Goal: Information Seeking & Learning: Compare options

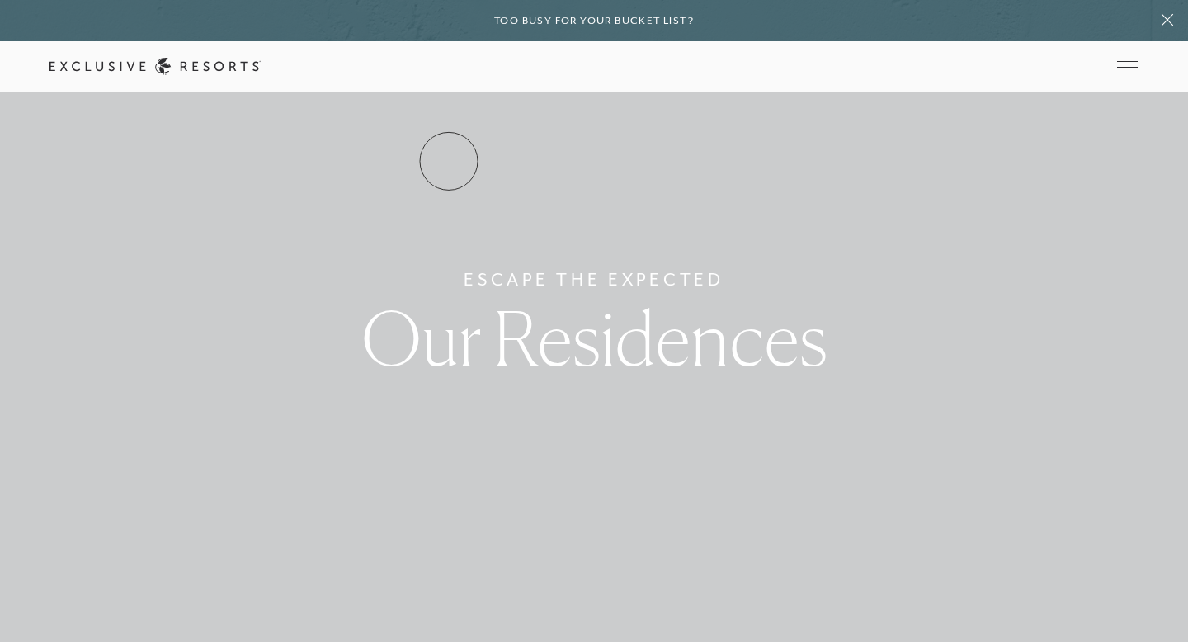
click at [0, 0] on link "Residence Collection" at bounding box center [0, 0] width 0 height 0
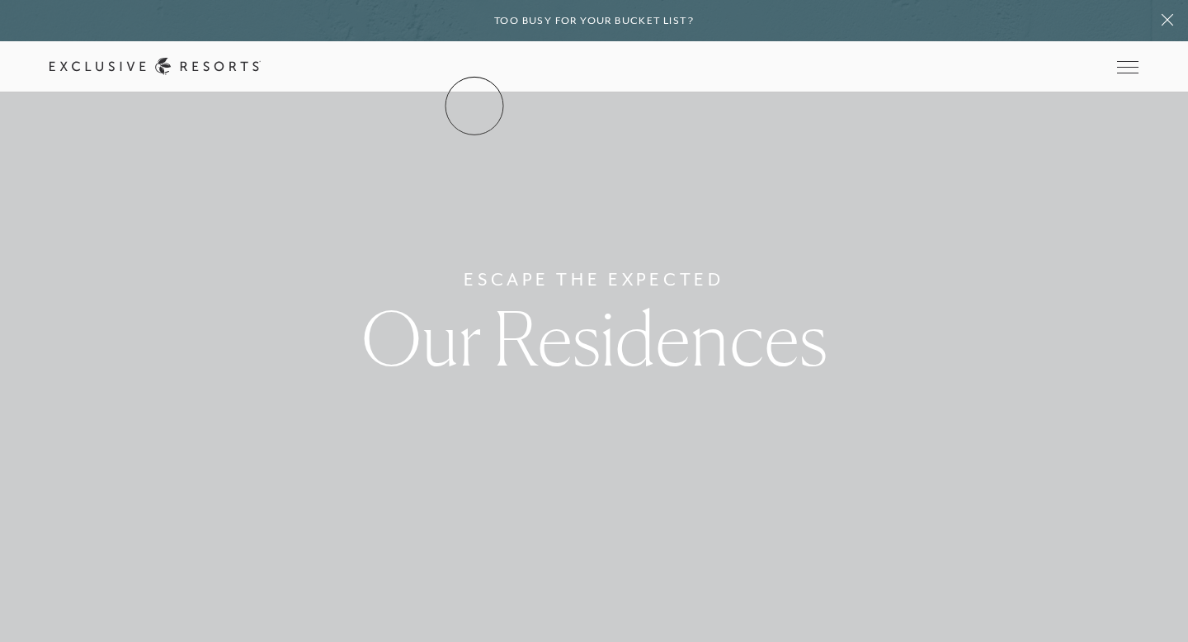
click at [0, 0] on link "The Collection" at bounding box center [0, 0] width 0 height 0
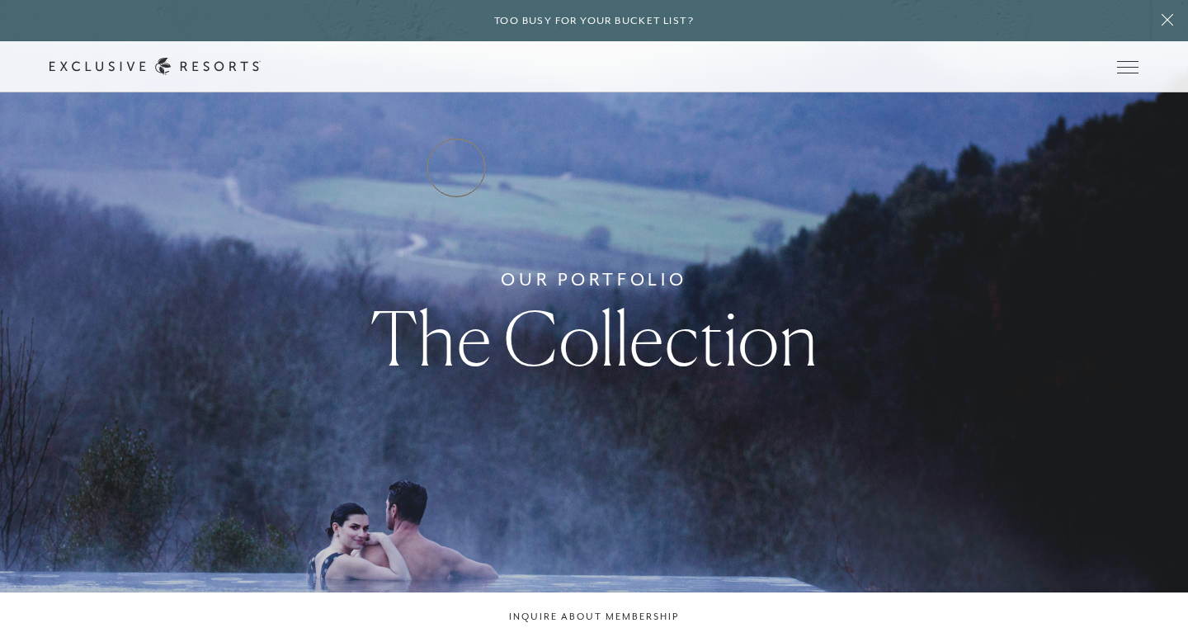
click at [0, 0] on link "Residence Collection" at bounding box center [0, 0] width 0 height 0
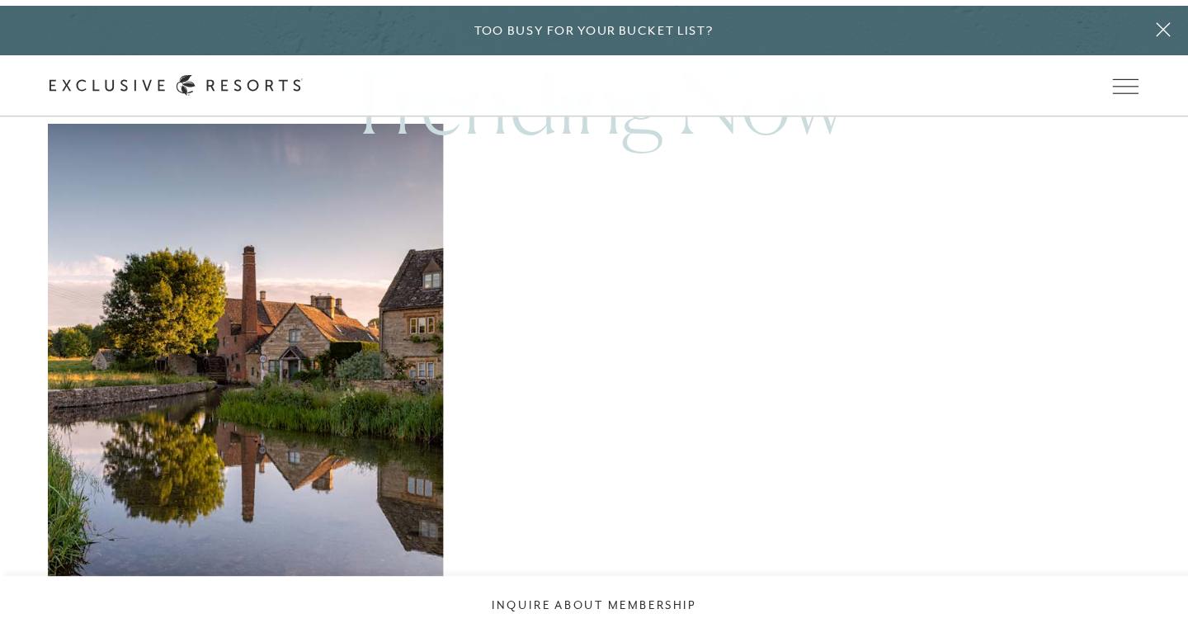
scroll to position [918, 0]
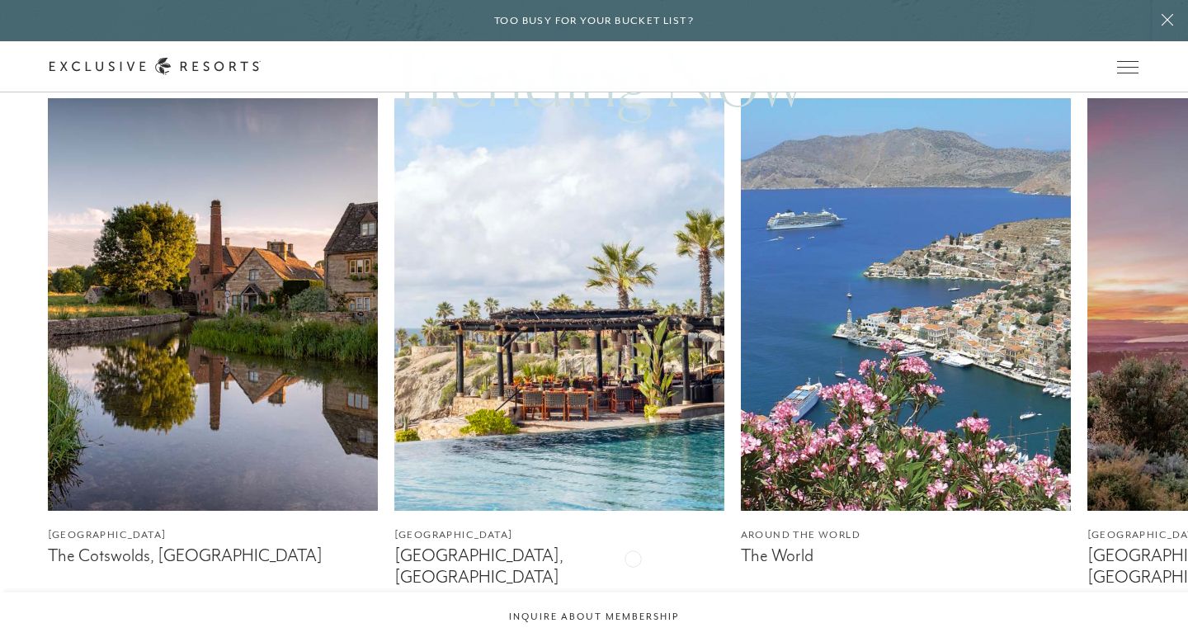
click at [635, 559] on figcaption "Los Cabos, Mexico" at bounding box center [559, 565] width 330 height 41
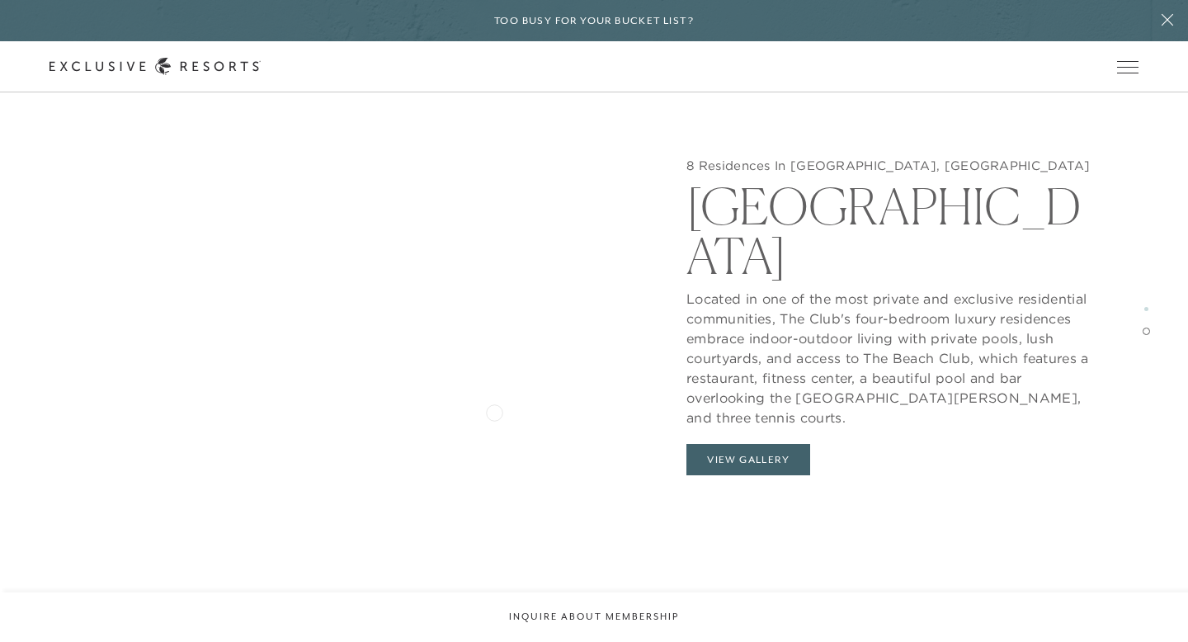
scroll to position [2635, 0]
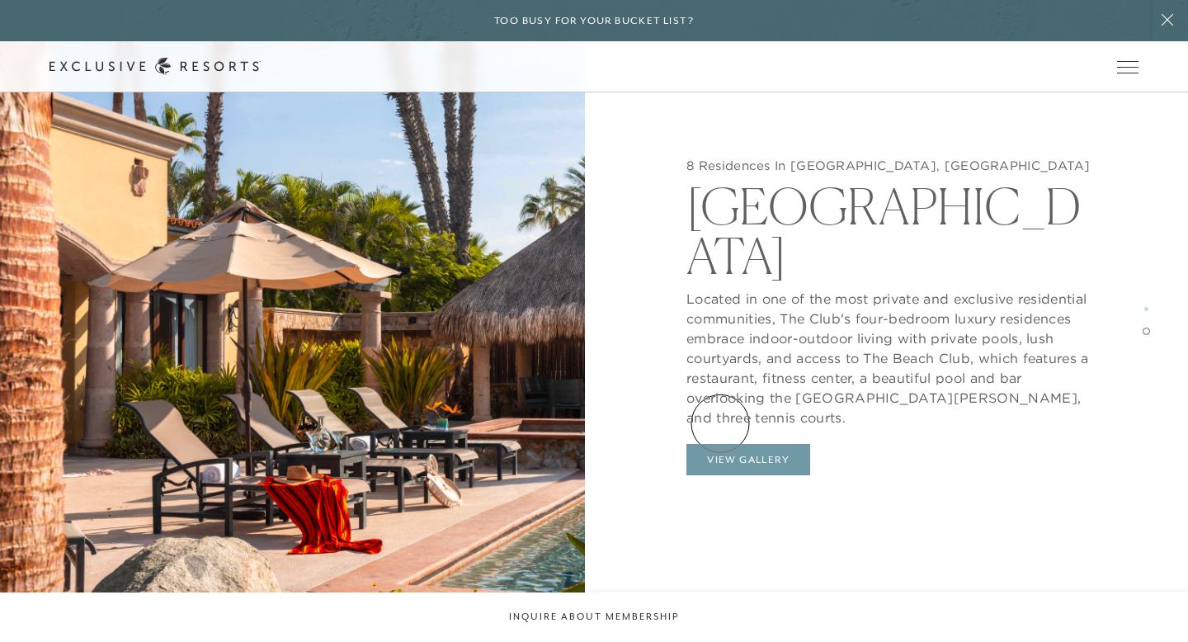
click at [720, 444] on button "View Gallery" at bounding box center [749, 459] width 124 height 31
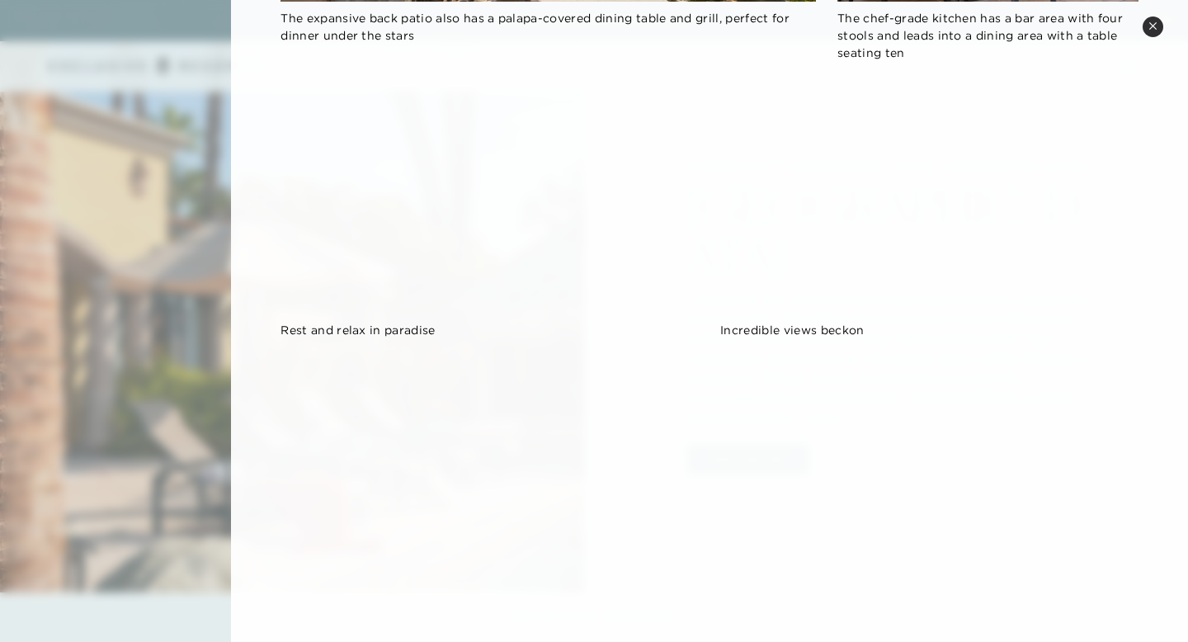
scroll to position [1785, 0]
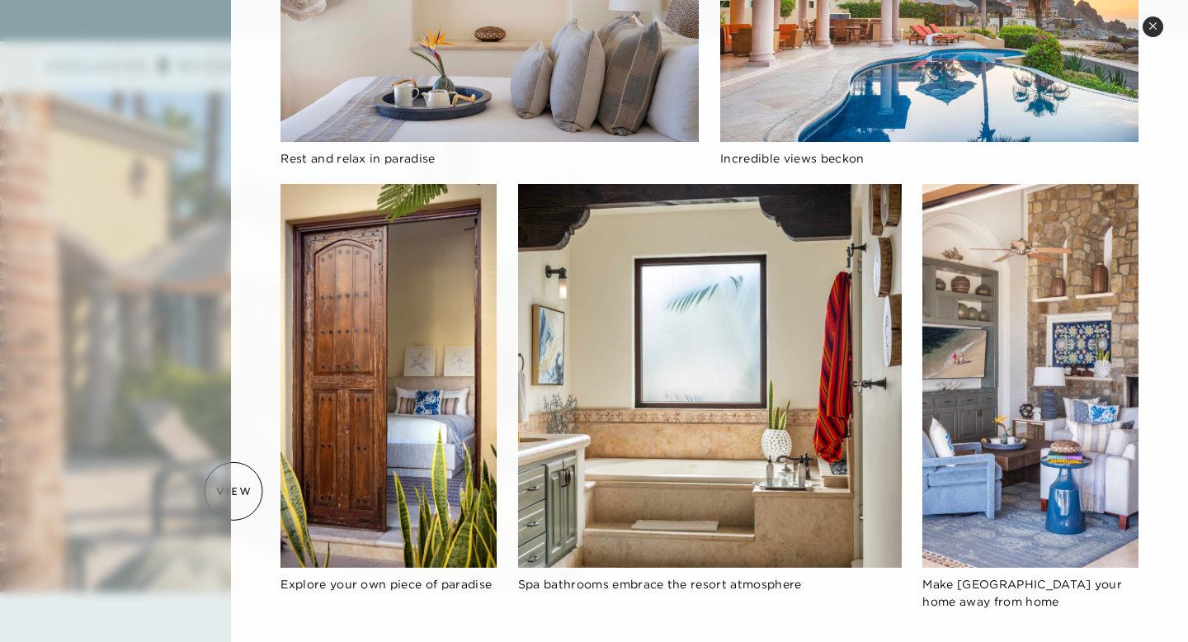
click at [186, 500] on div at bounding box center [594, 321] width 1188 height 642
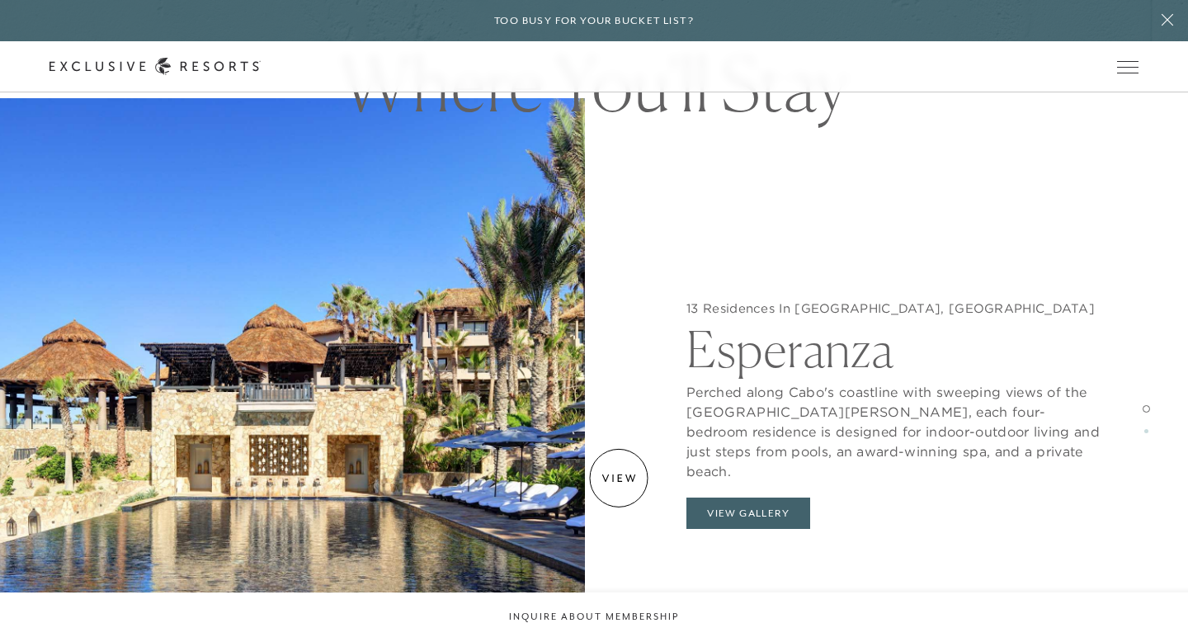
scroll to position [1537, 0]
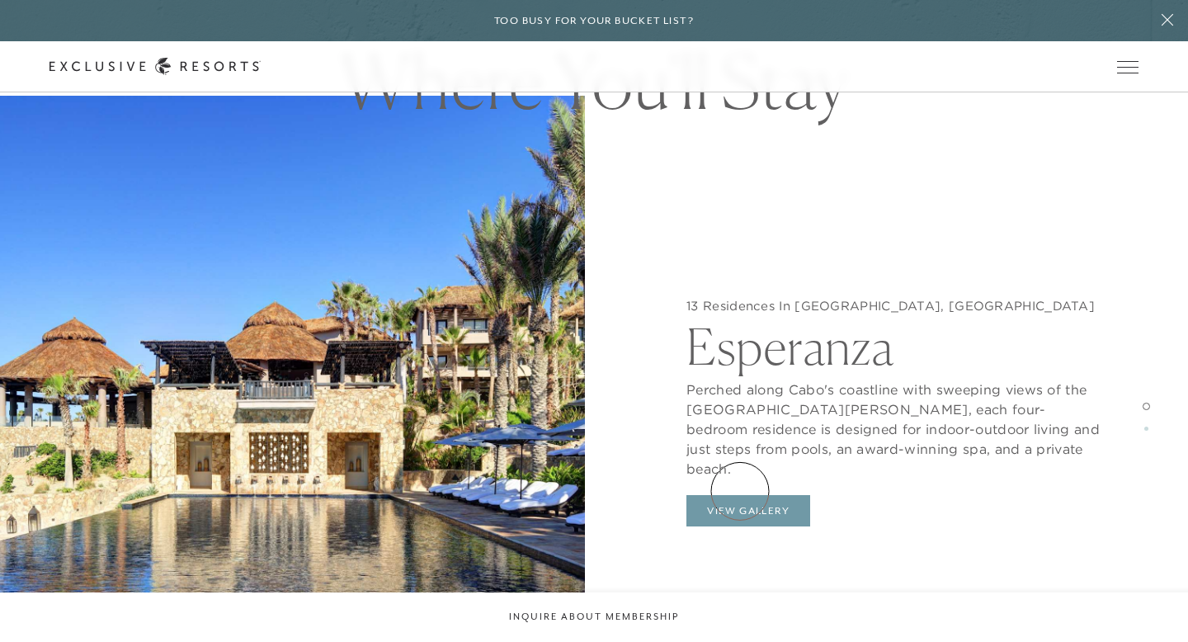
click at [740, 495] on button "View Gallery" at bounding box center [749, 510] width 124 height 31
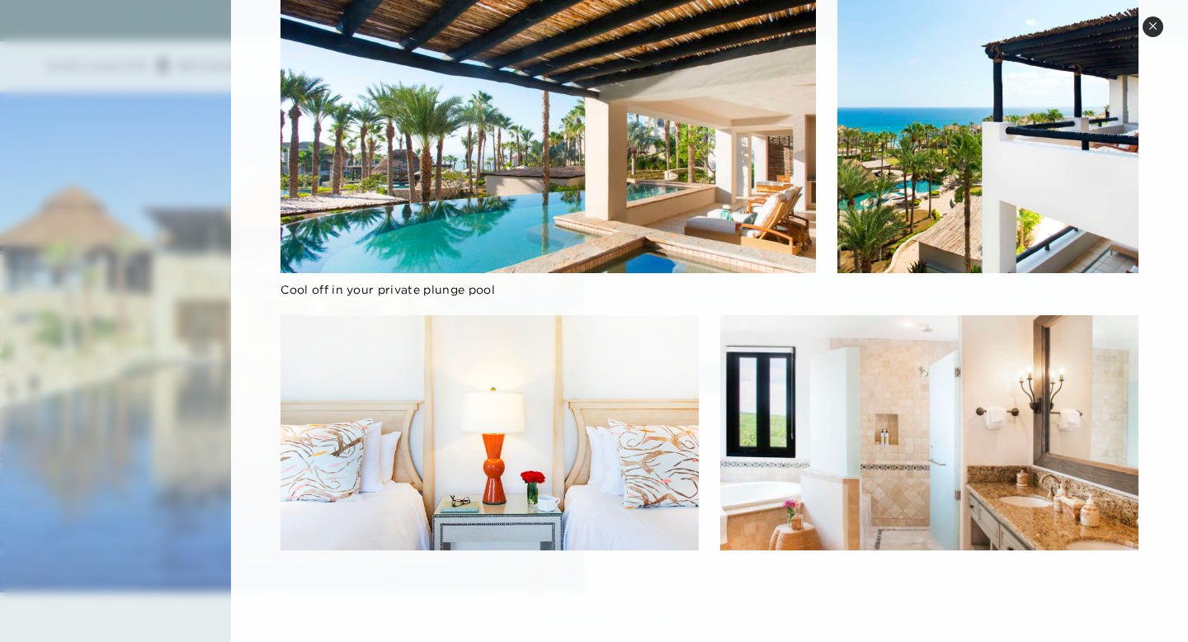
scroll to position [1674, 0]
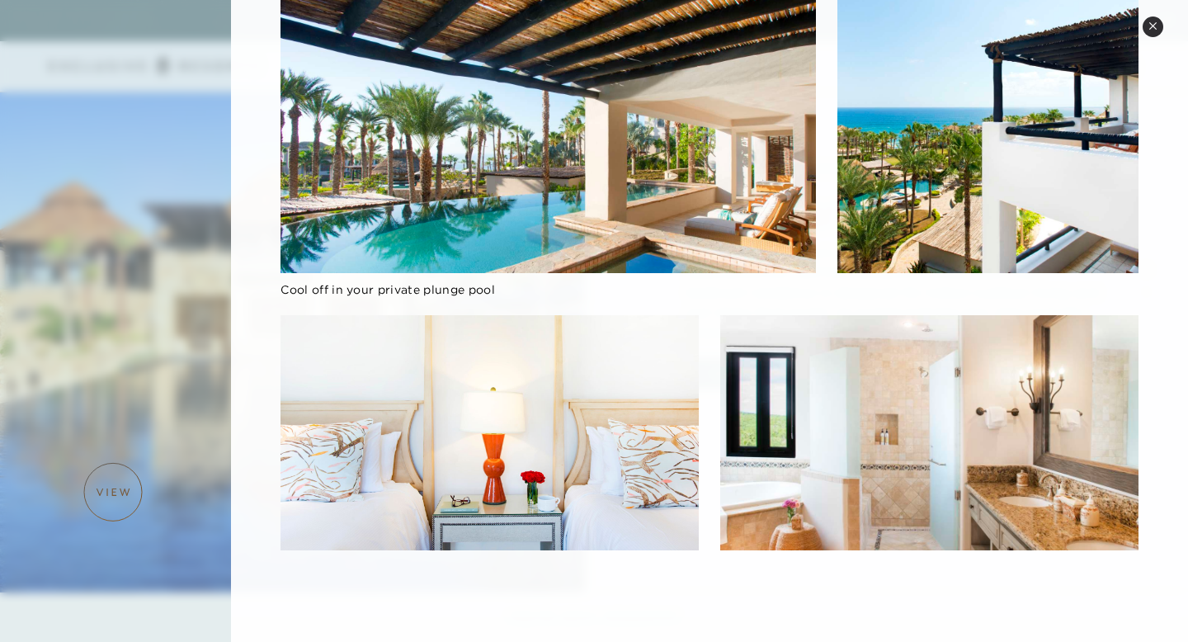
click at [113, 492] on div at bounding box center [594, 321] width 1188 height 642
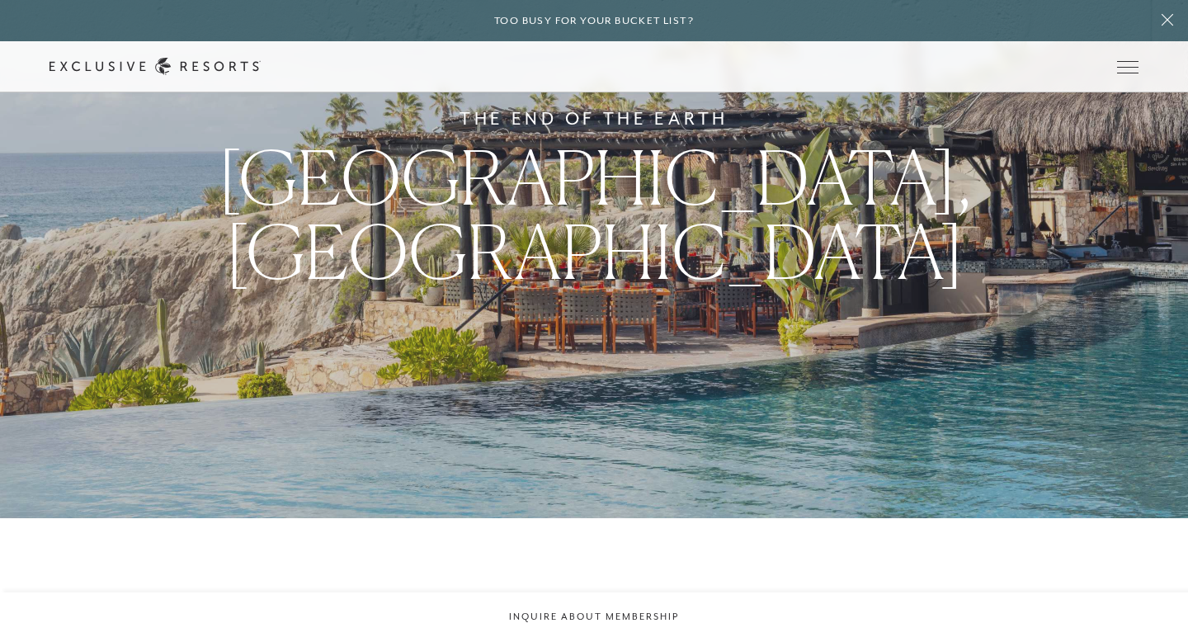
scroll to position [0, 0]
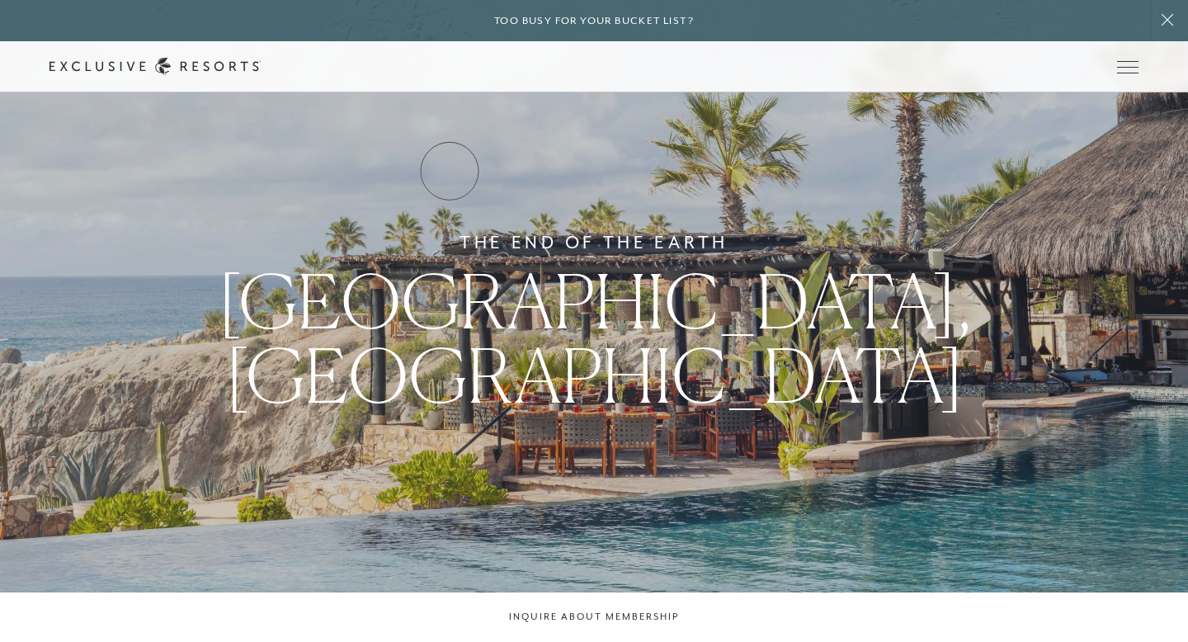
click at [0, 0] on link "Residence Collection" at bounding box center [0, 0] width 0 height 0
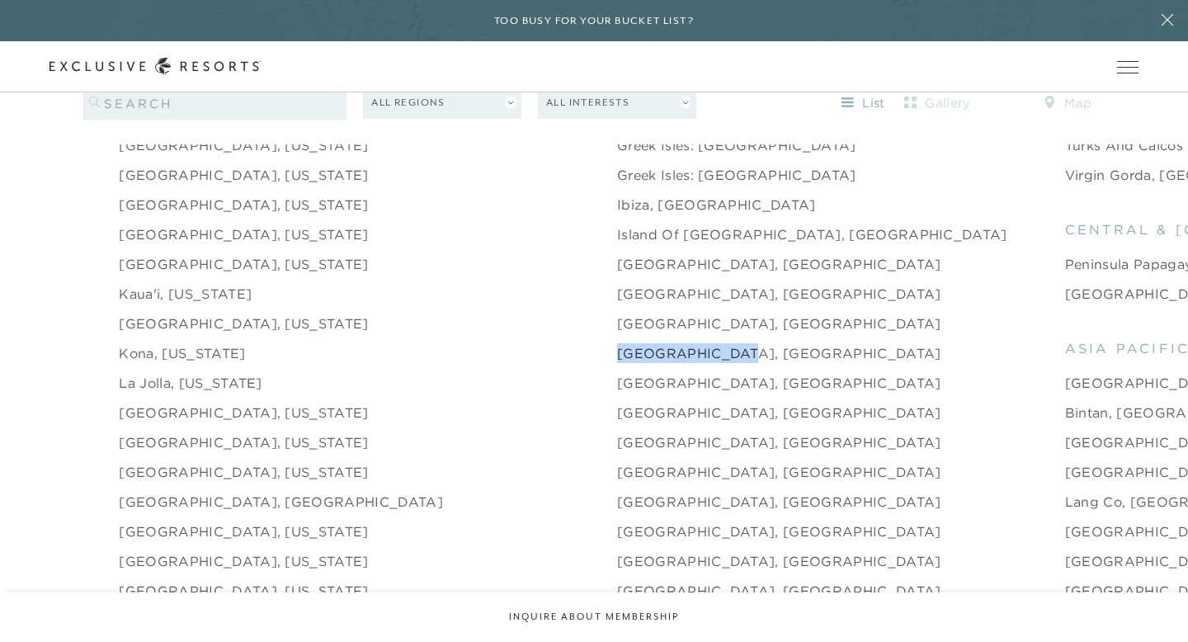
scroll to position [1914, 0]
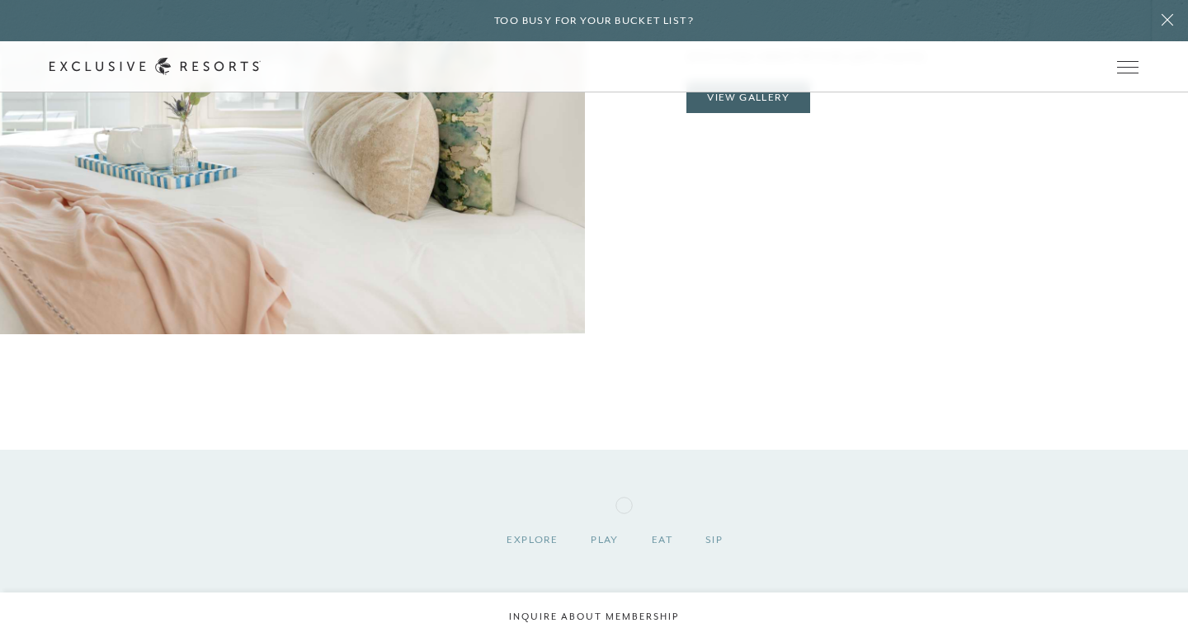
scroll to position [1707, 0]
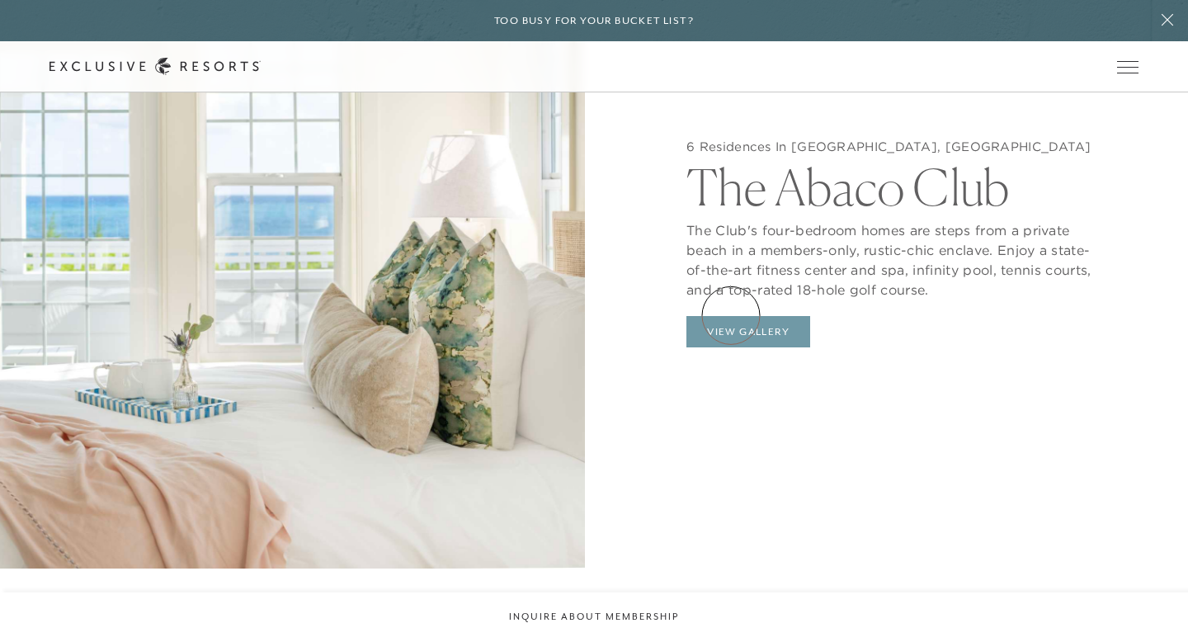
click at [731, 316] on button "View Gallery" at bounding box center [749, 331] width 124 height 31
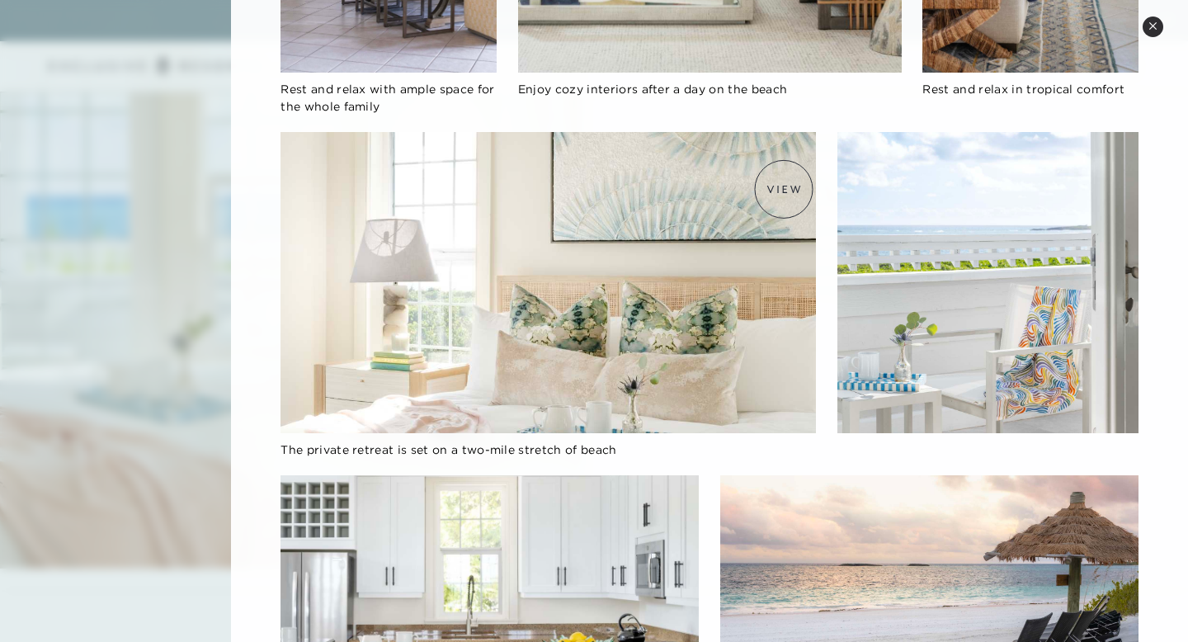
scroll to position [1287, 0]
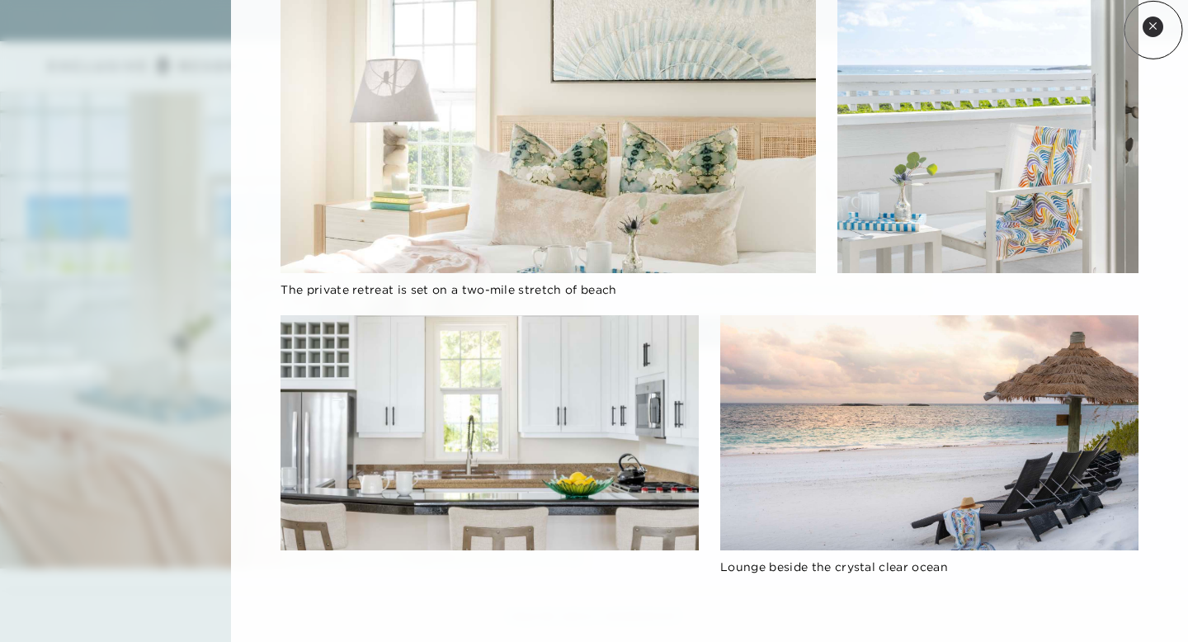
click at [1154, 30] on icon at bounding box center [1153, 25] width 9 height 9
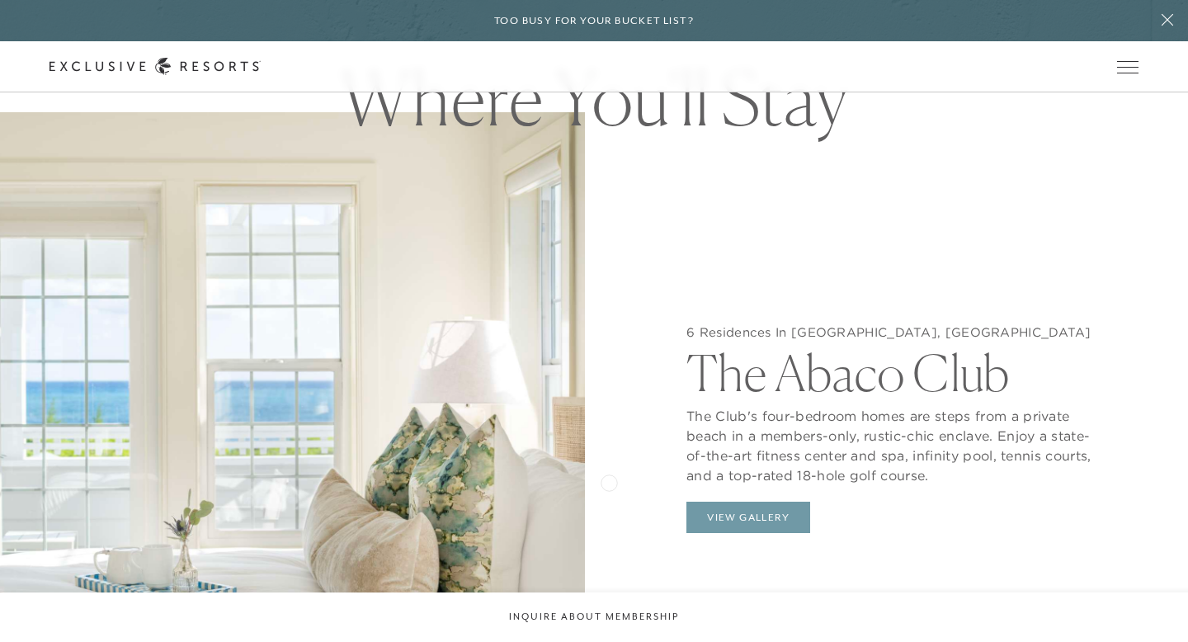
scroll to position [1506, 0]
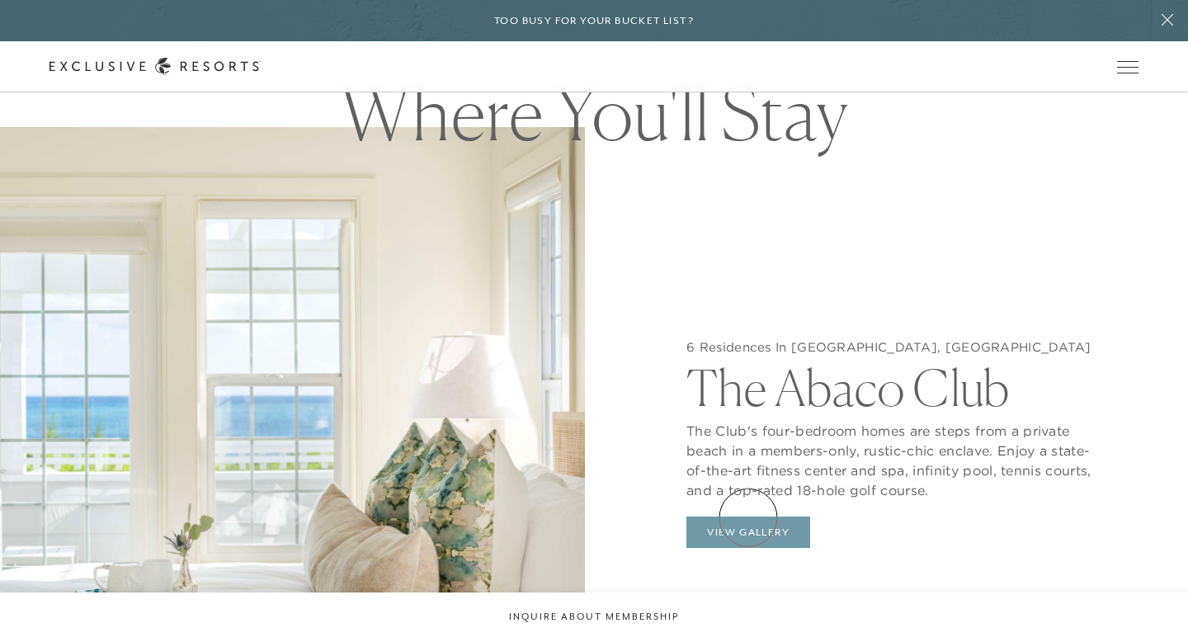
click at [748, 517] on button "View Gallery" at bounding box center [749, 532] width 124 height 31
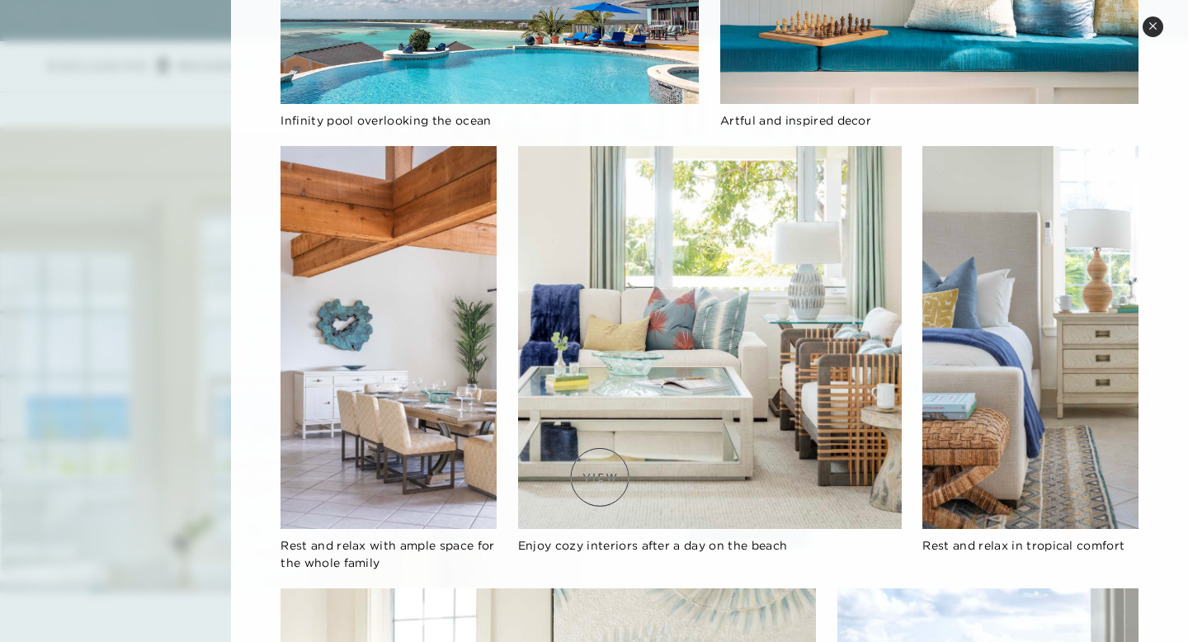
scroll to position [1287, 0]
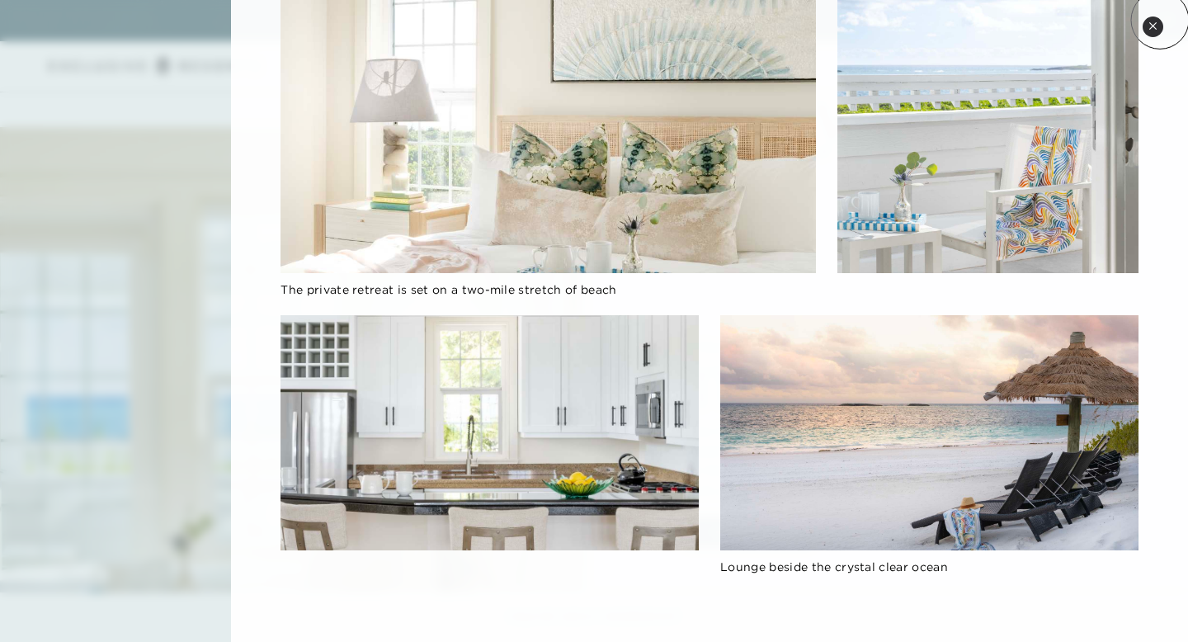
click at [1160, 20] on button "Close quickview" at bounding box center [1153, 27] width 21 height 21
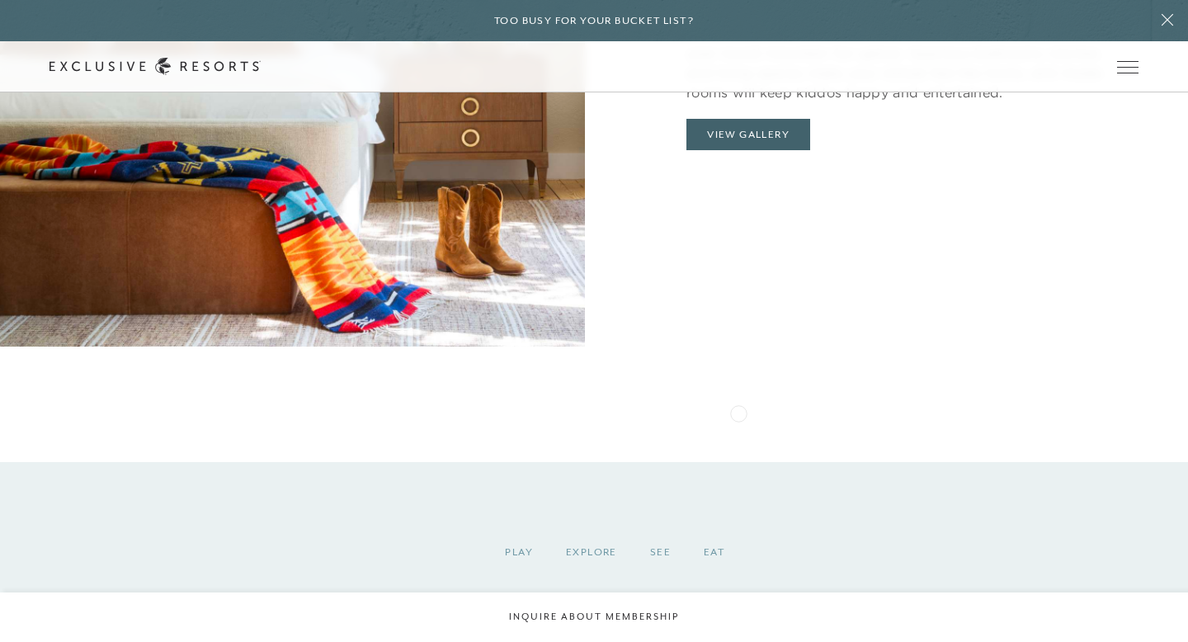
scroll to position [1839, 0]
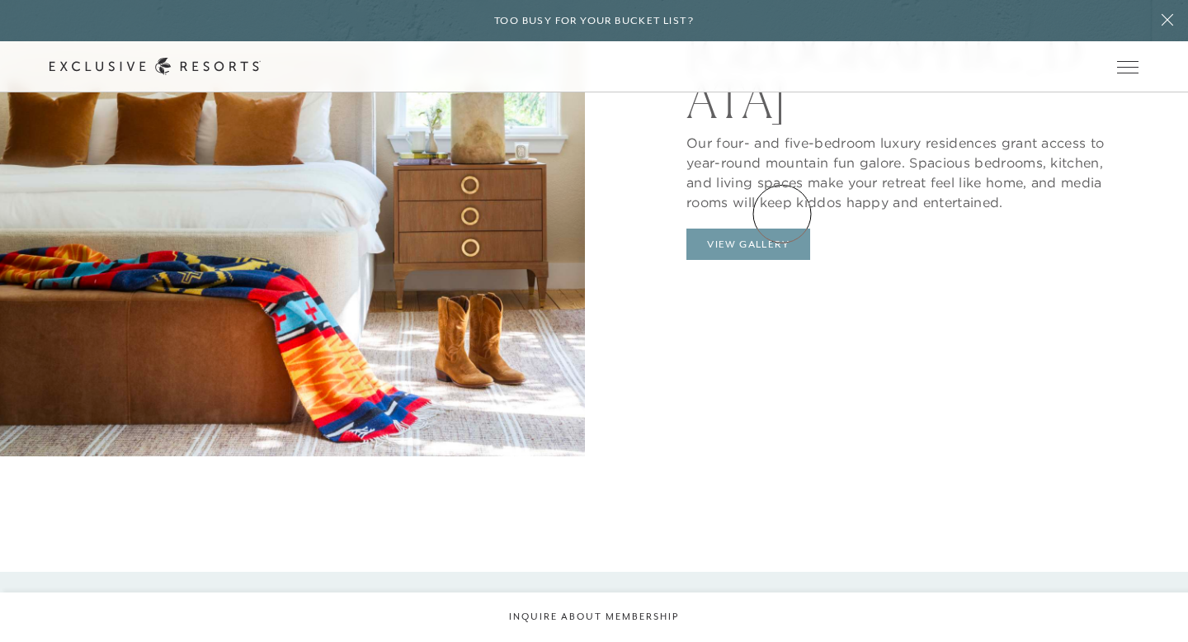
click at [782, 229] on button "View Gallery" at bounding box center [749, 244] width 124 height 31
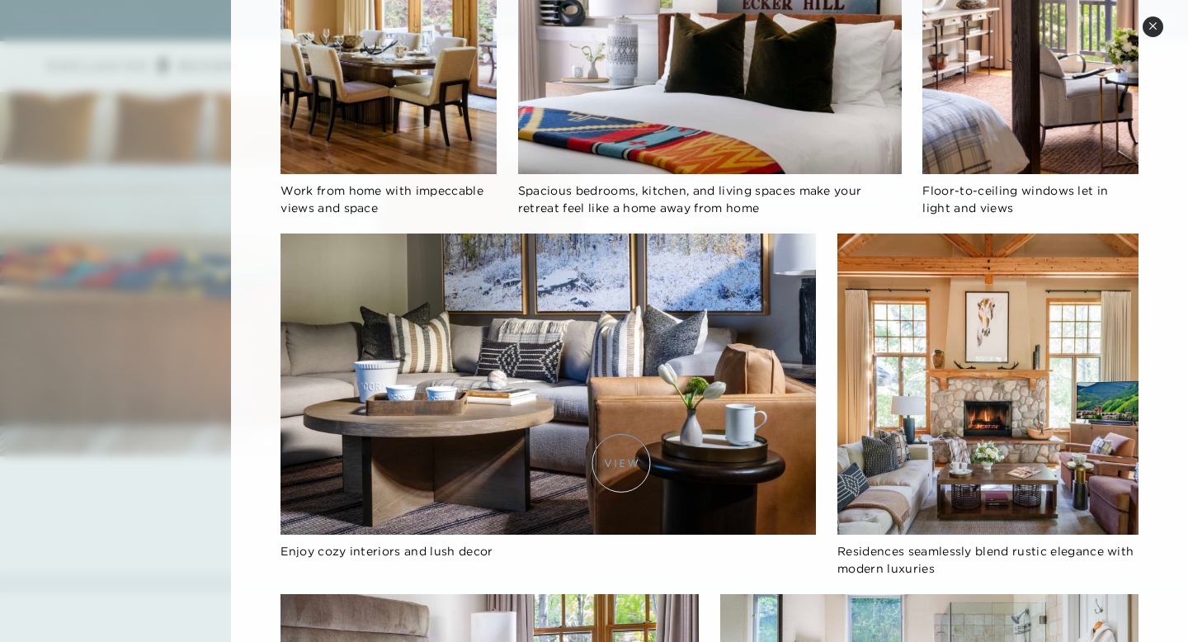
scroll to position [1029, 0]
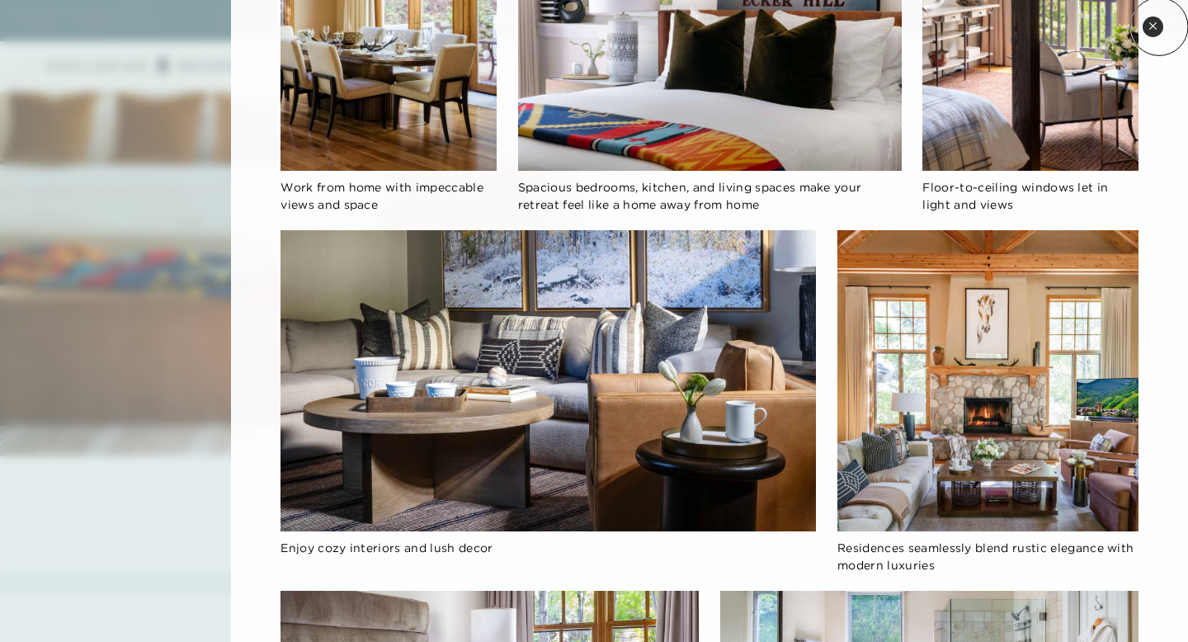
click at [1155, 24] on icon at bounding box center [1153, 25] width 9 height 9
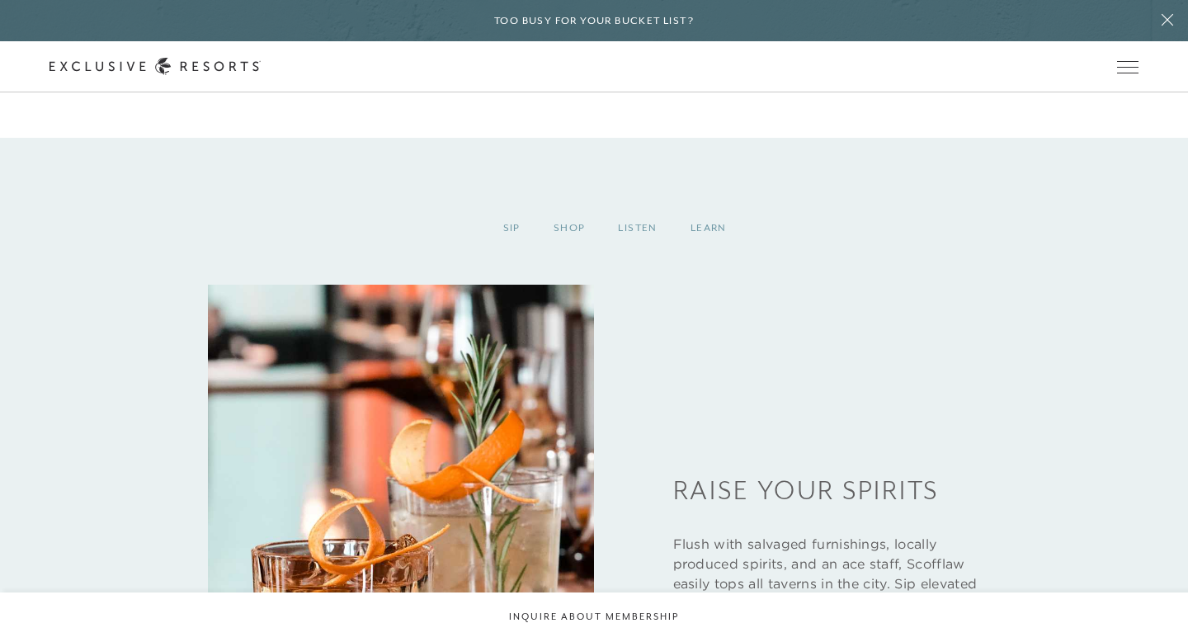
scroll to position [3579, 0]
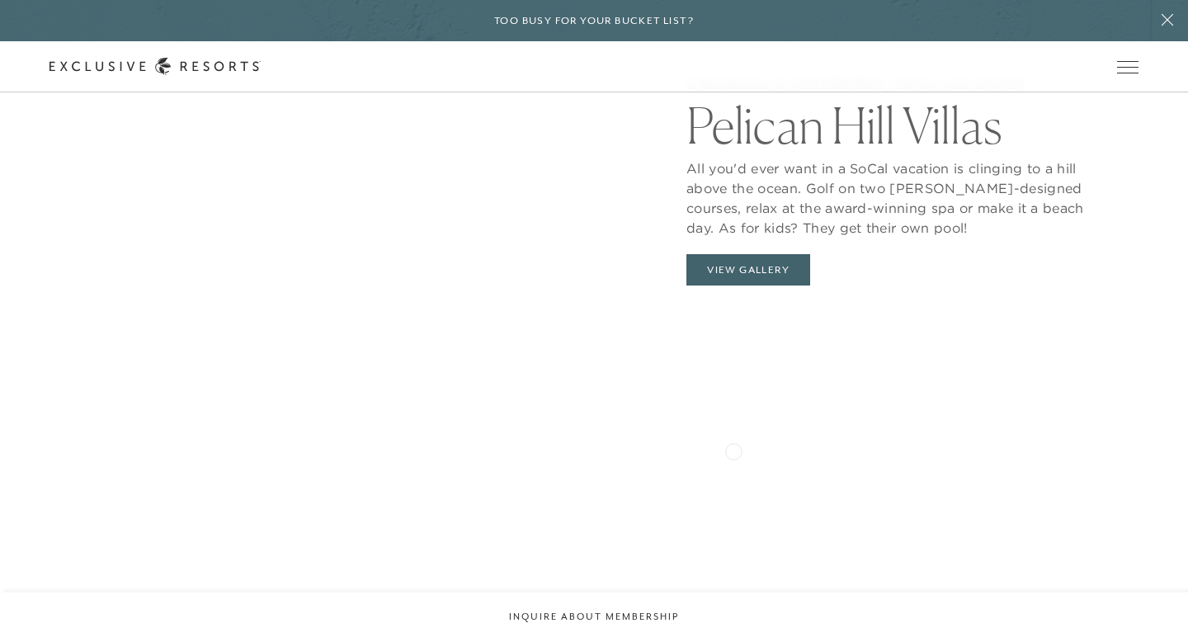
scroll to position [1636, 0]
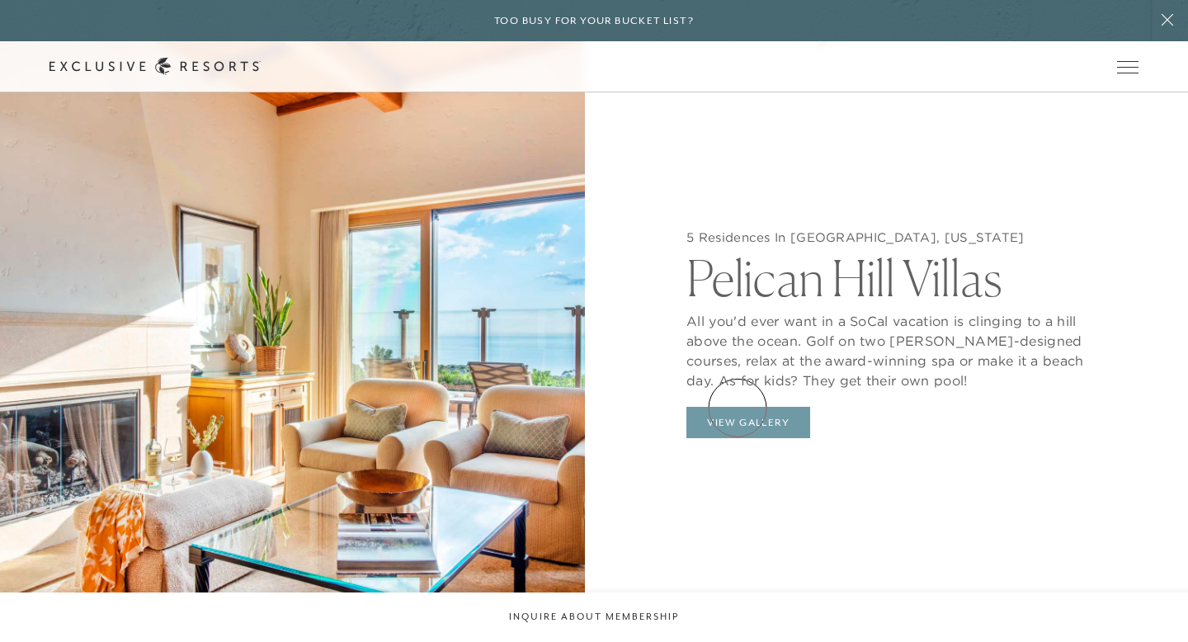
click at [738, 408] on button "View Gallery" at bounding box center [749, 422] width 124 height 31
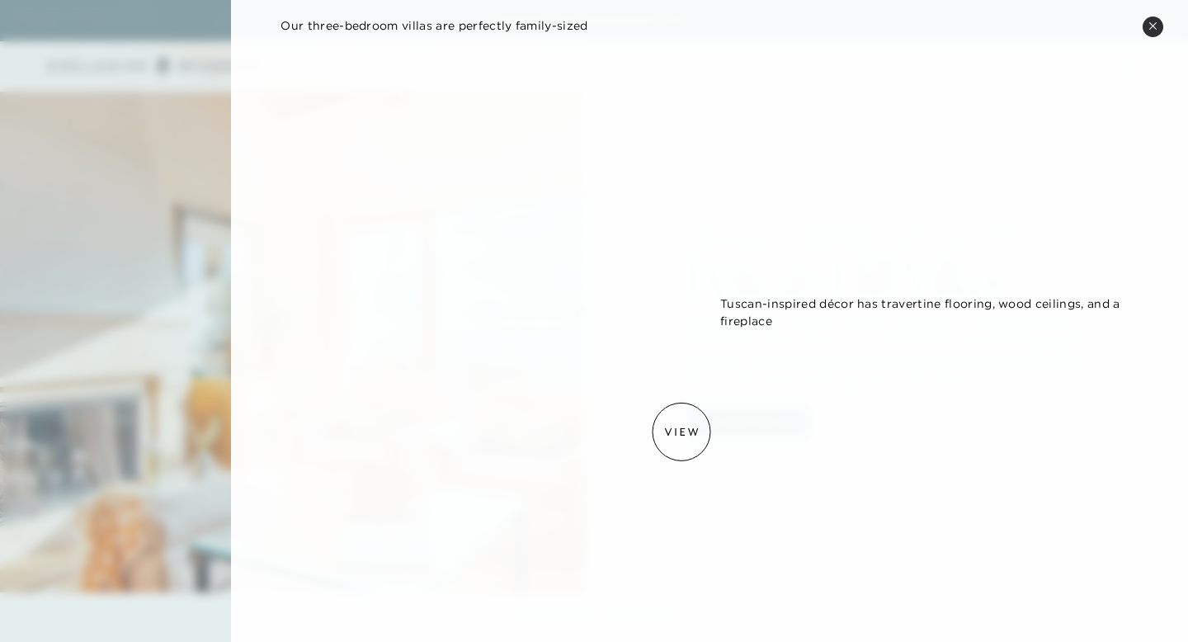
scroll to position [583, 0]
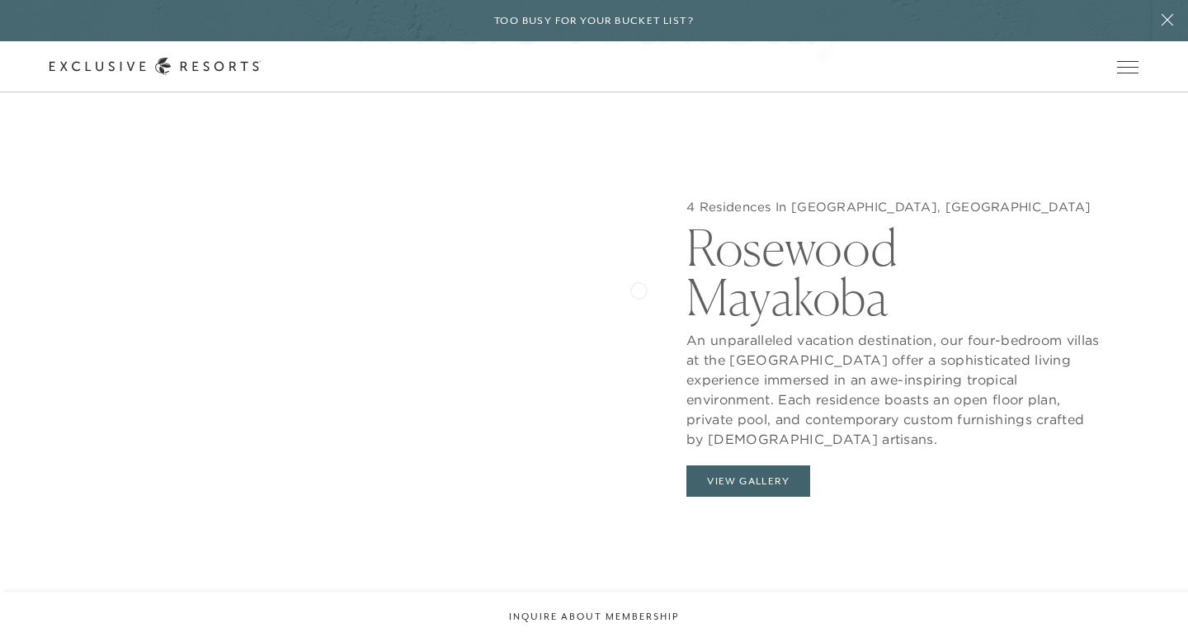
scroll to position [1547, 0]
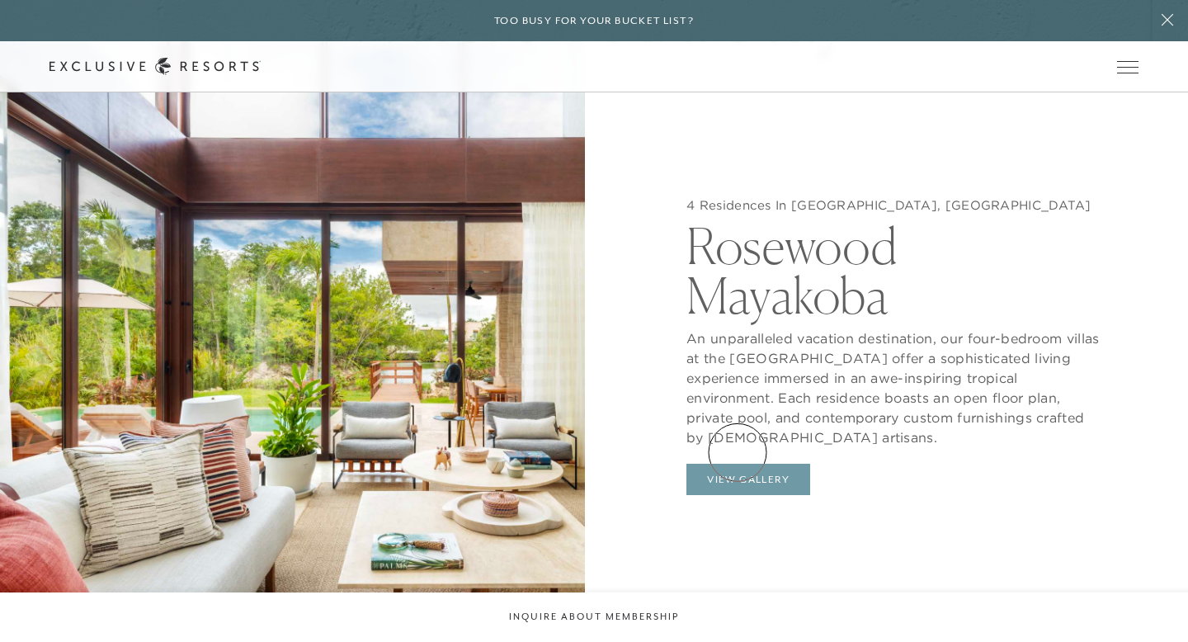
click at [738, 464] on button "View Gallery" at bounding box center [749, 479] width 124 height 31
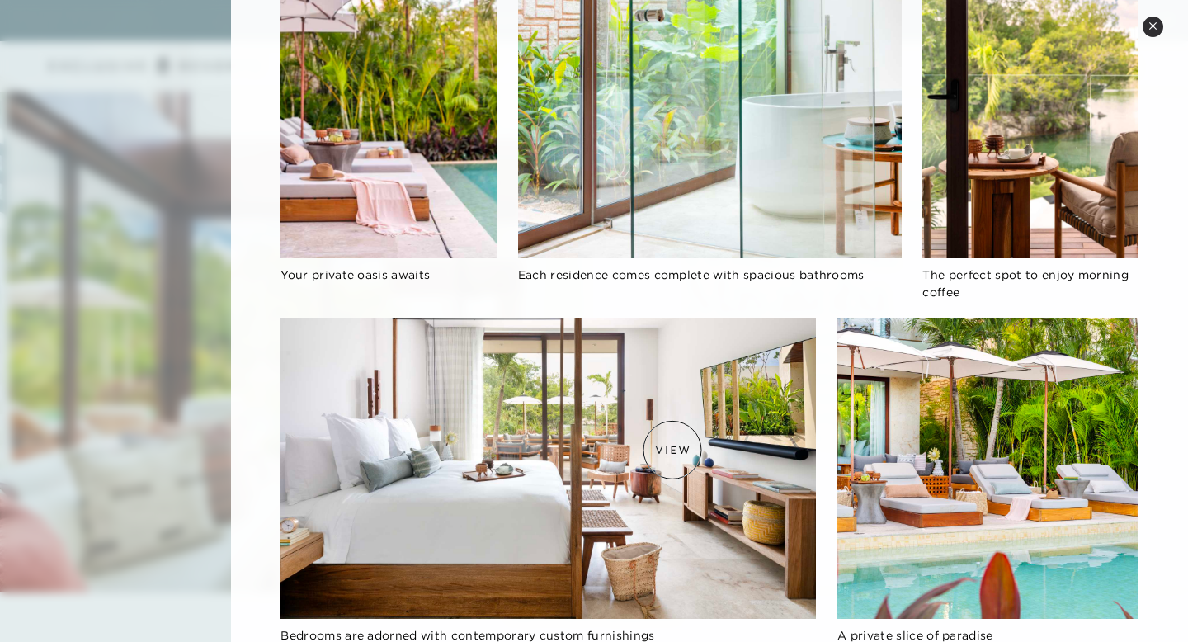
scroll to position [1030, 0]
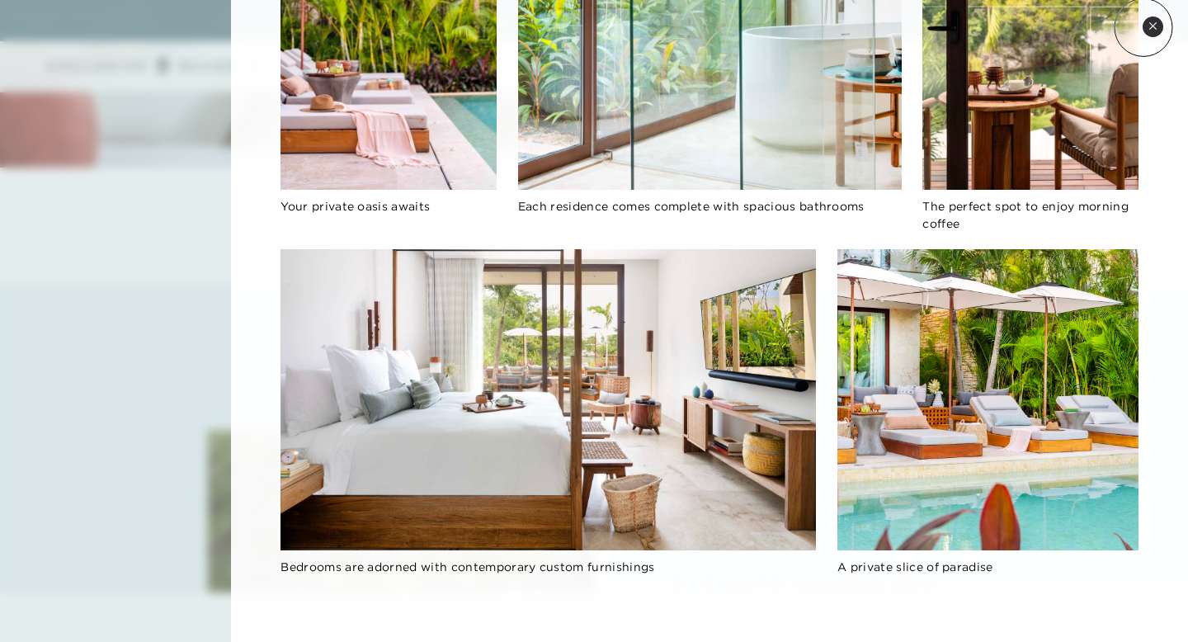
click at [1144, 27] on button "Close quickview" at bounding box center [1153, 27] width 21 height 21
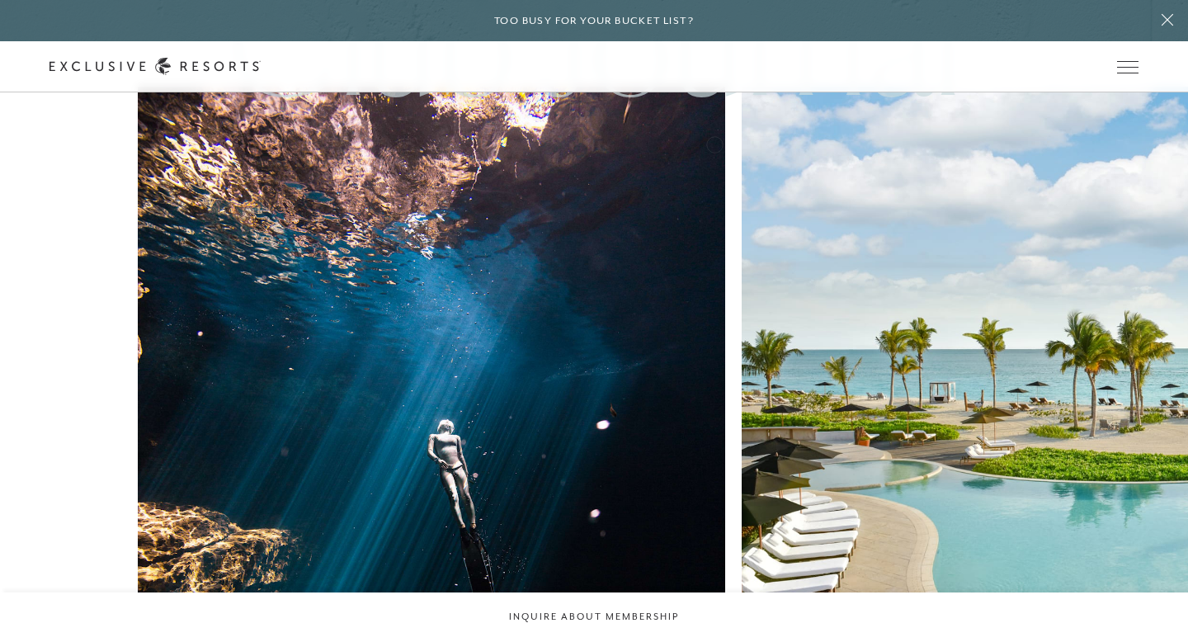
scroll to position [3974, 0]
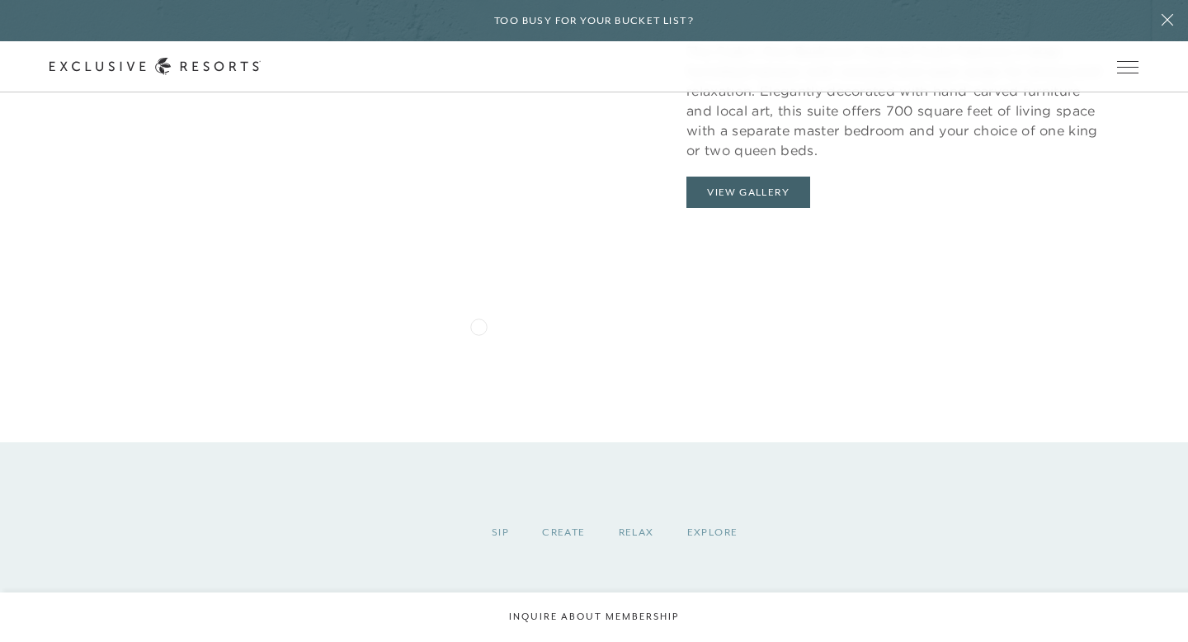
scroll to position [1806, 0]
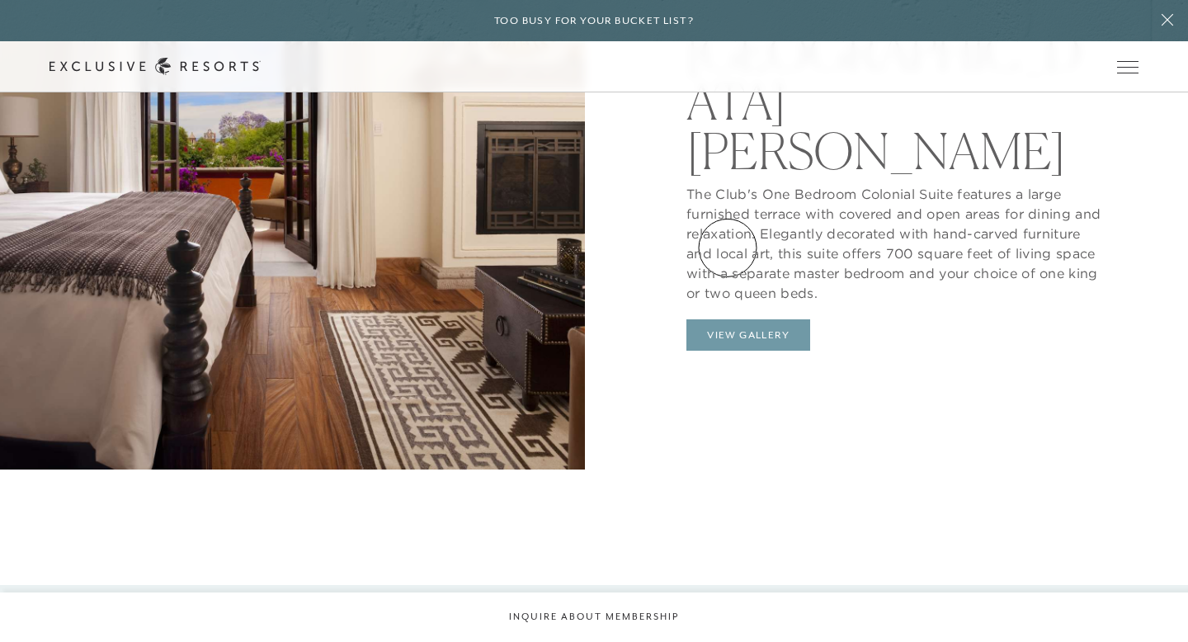
click at [728, 319] on button "View Gallery" at bounding box center [749, 334] width 124 height 31
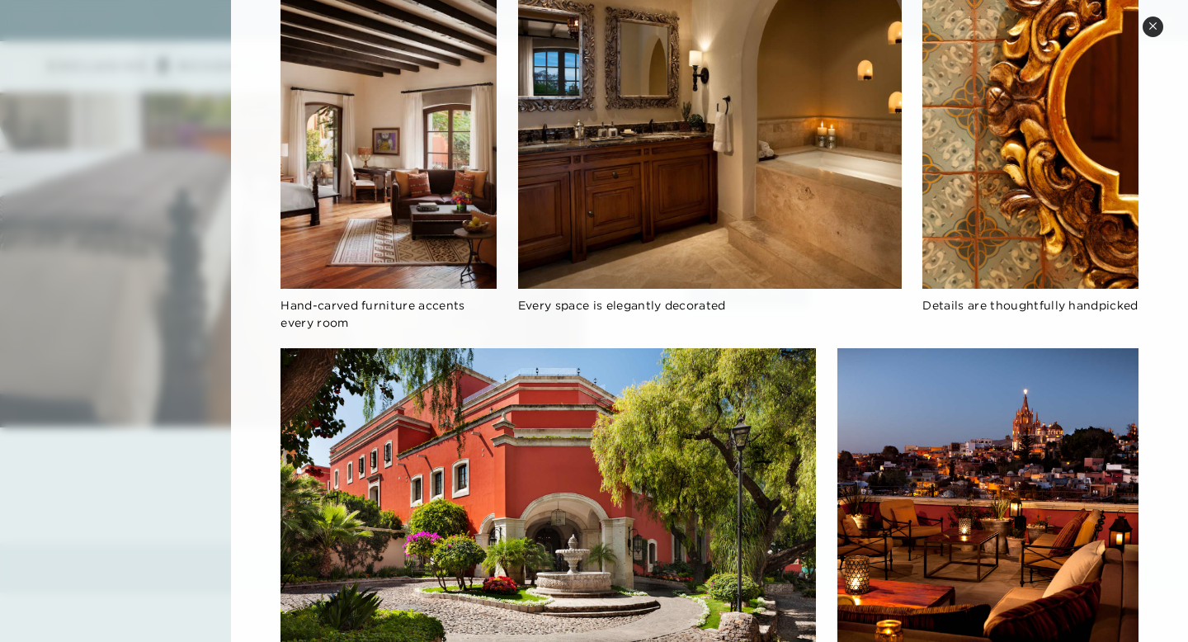
scroll to position [1850, 0]
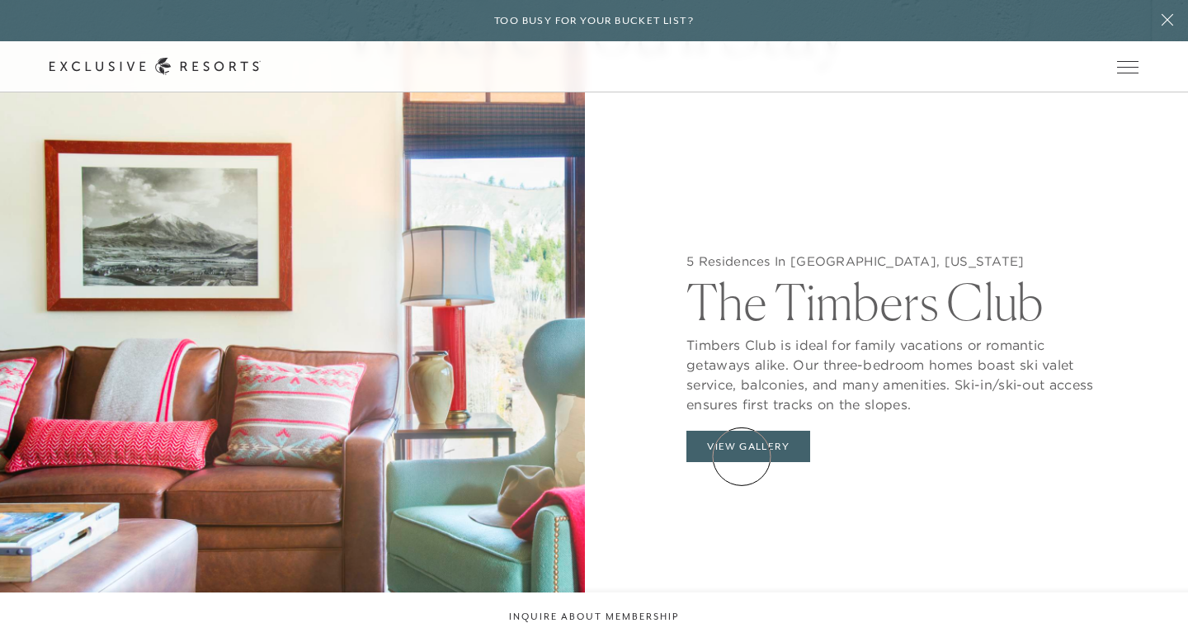
scroll to position [1613, 0]
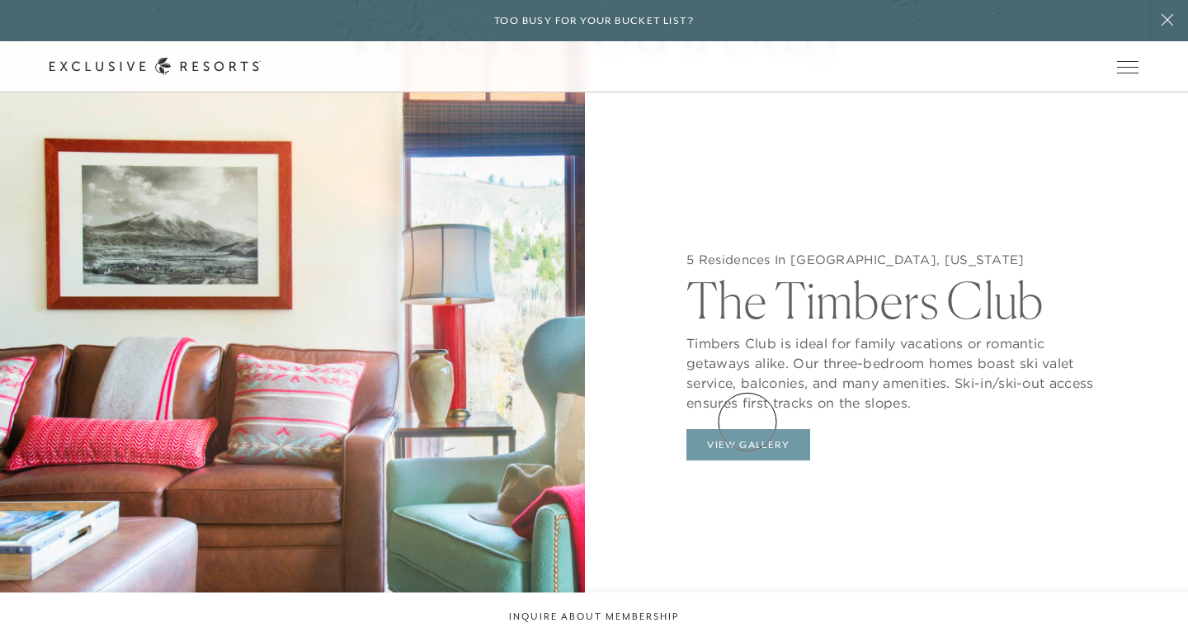
click at [748, 429] on button "View Gallery" at bounding box center [749, 444] width 124 height 31
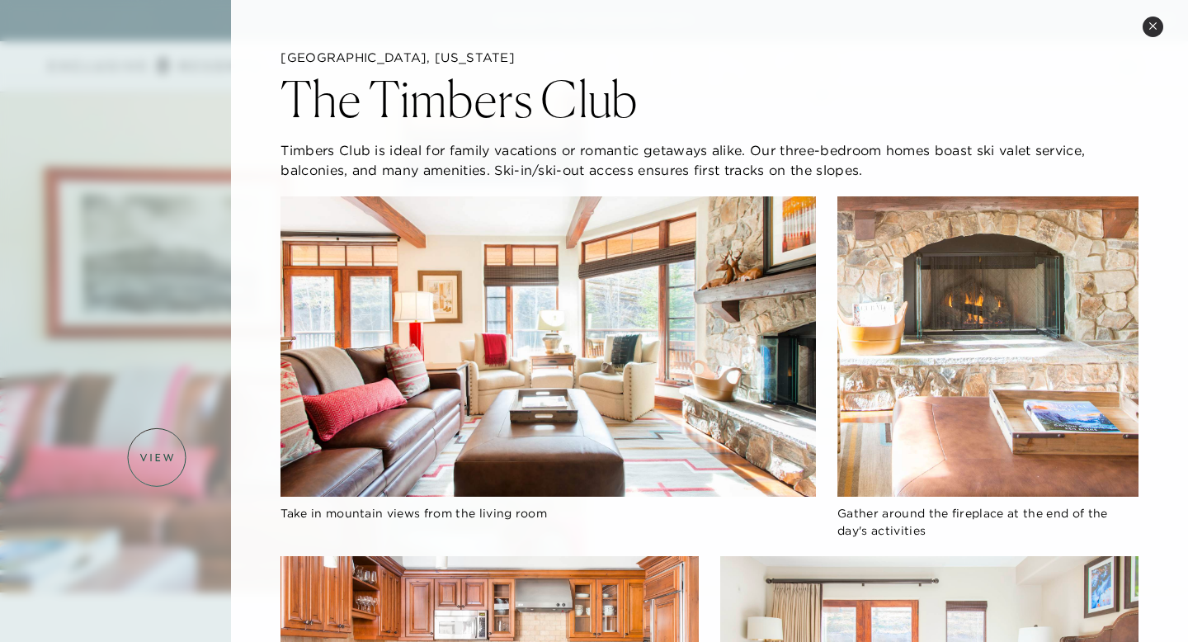
scroll to position [1571, 0]
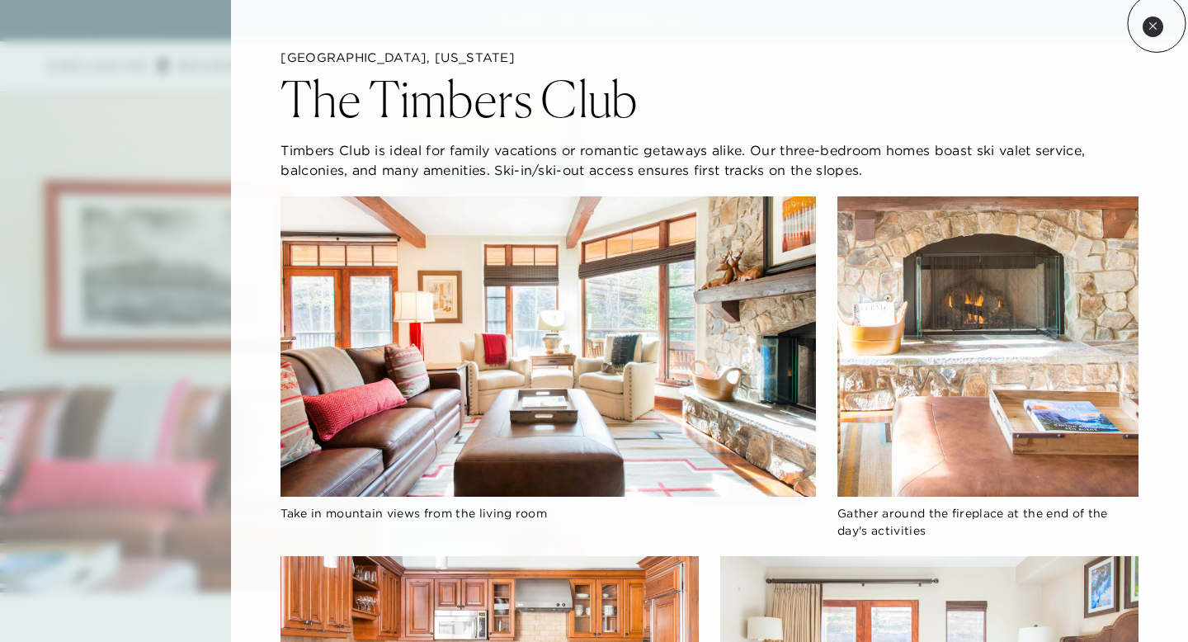
click at [1157, 23] on icon at bounding box center [1153, 25] width 9 height 9
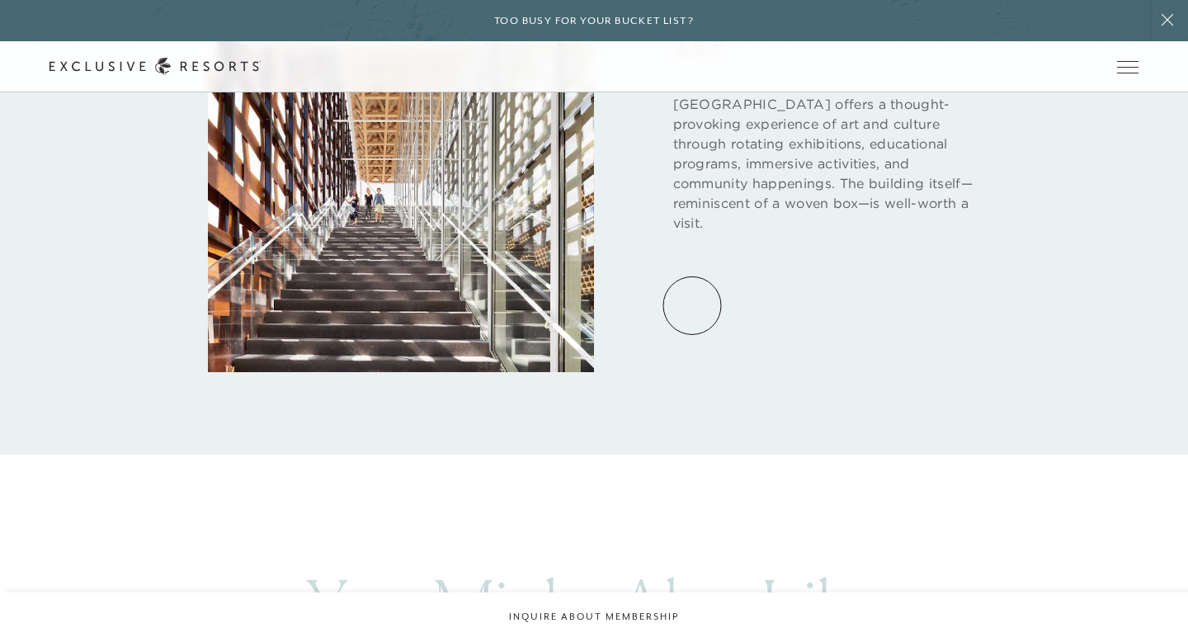
scroll to position [2795, 0]
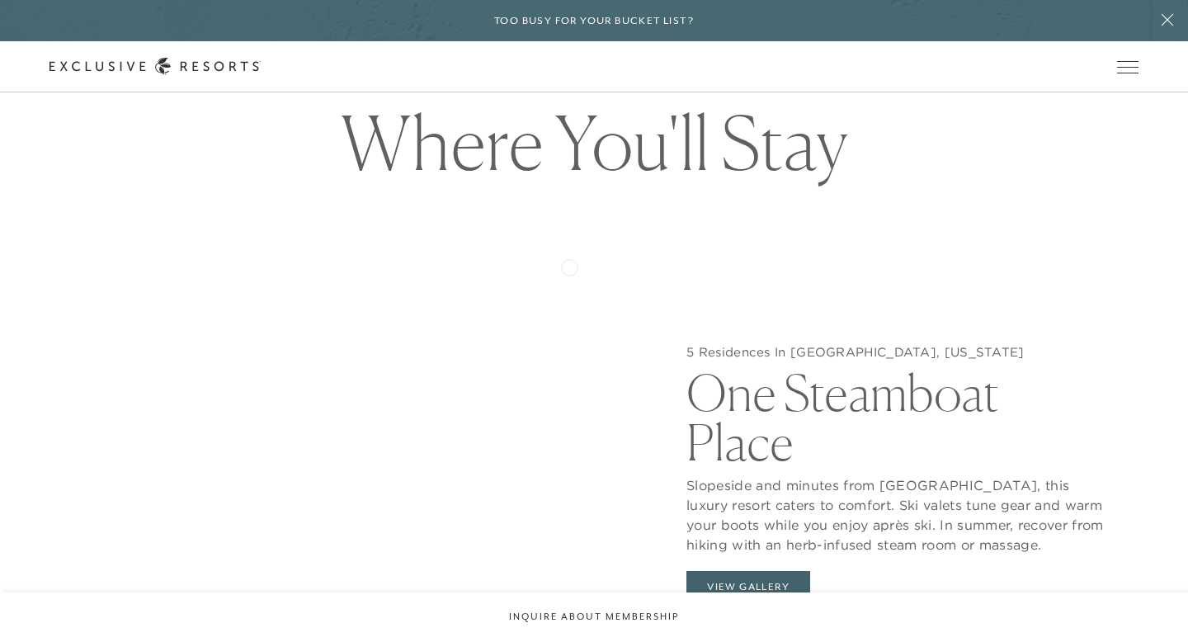
scroll to position [1674, 0]
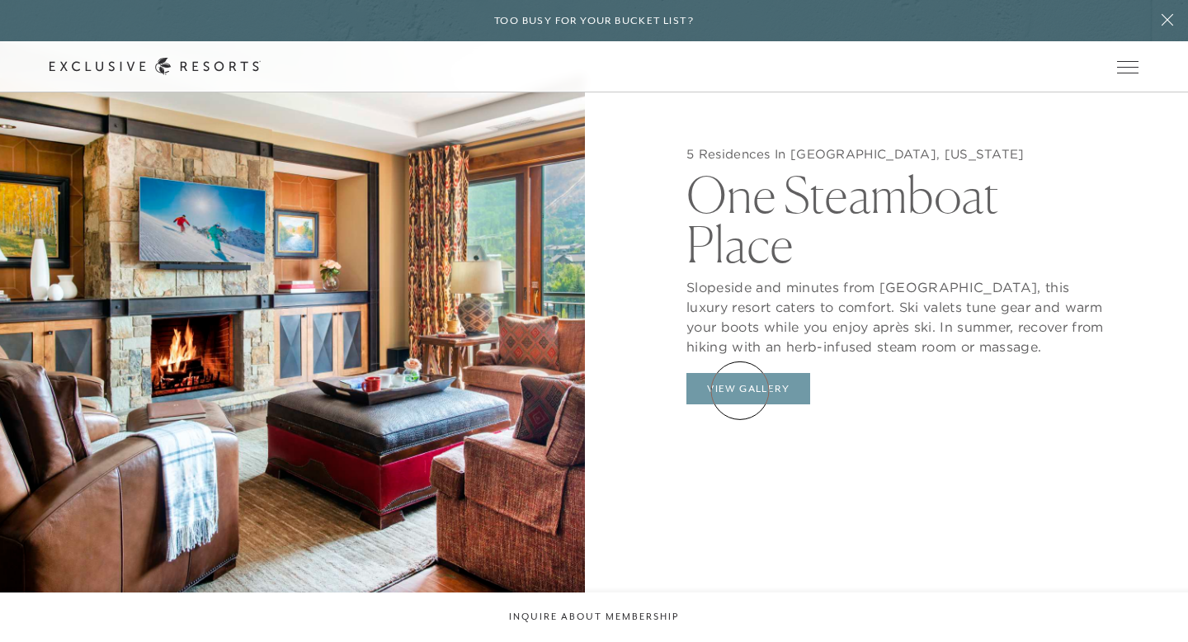
click at [740, 390] on button "View Gallery" at bounding box center [749, 388] width 124 height 31
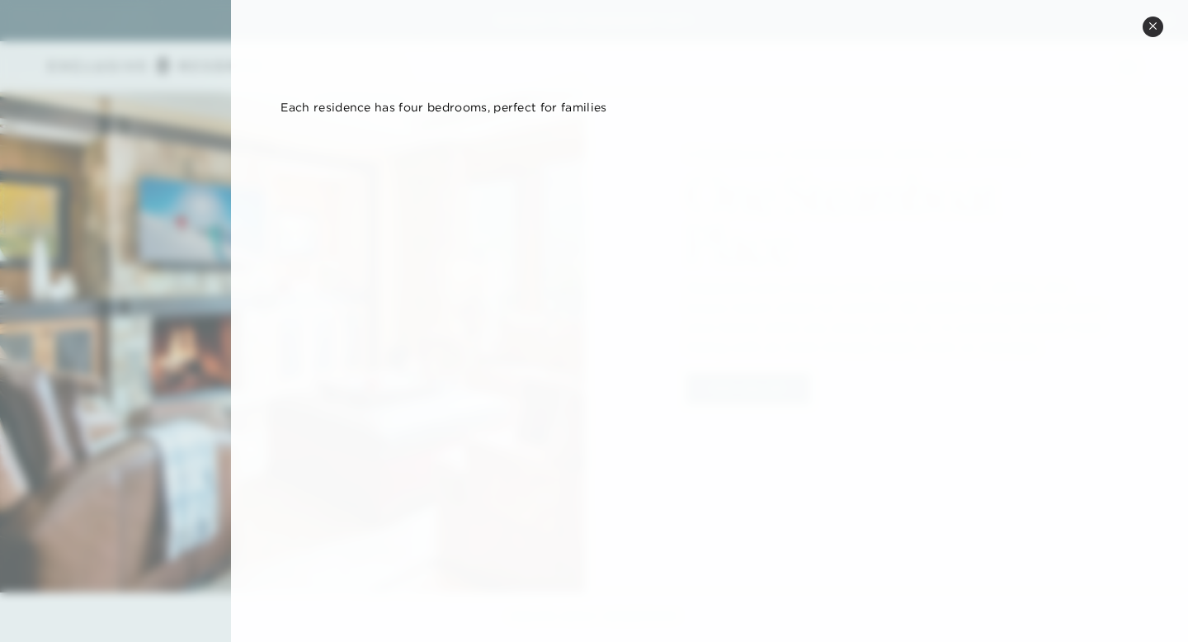
scroll to position [1696, 0]
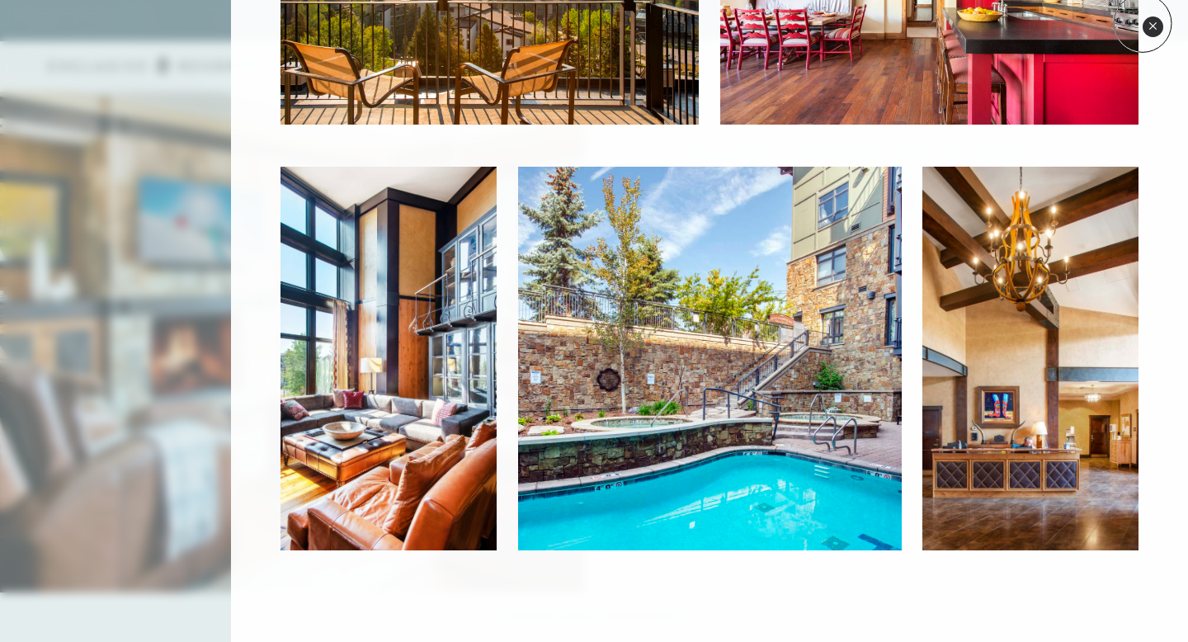
click at [1144, 23] on button "Close quickview" at bounding box center [1153, 27] width 21 height 21
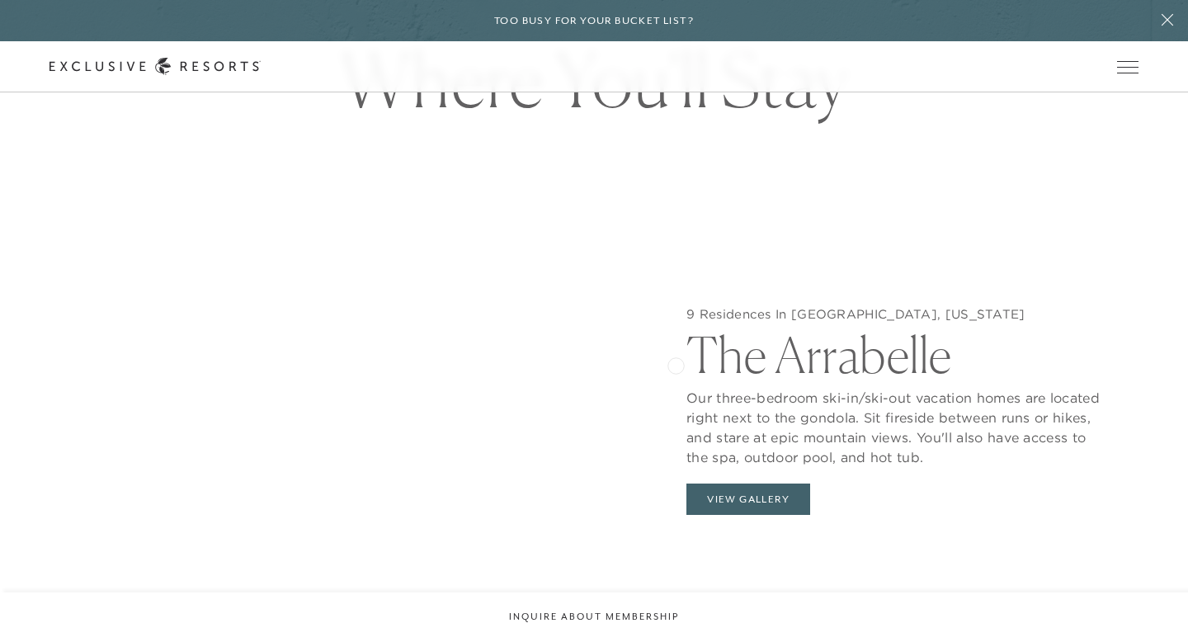
scroll to position [1561, 0]
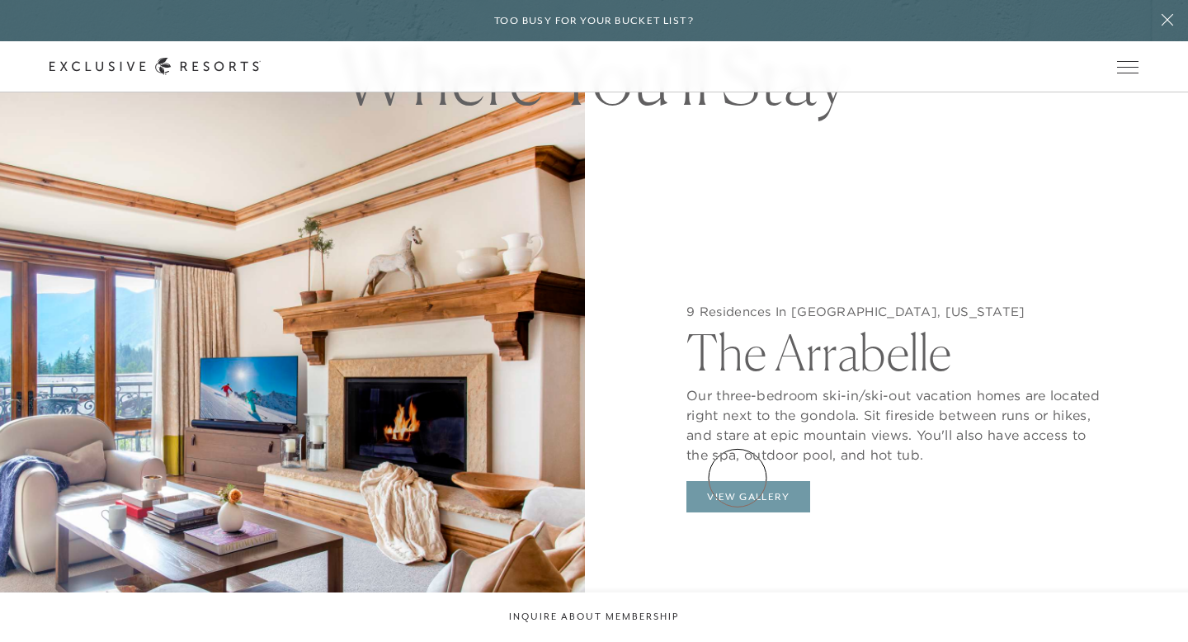
click at [738, 481] on button "View Gallery" at bounding box center [749, 496] width 124 height 31
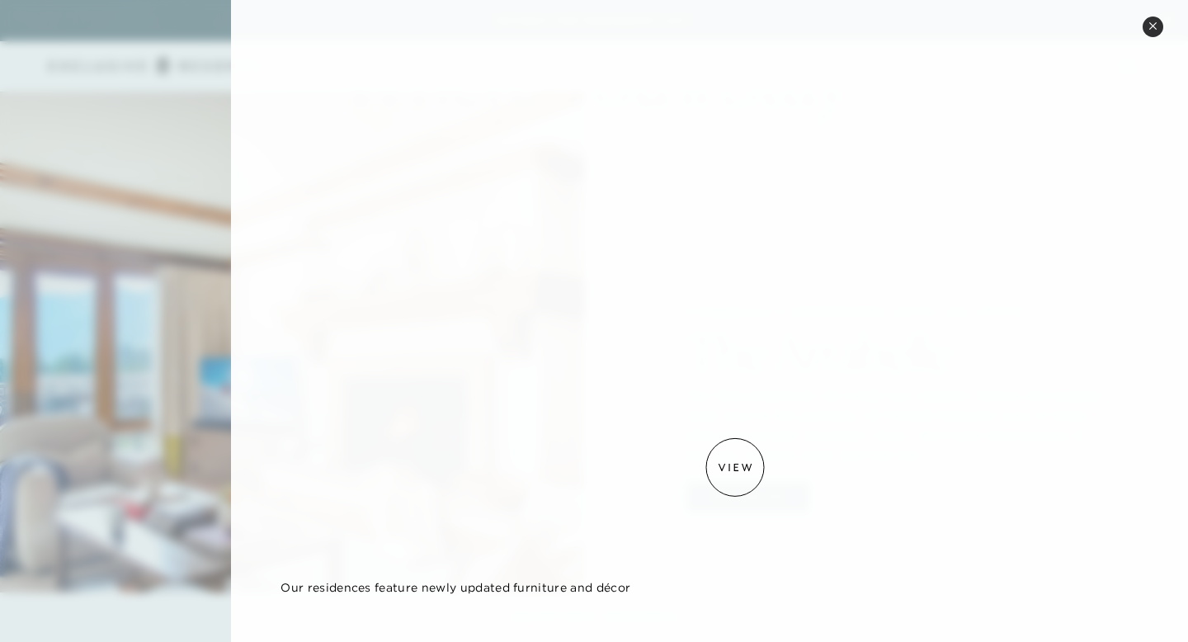
scroll to position [1287, 0]
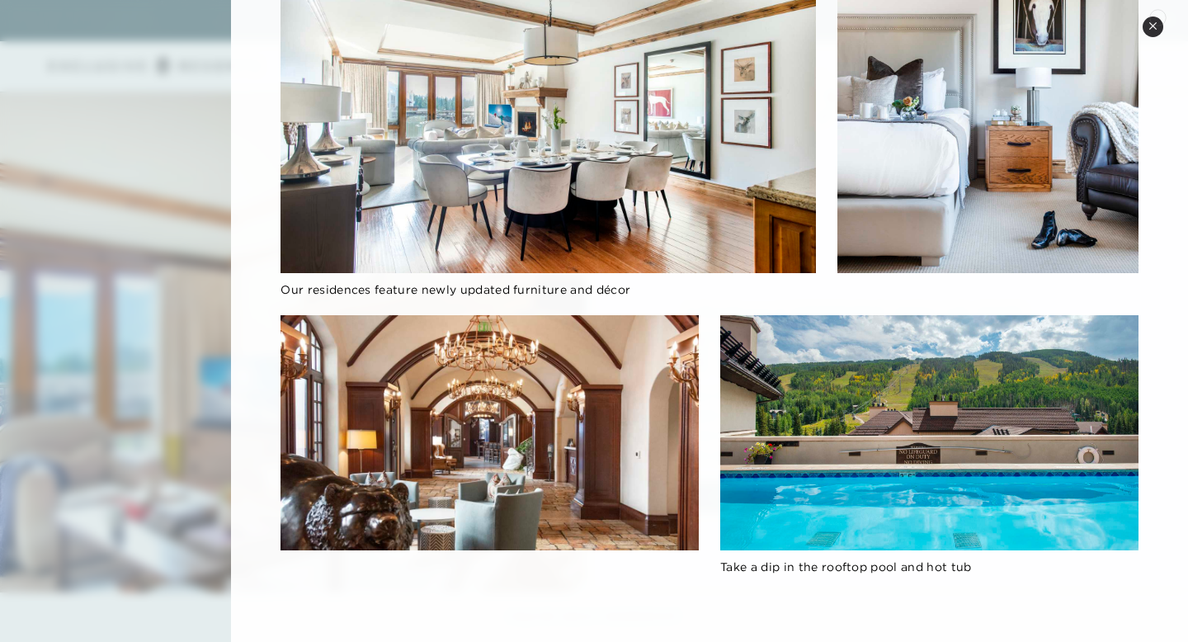
click at [1145, 25] on button "Close quickview" at bounding box center [1153, 27] width 21 height 21
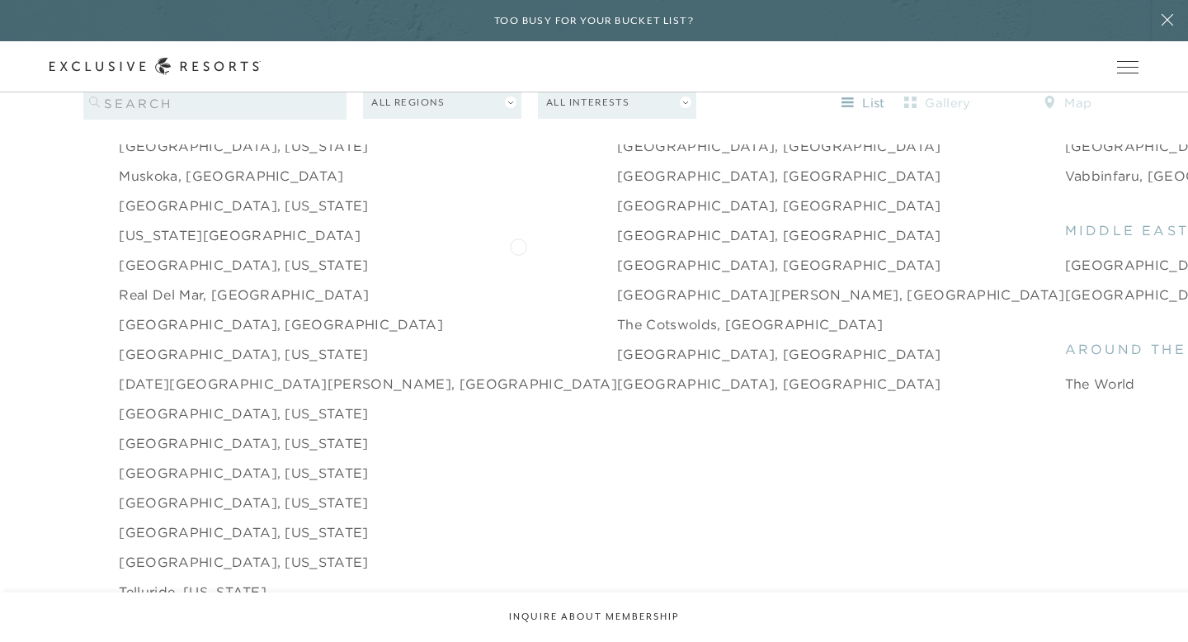
scroll to position [2410, 0]
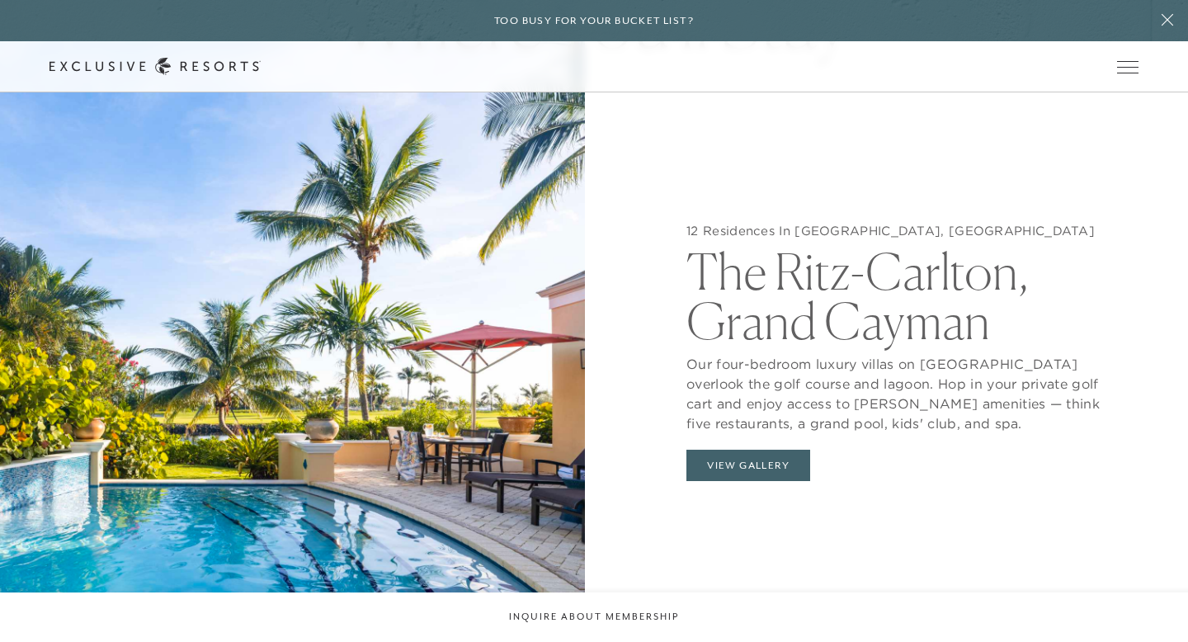
scroll to position [1599, 0]
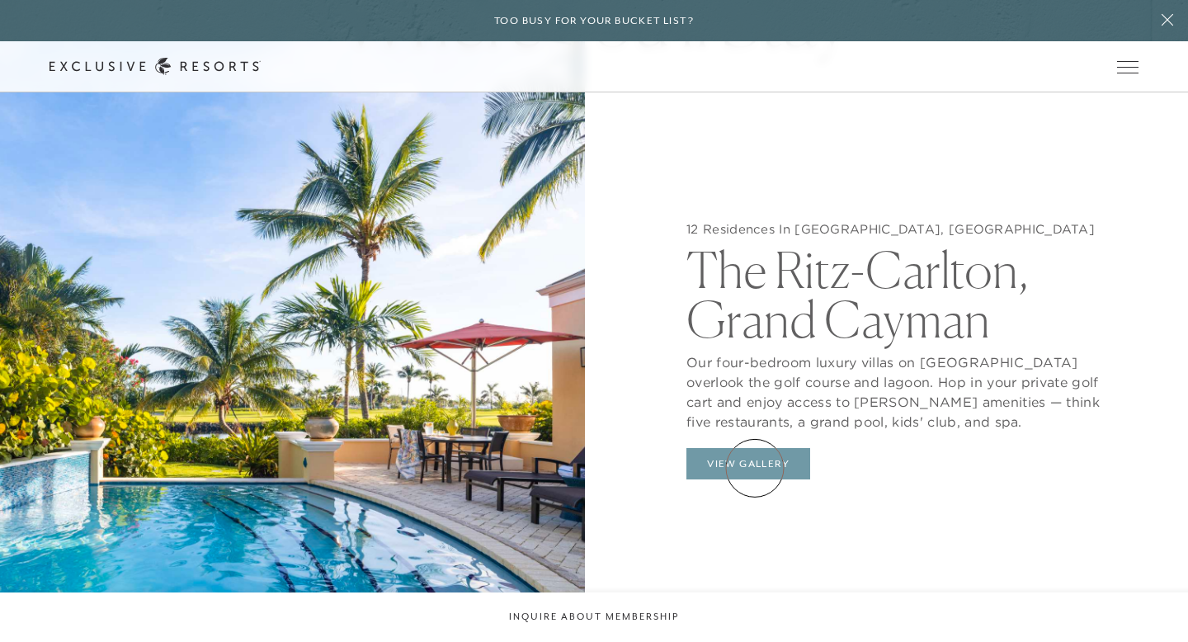
click at [755, 468] on button "View Gallery" at bounding box center [749, 463] width 124 height 31
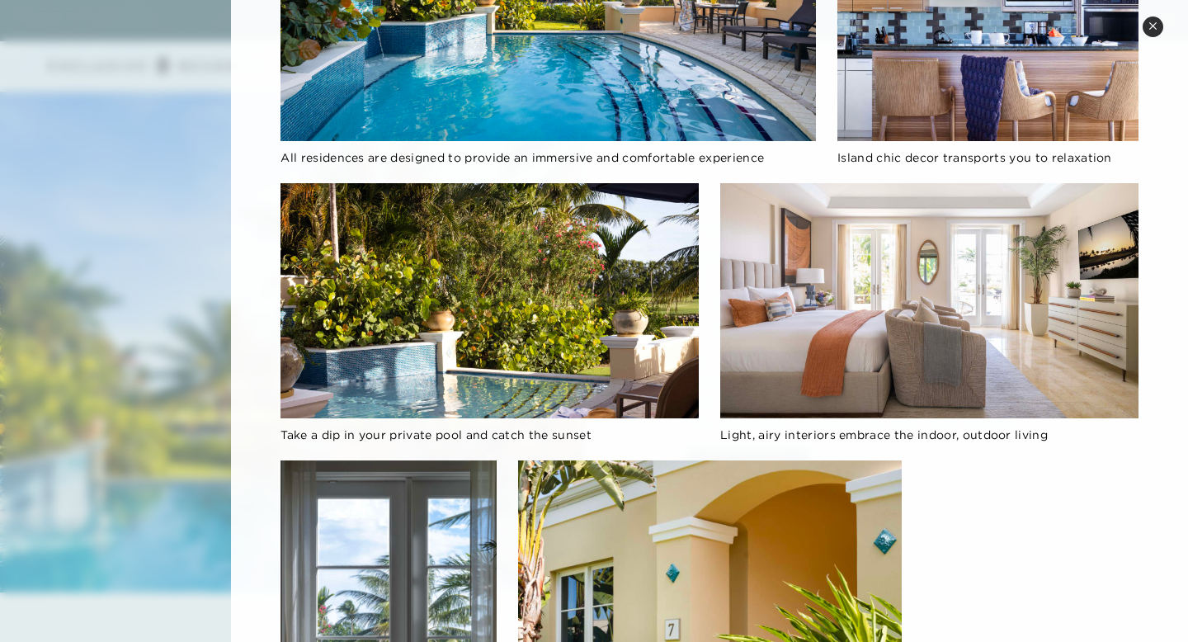
scroll to position [1782, 0]
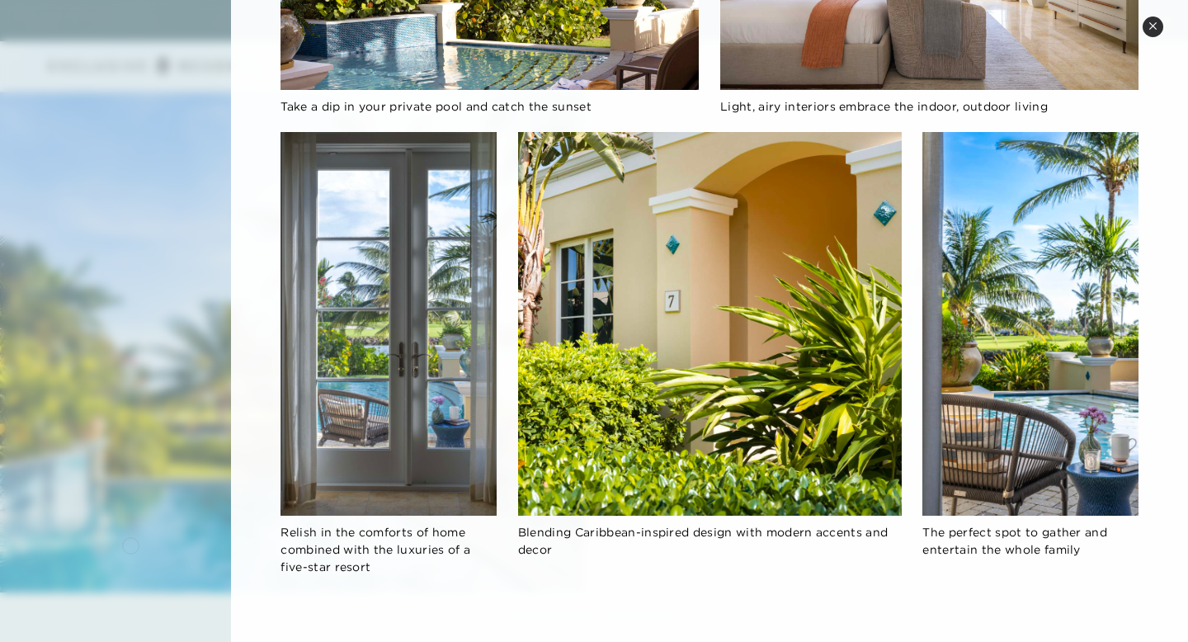
click at [130, 544] on div at bounding box center [594, 321] width 1188 height 642
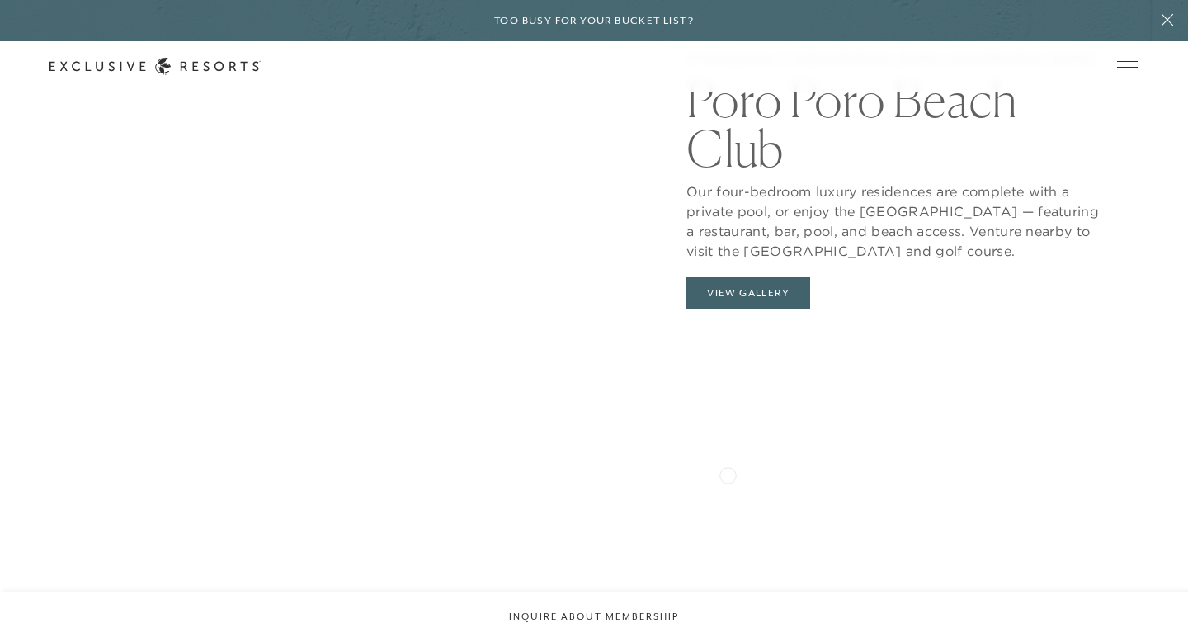
scroll to position [1701, 0]
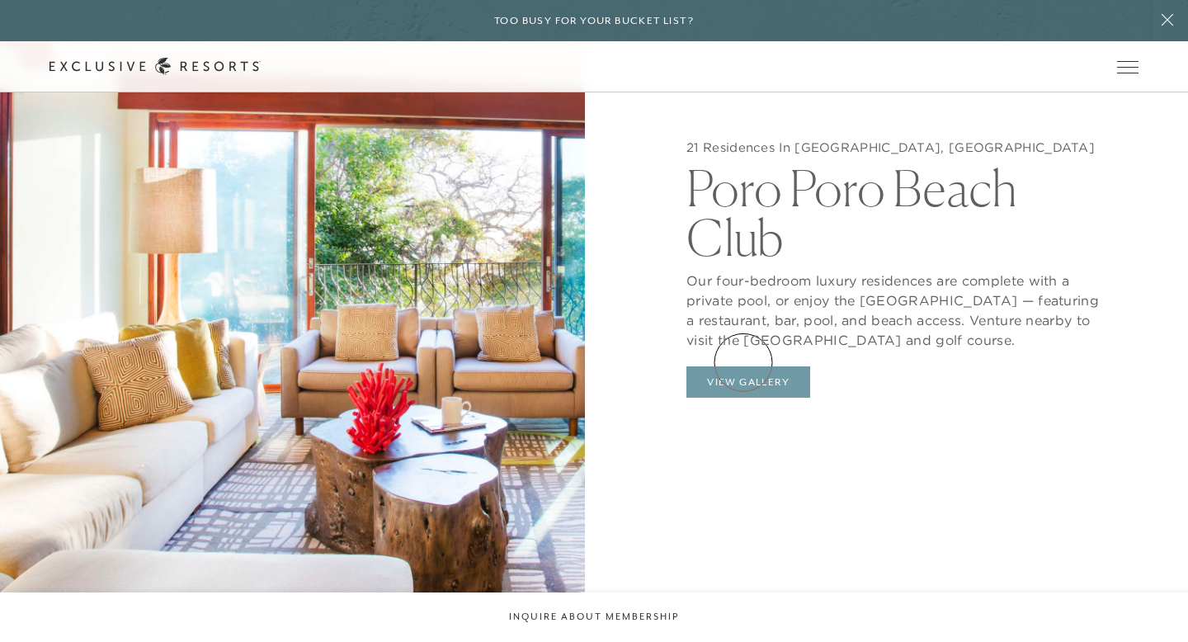
click at [742, 371] on button "View Gallery" at bounding box center [749, 381] width 124 height 31
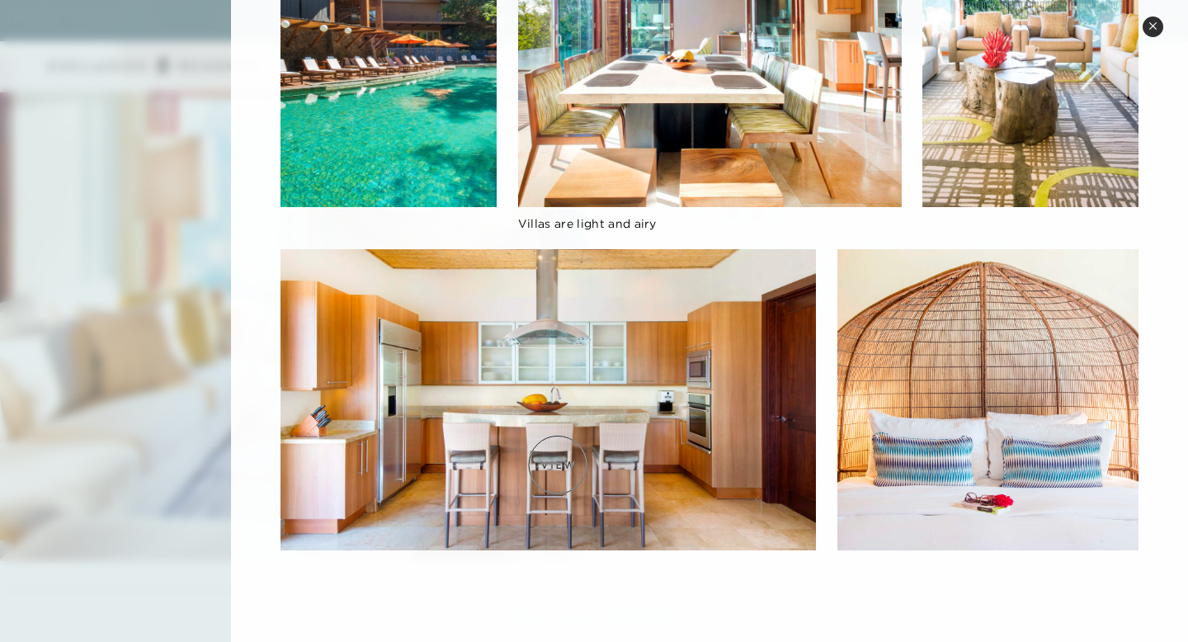
scroll to position [1749, 0]
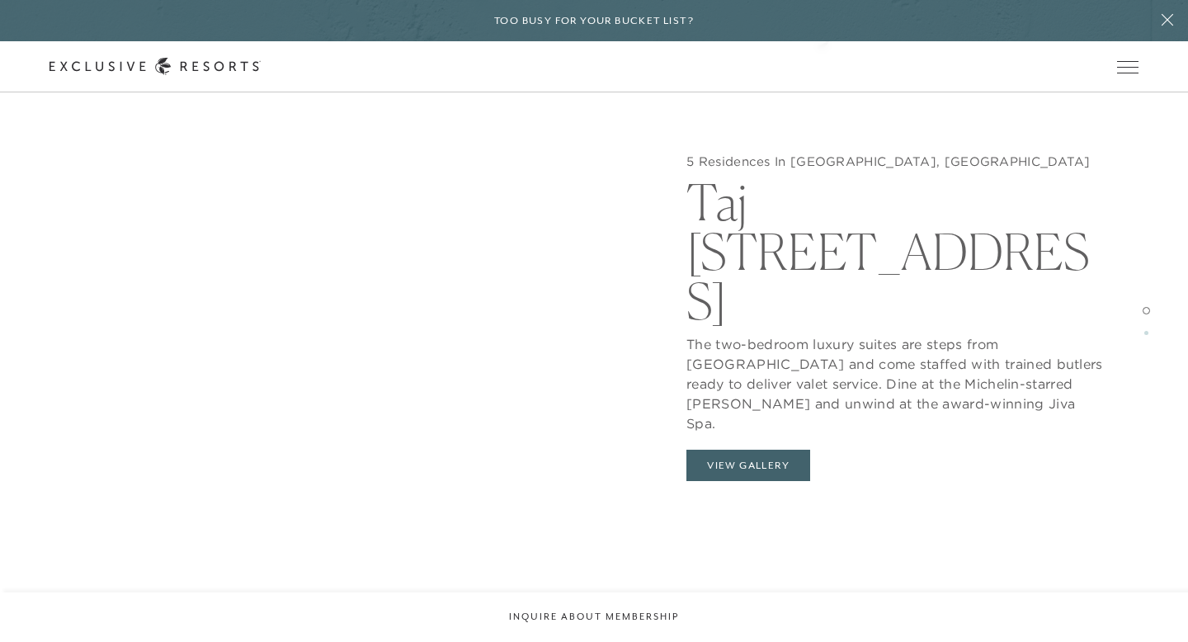
scroll to position [1597, 0]
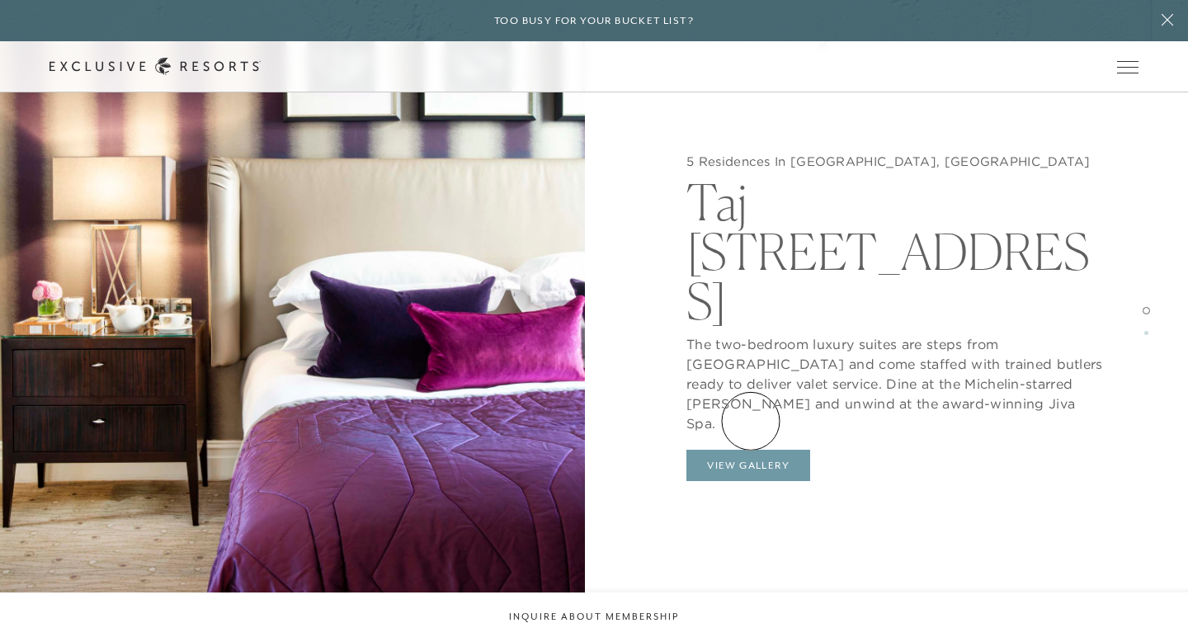
click at [752, 450] on button "View Gallery" at bounding box center [749, 465] width 124 height 31
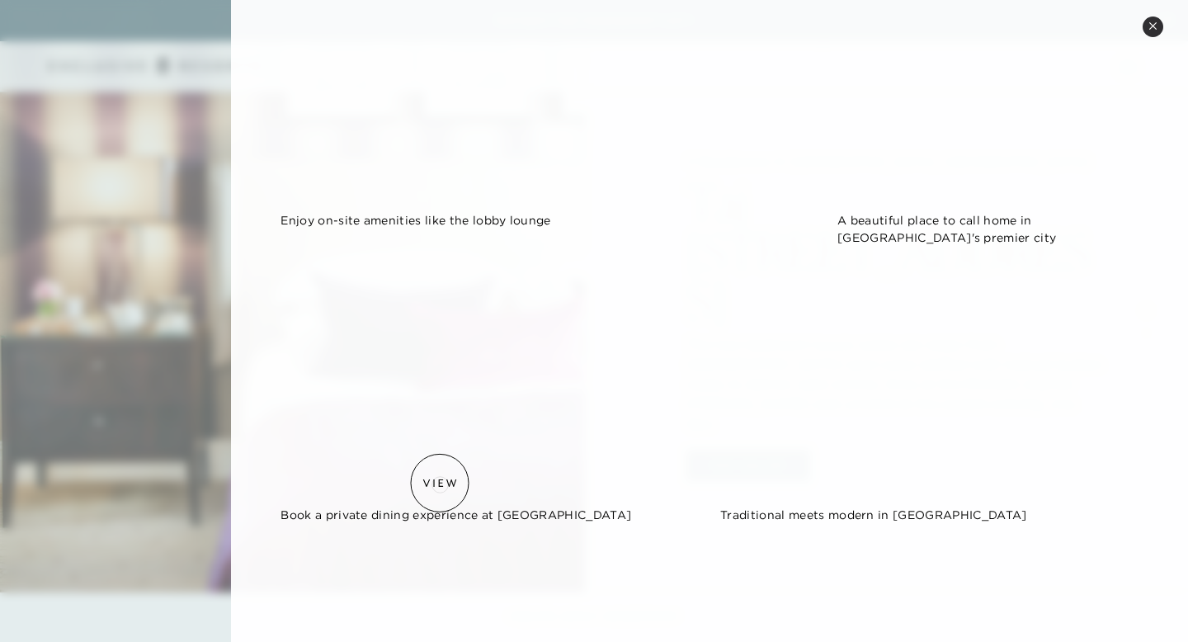
scroll to position [2846, 0]
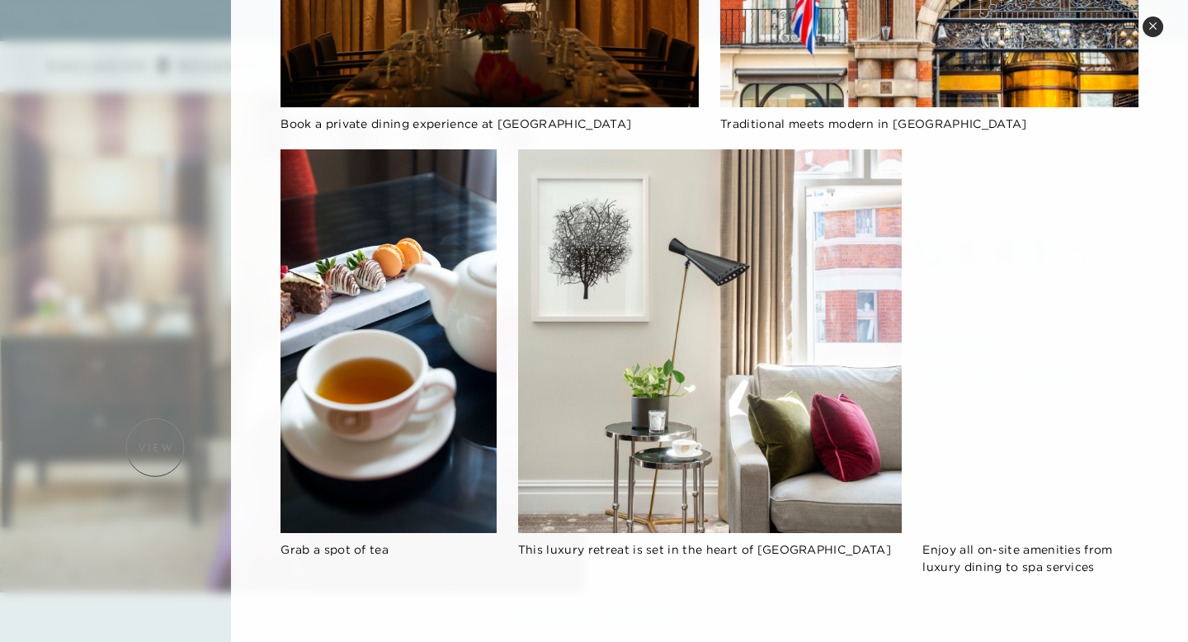
click at [155, 447] on div at bounding box center [594, 321] width 1188 height 642
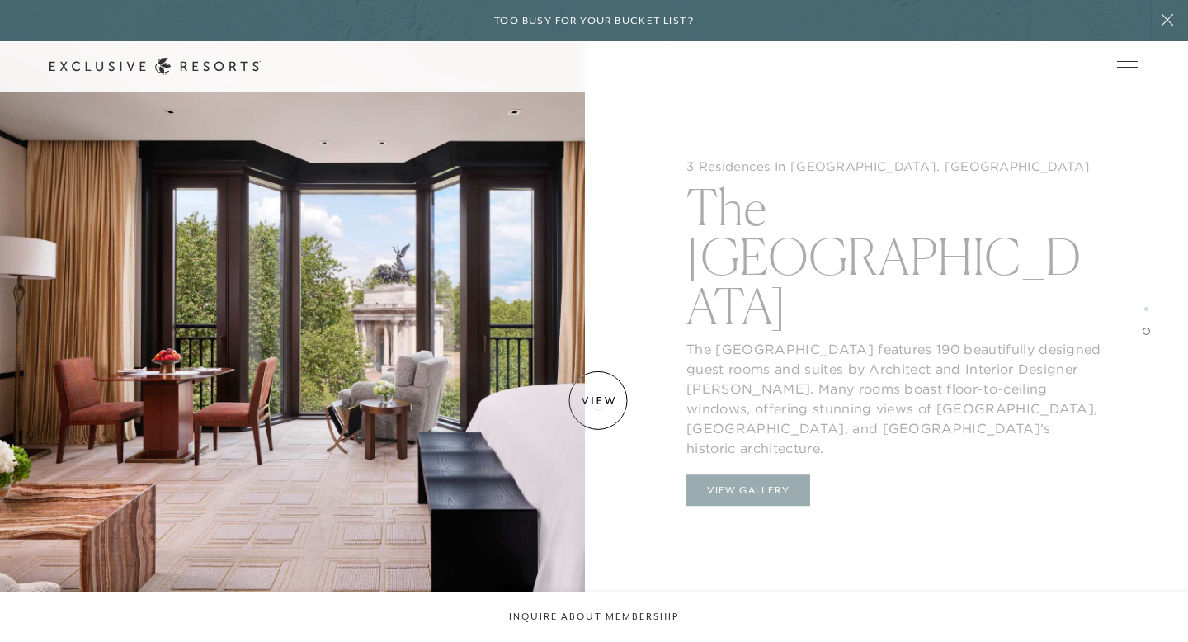
scroll to position [2392, 0]
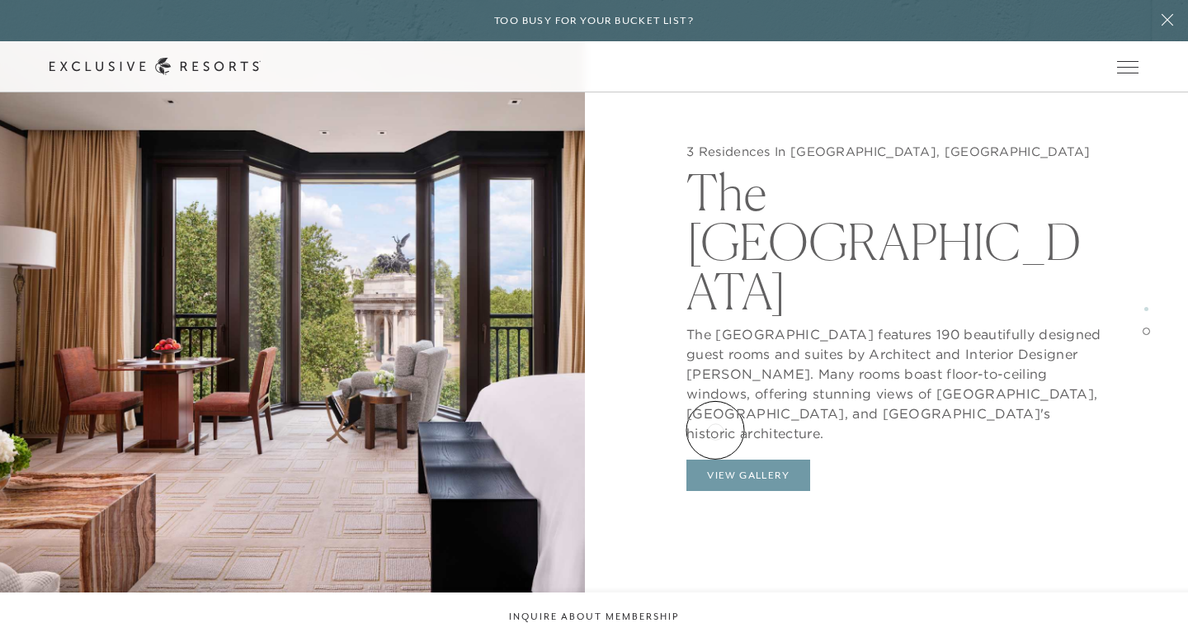
click at [715, 460] on button "View Gallery" at bounding box center [749, 475] width 124 height 31
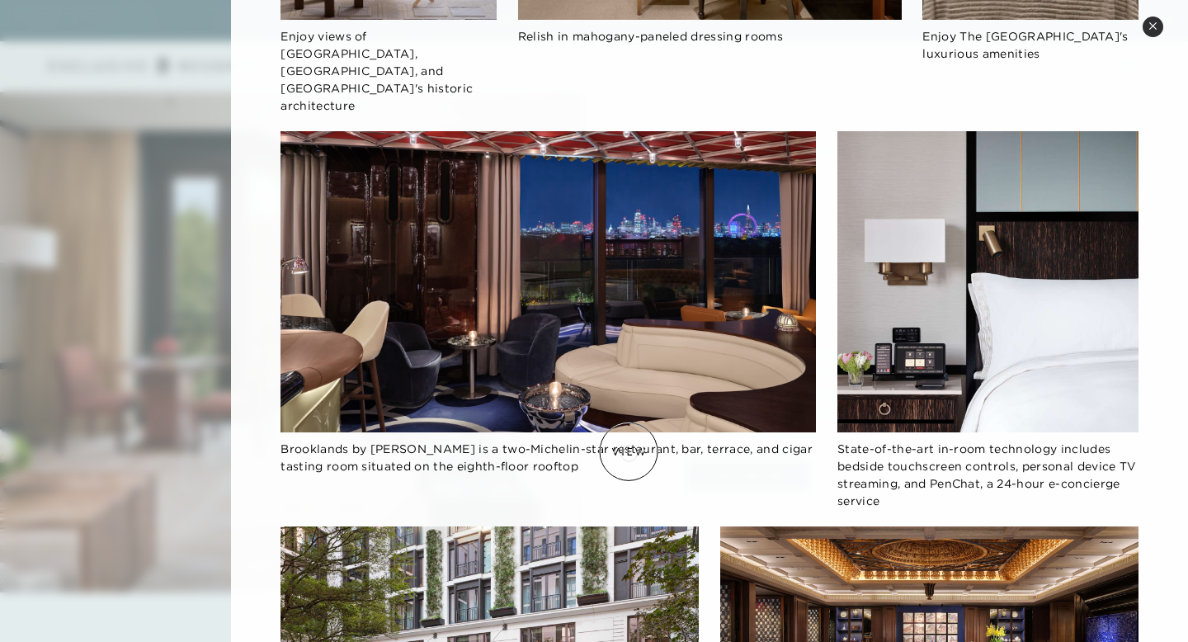
scroll to position [1235, 0]
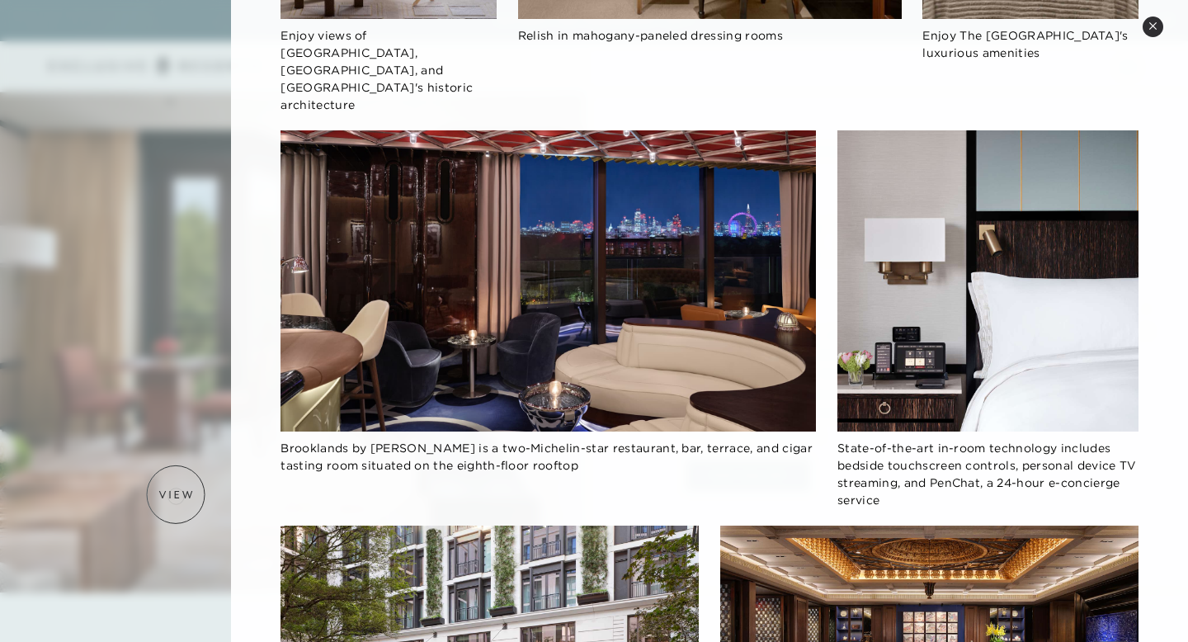
click at [176, 494] on div at bounding box center [594, 321] width 1188 height 642
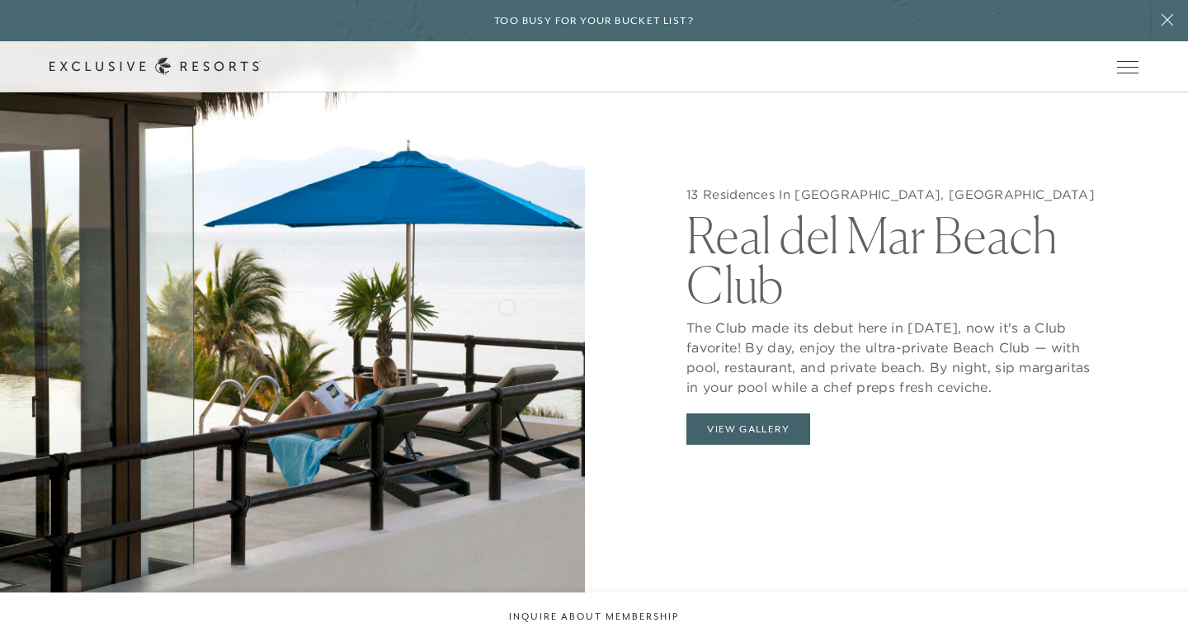
scroll to position [1636, 0]
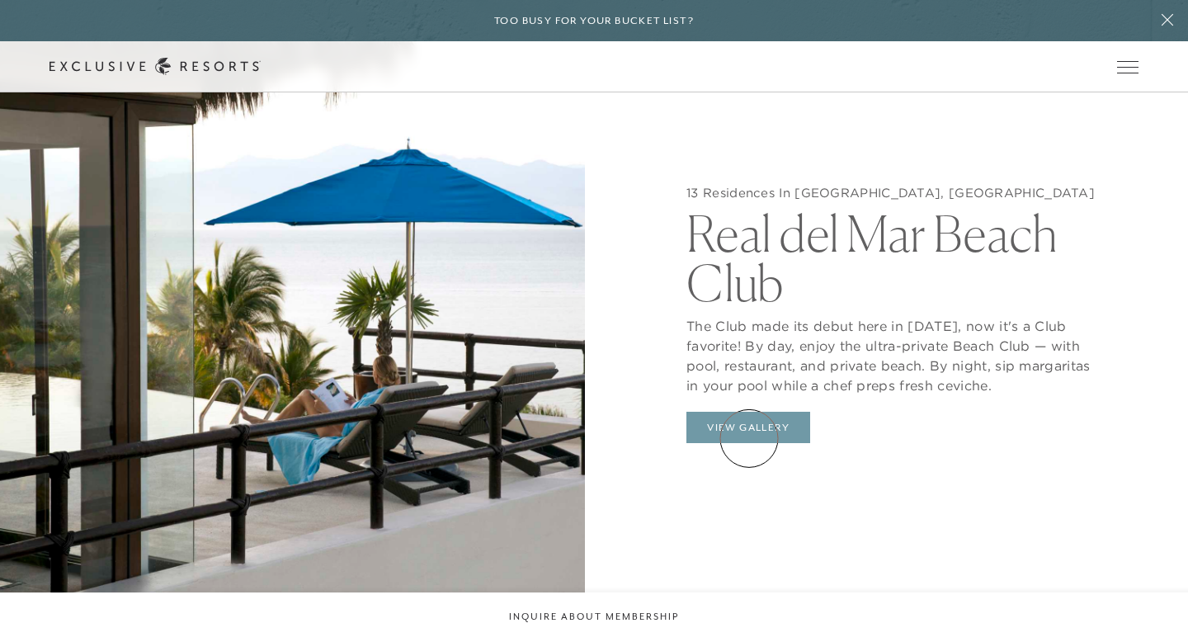
click at [749, 438] on button "View Gallery" at bounding box center [749, 427] width 124 height 31
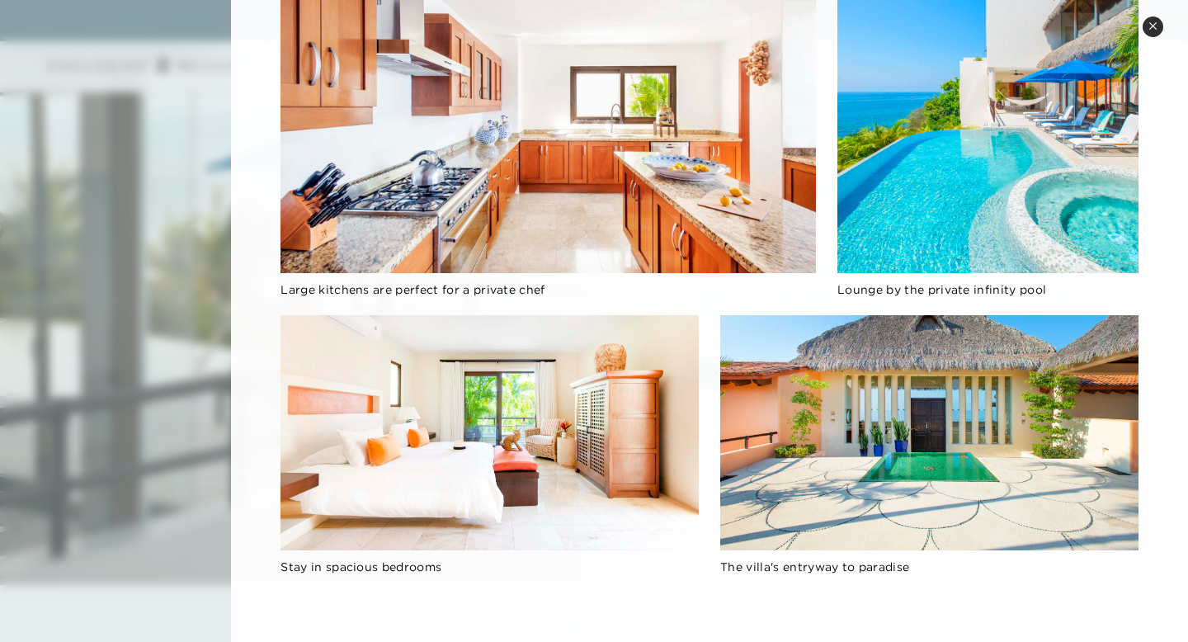
scroll to position [1702, 0]
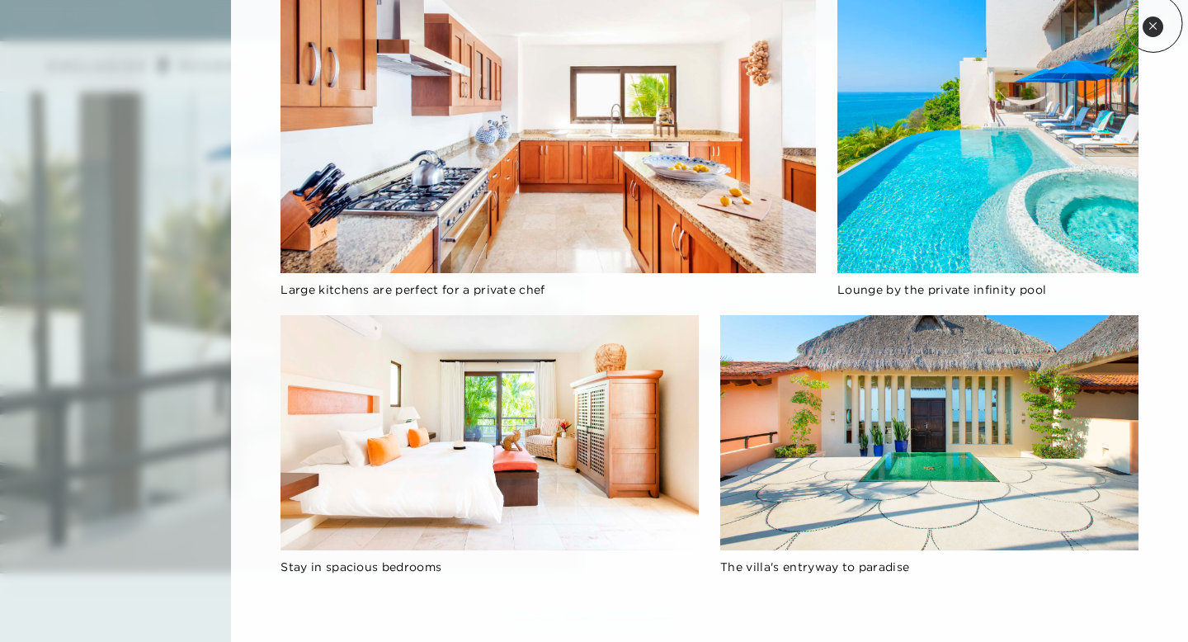
click at [1154, 23] on icon at bounding box center [1153, 25] width 9 height 9
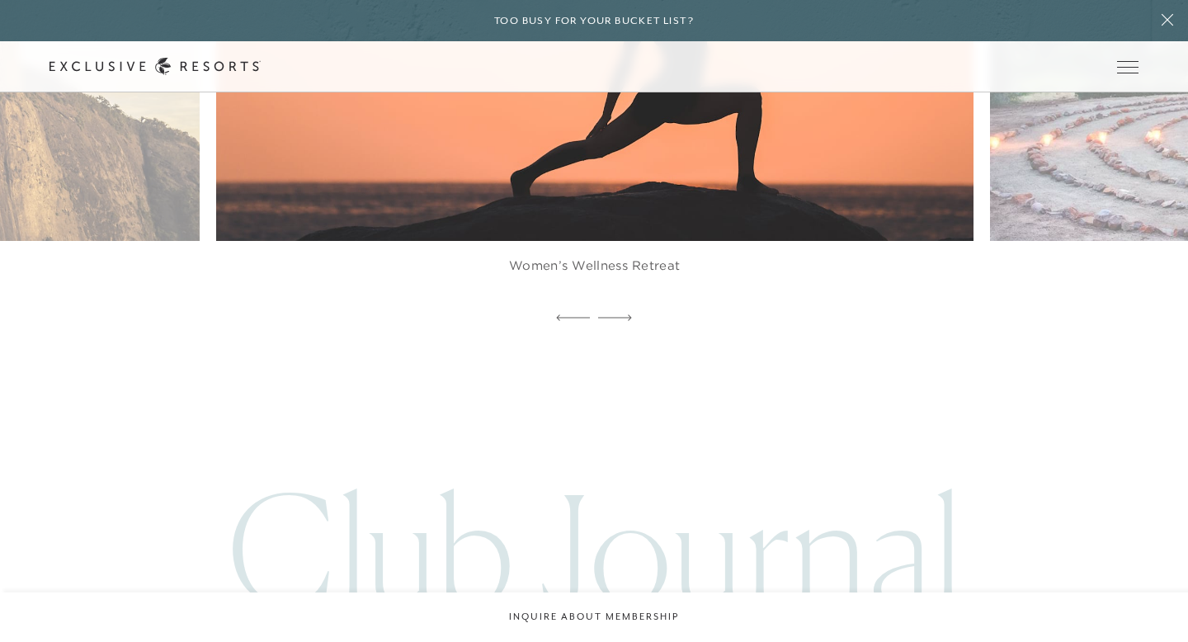
scroll to position [3896, 0]
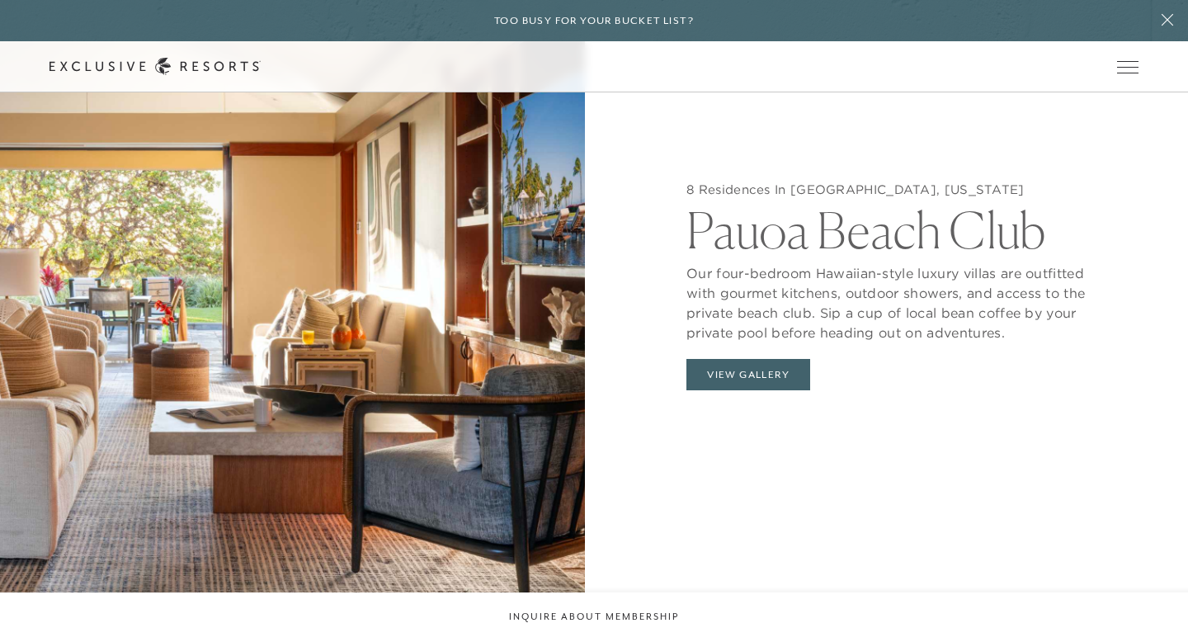
scroll to position [1708, 0]
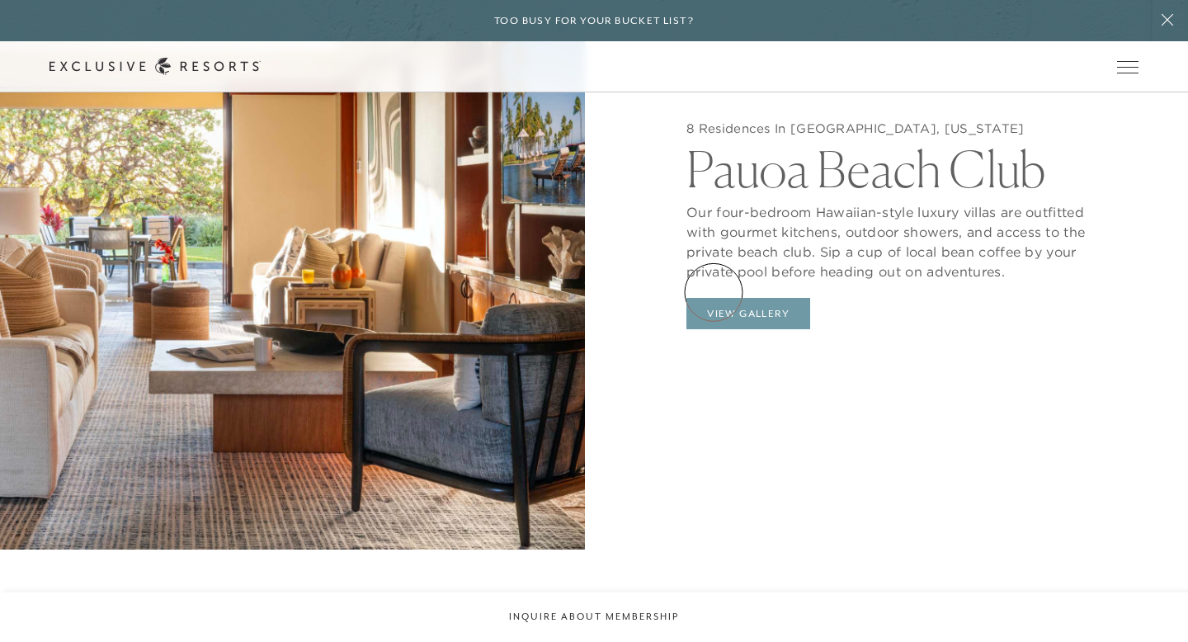
click at [714, 298] on button "View Gallery" at bounding box center [749, 313] width 124 height 31
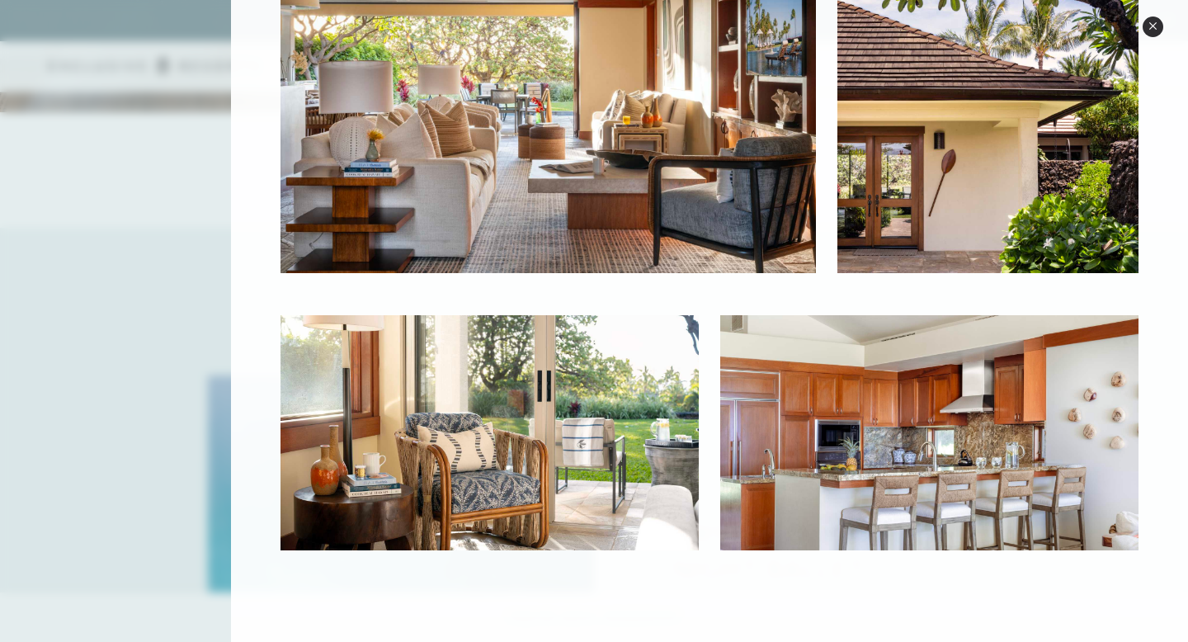
scroll to position [2369, 0]
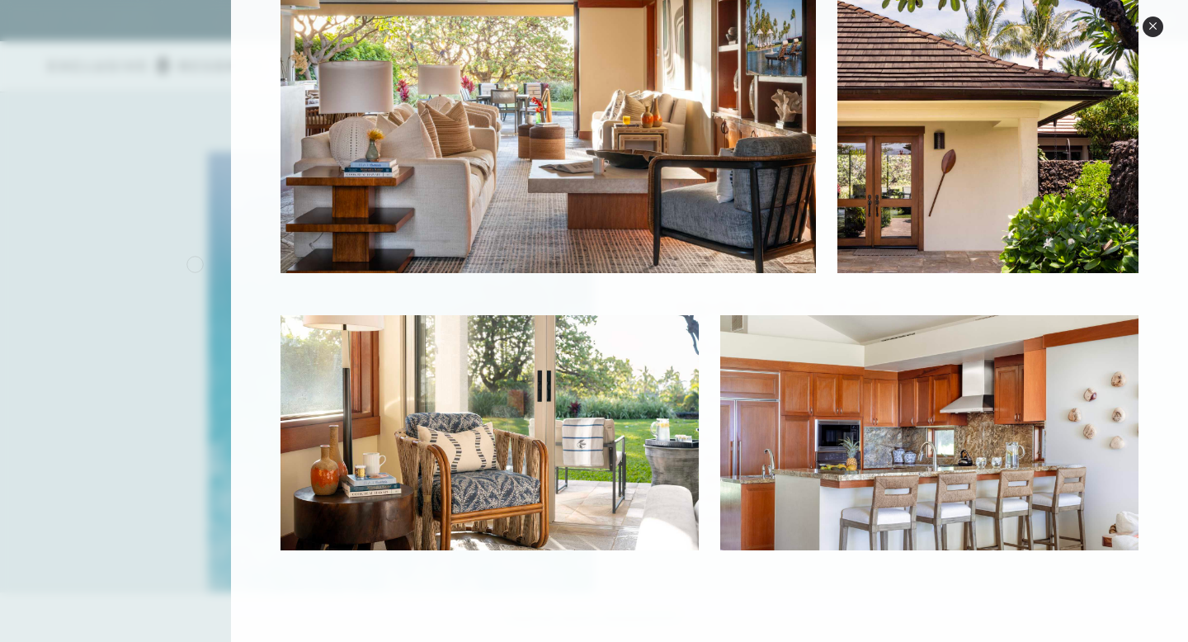
click at [195, 262] on div at bounding box center [594, 321] width 1188 height 642
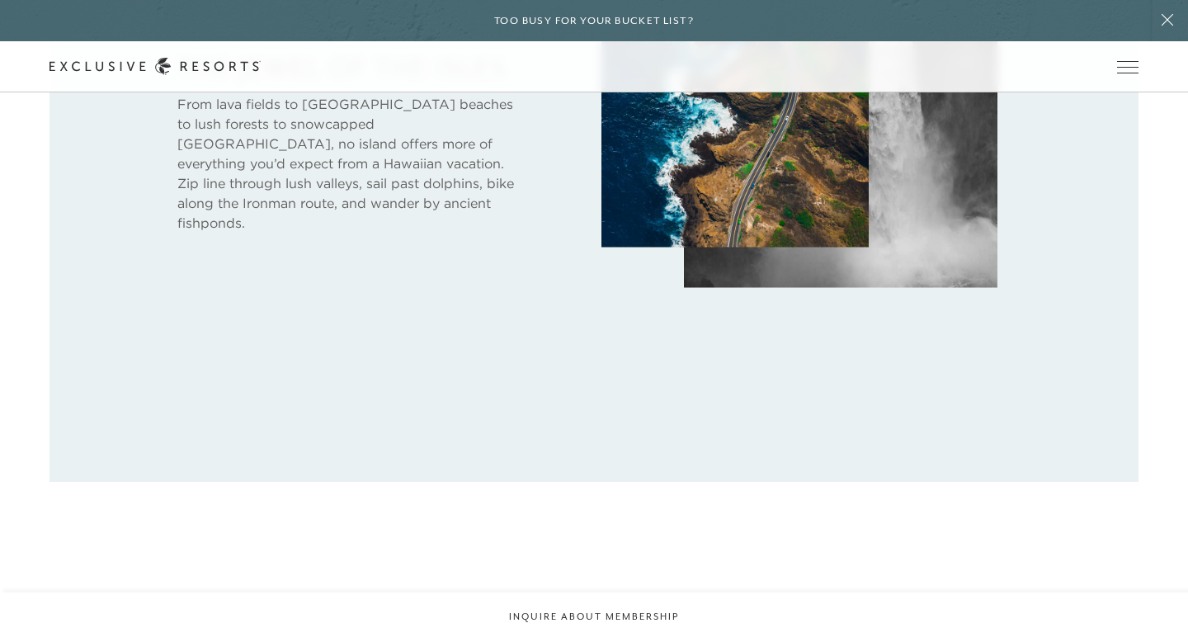
scroll to position [754, 0]
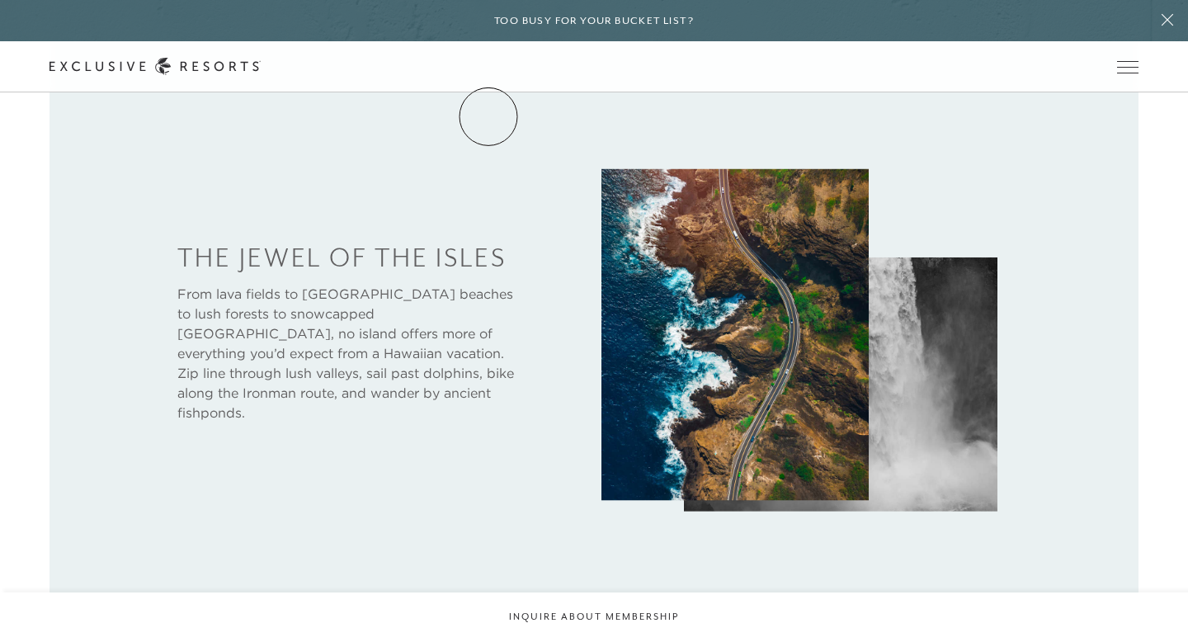
click at [0, 0] on link "The Collection" at bounding box center [0, 0] width 0 height 0
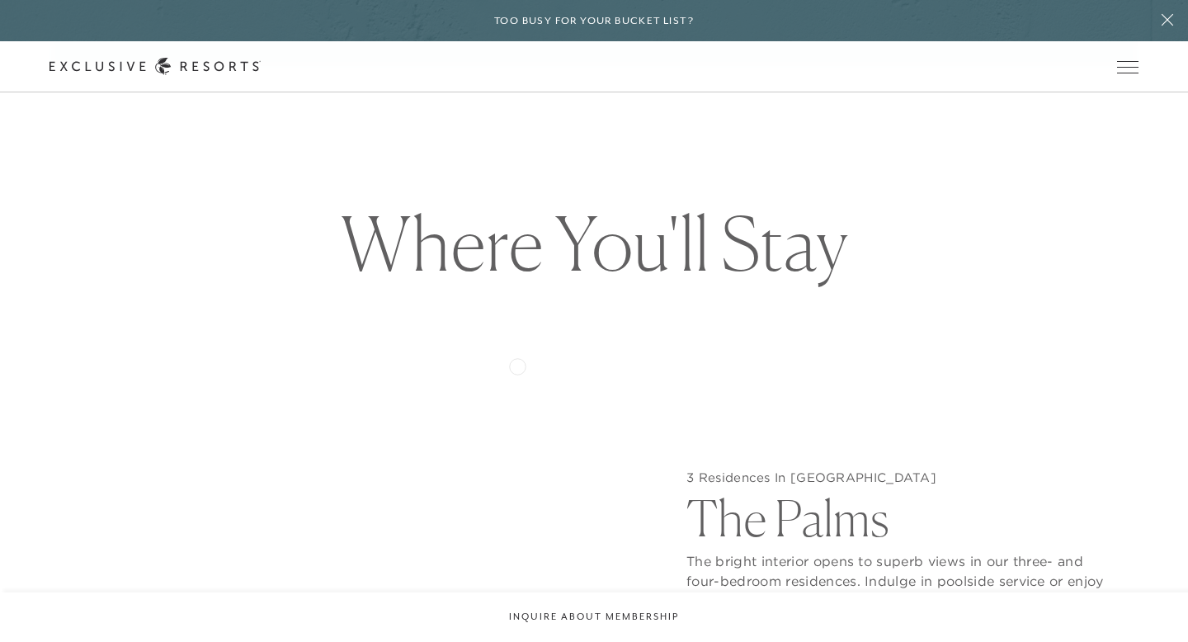
scroll to position [1824, 0]
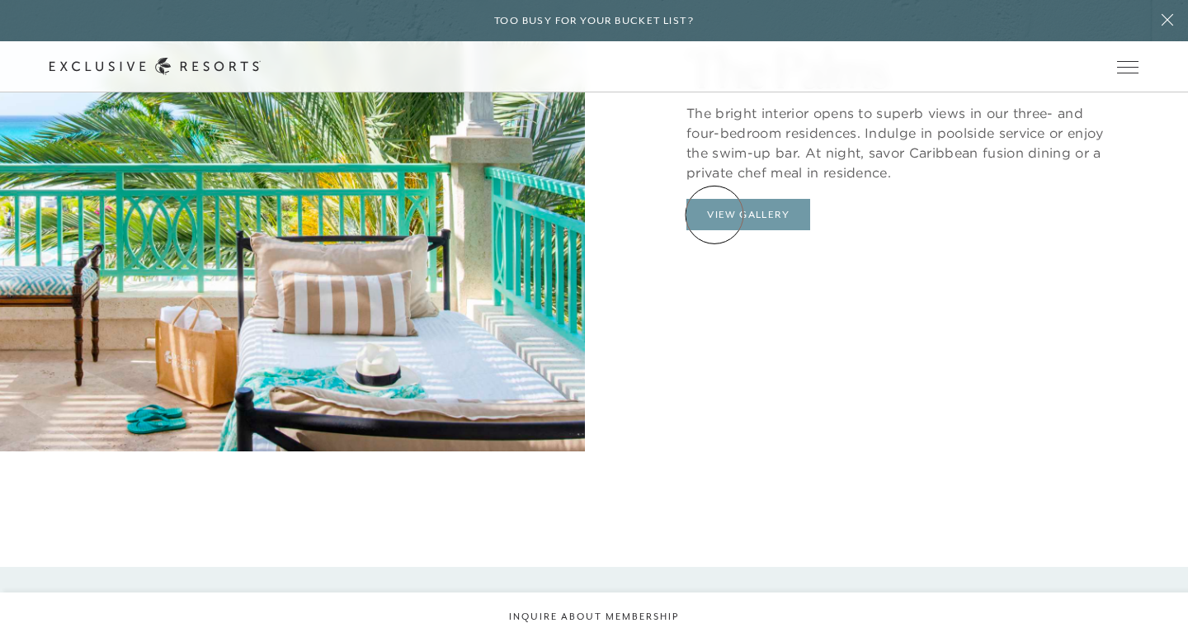
click at [715, 214] on button "View Gallery" at bounding box center [749, 214] width 124 height 31
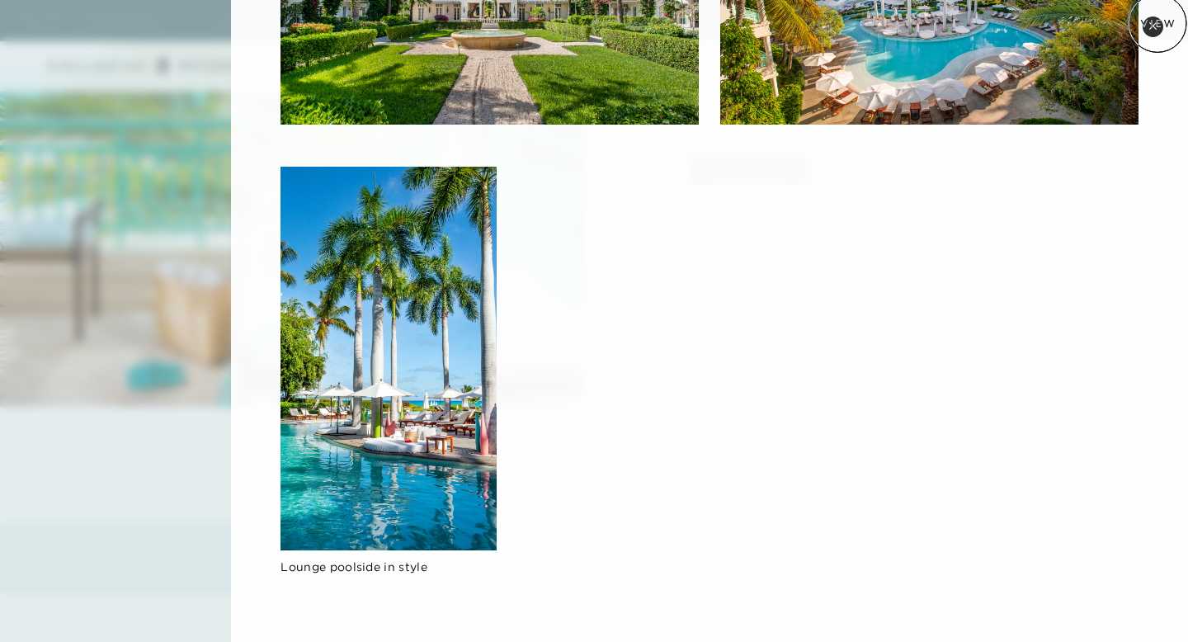
scroll to position [1872, 0]
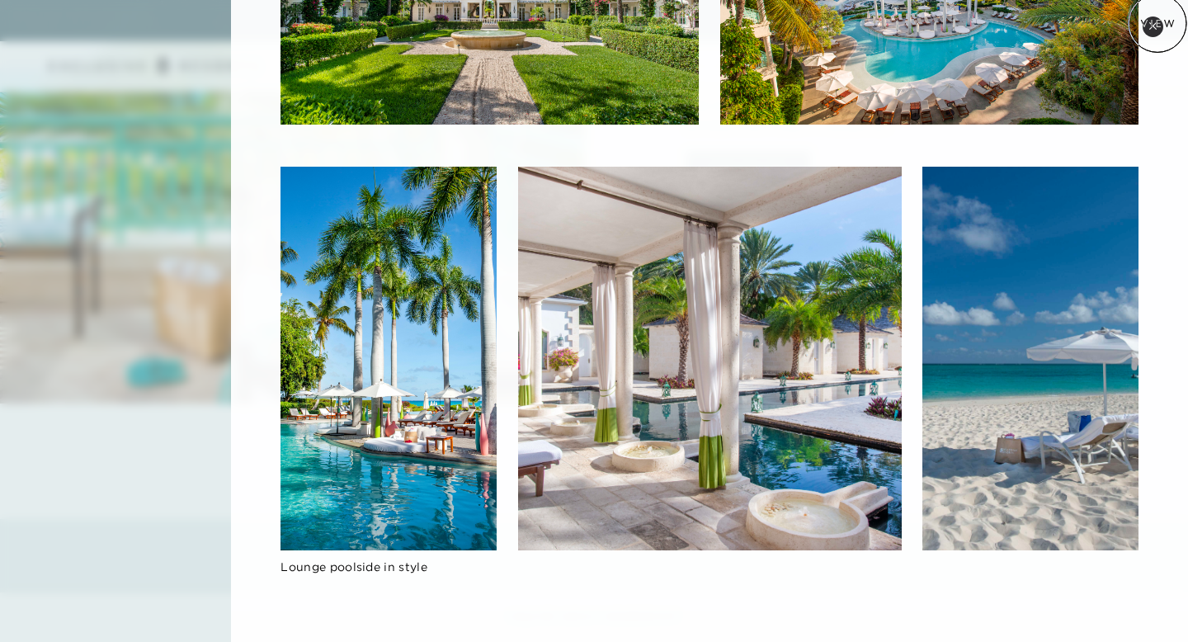
click at [1158, 23] on button "Close quickview" at bounding box center [1153, 27] width 21 height 21
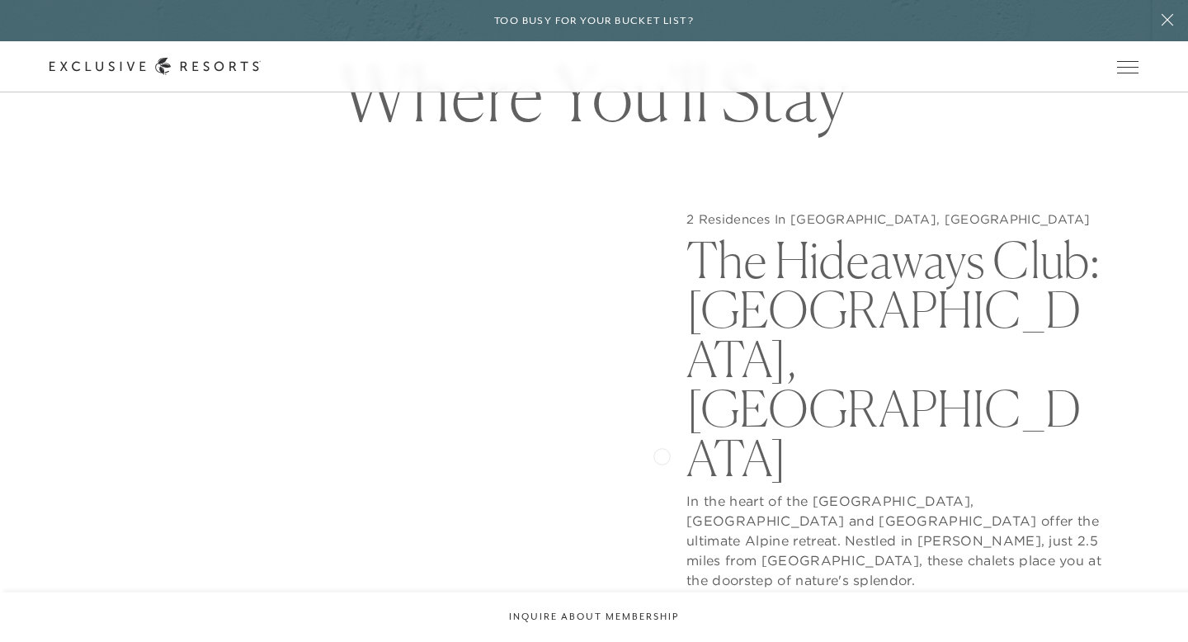
scroll to position [1570, 0]
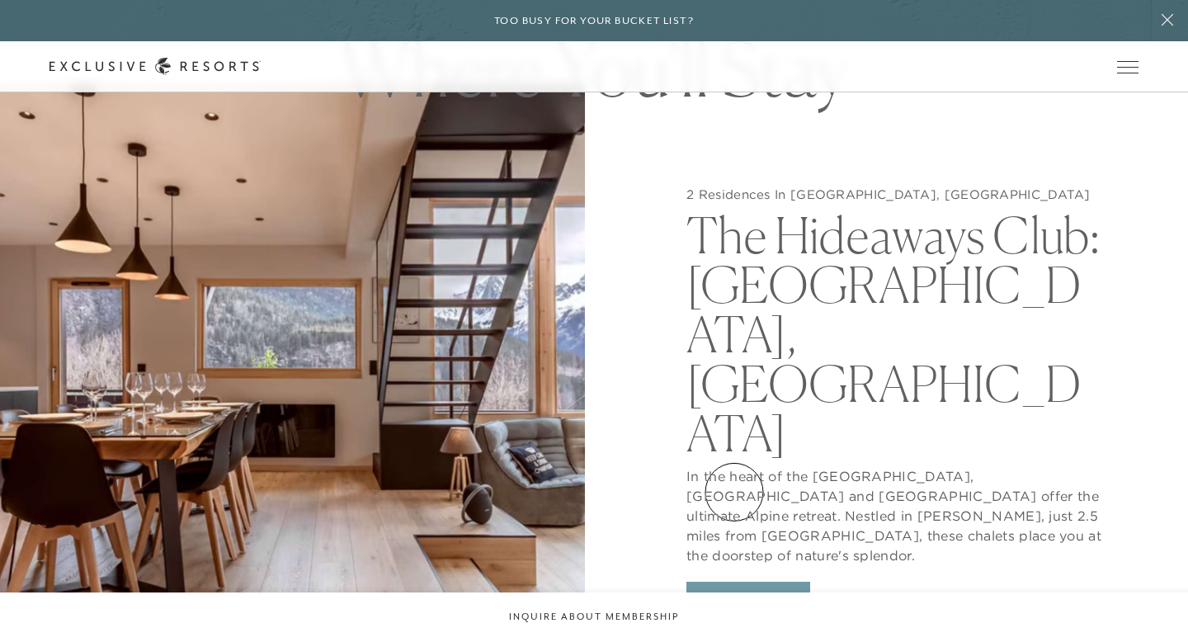
click at [735, 582] on button "View Gallery" at bounding box center [749, 597] width 124 height 31
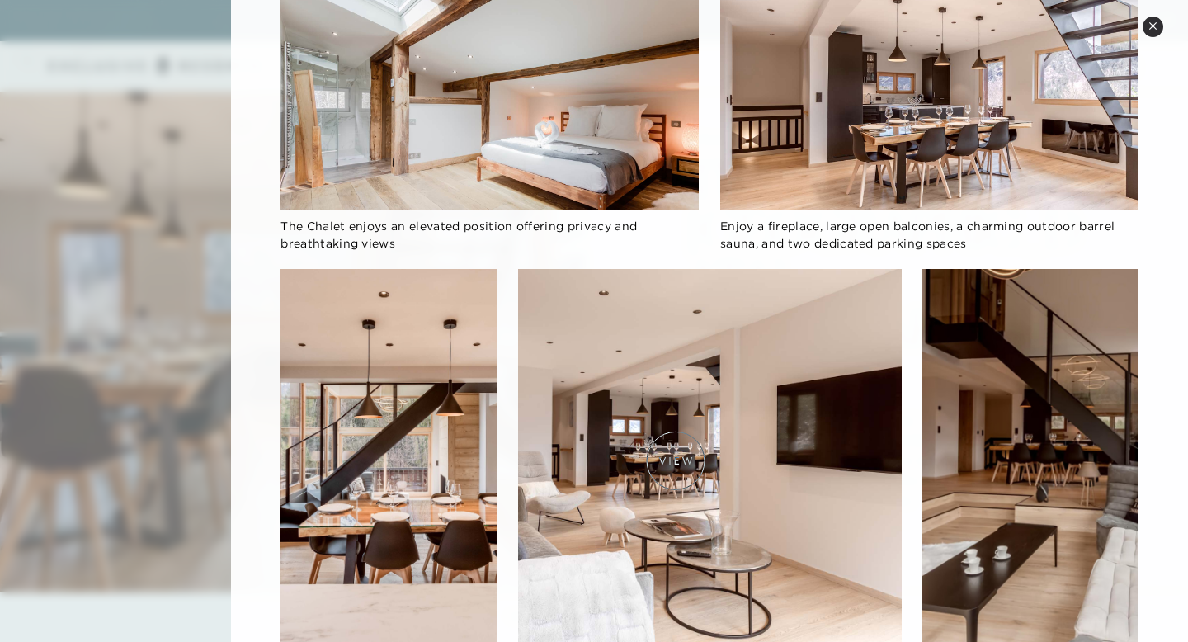
scroll to position [1657, 0]
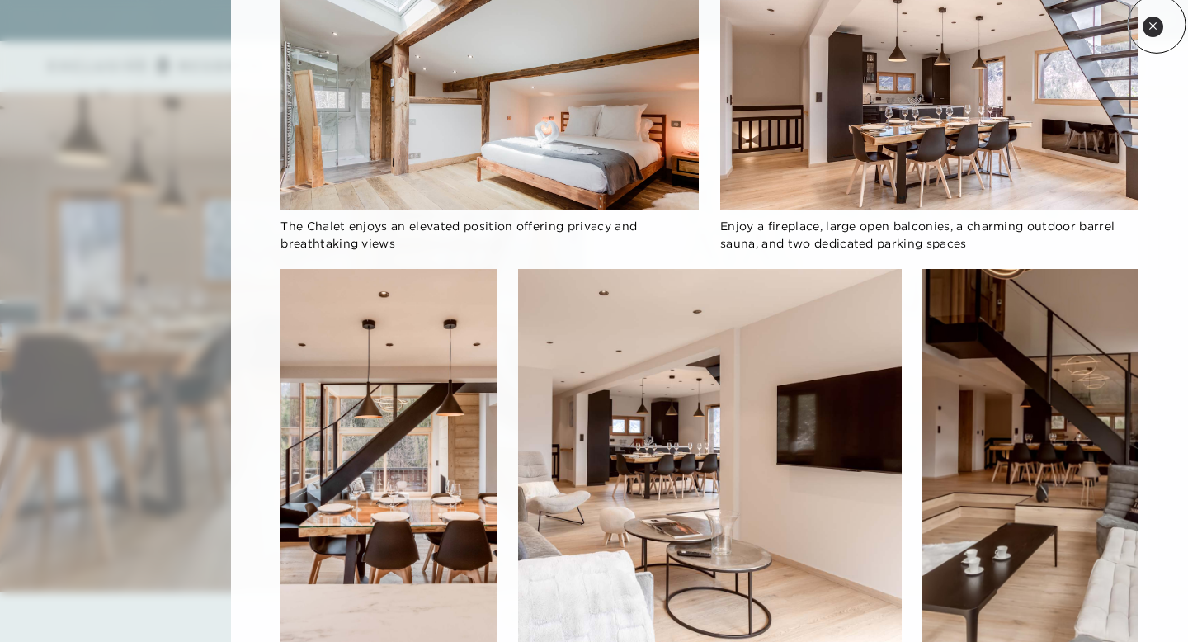
click at [1157, 23] on icon at bounding box center [1153, 25] width 9 height 9
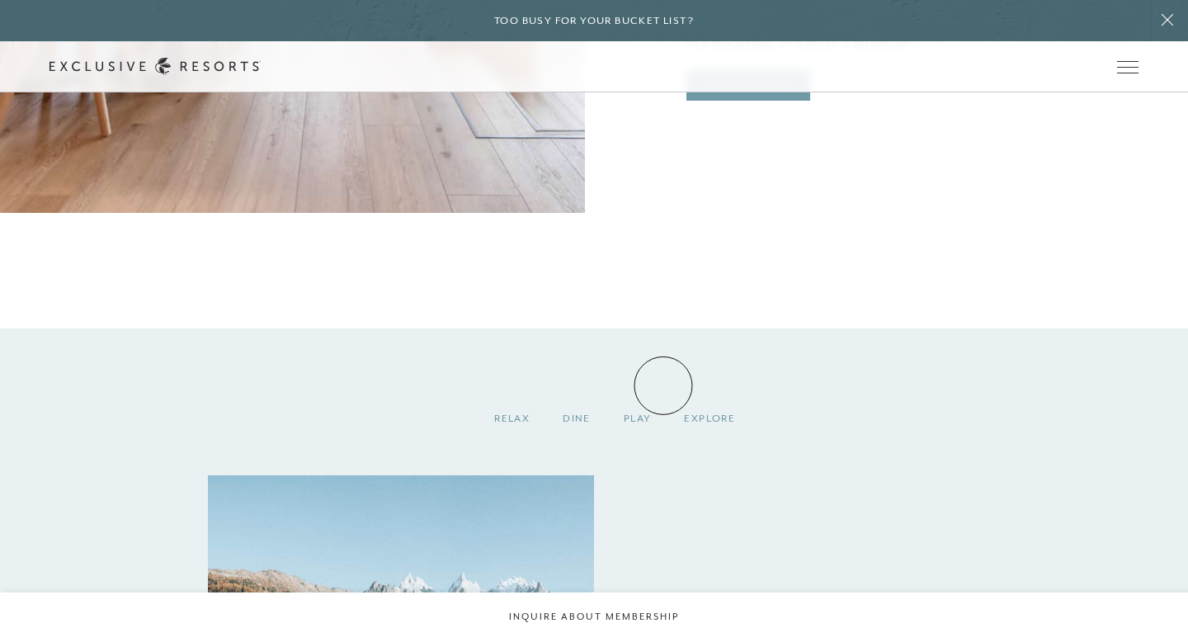
scroll to position [2249, 0]
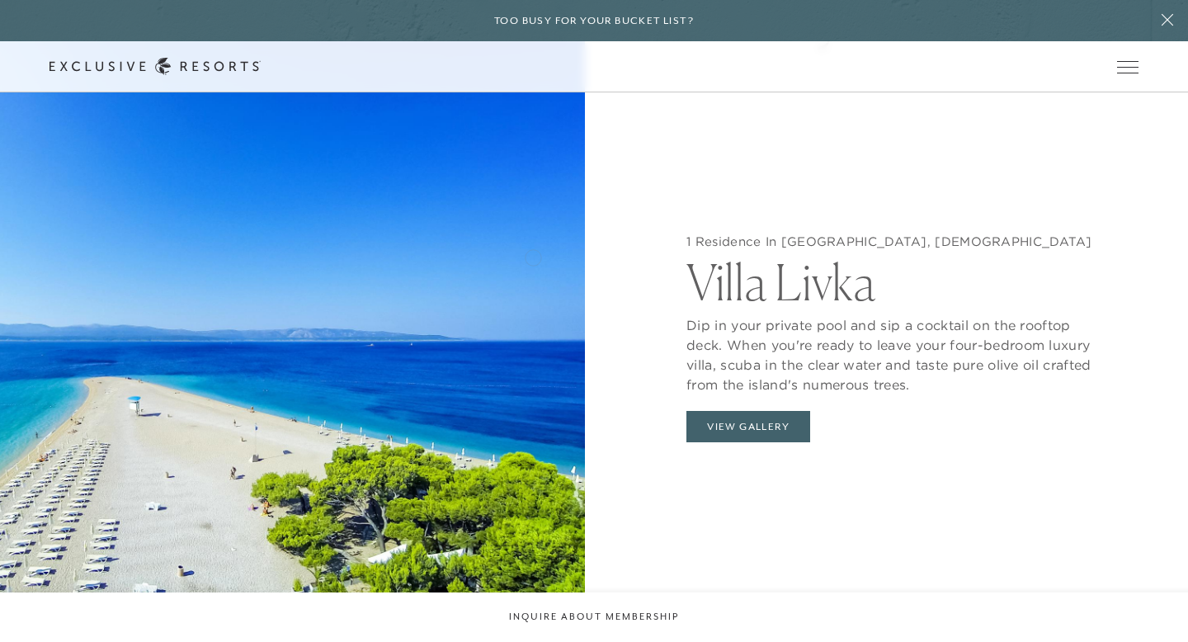
scroll to position [1614, 0]
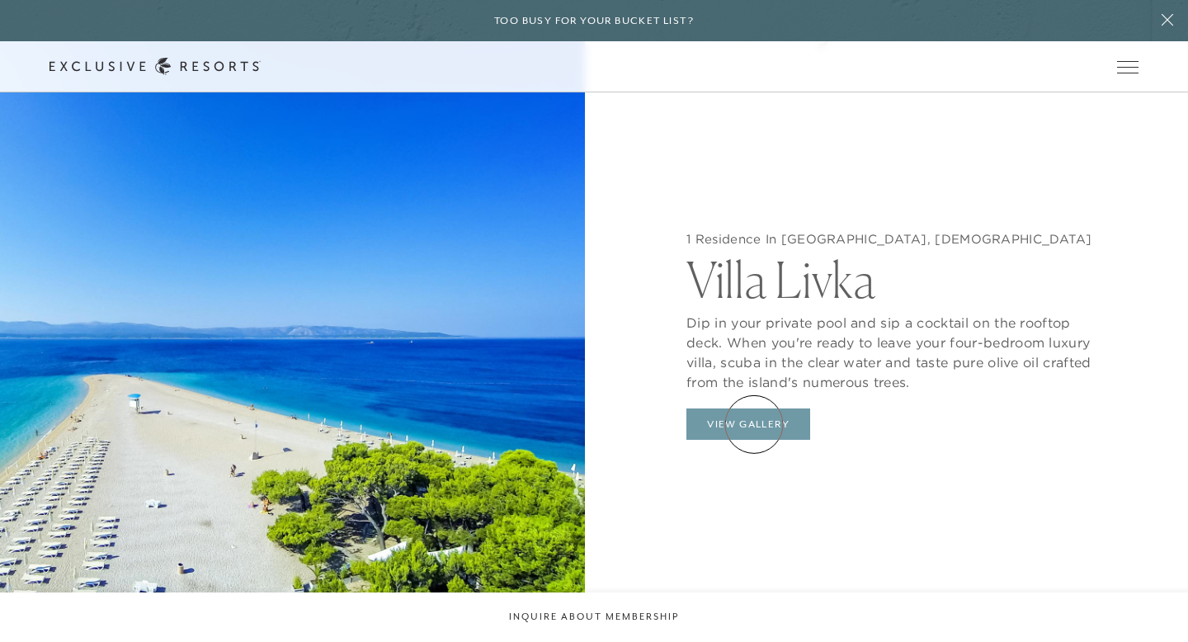
click at [754, 424] on button "View Gallery" at bounding box center [749, 423] width 124 height 31
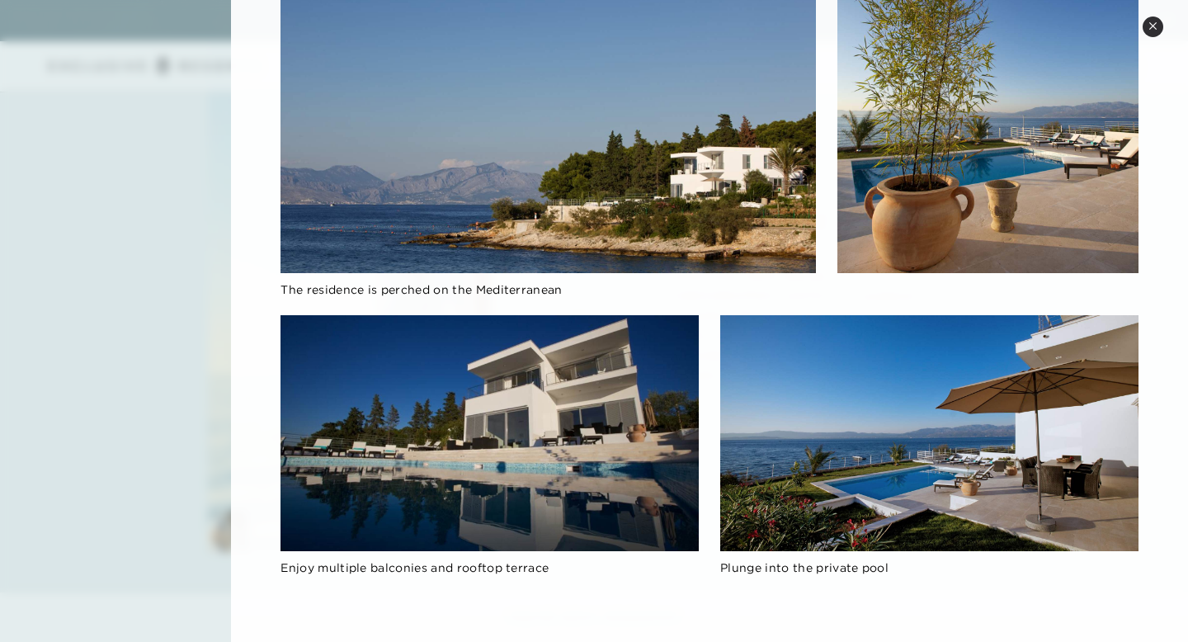
scroll to position [2506, 0]
click at [1153, 17] on button "Close quickview" at bounding box center [1153, 27] width 21 height 21
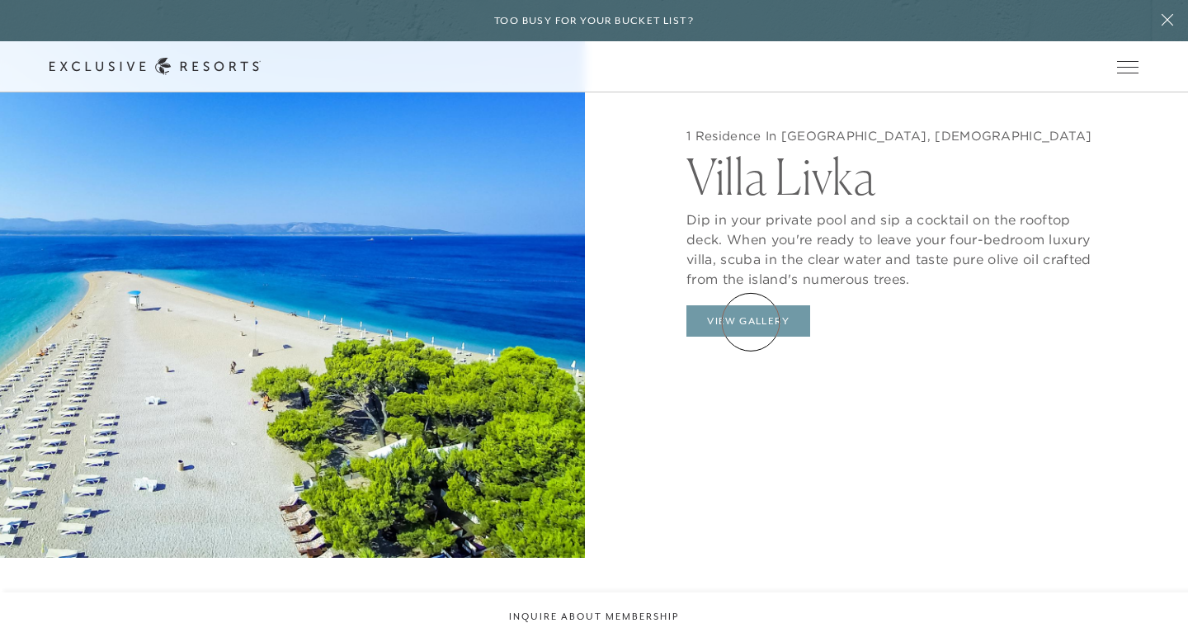
click at [751, 322] on button "View Gallery" at bounding box center [749, 320] width 124 height 31
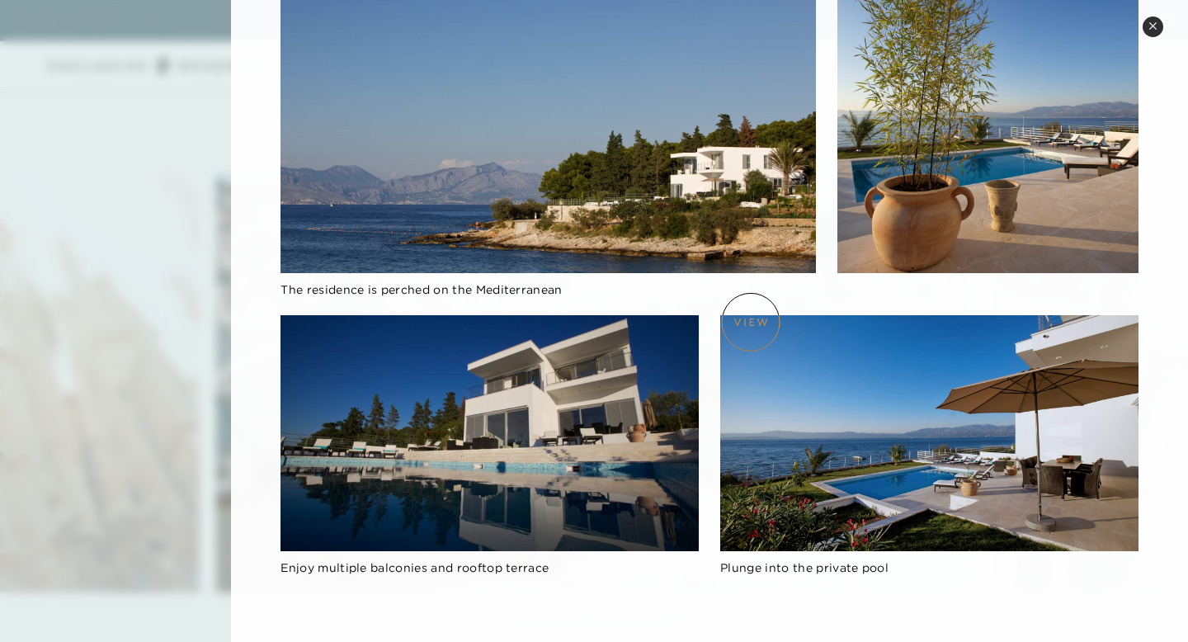
scroll to position [0, 0]
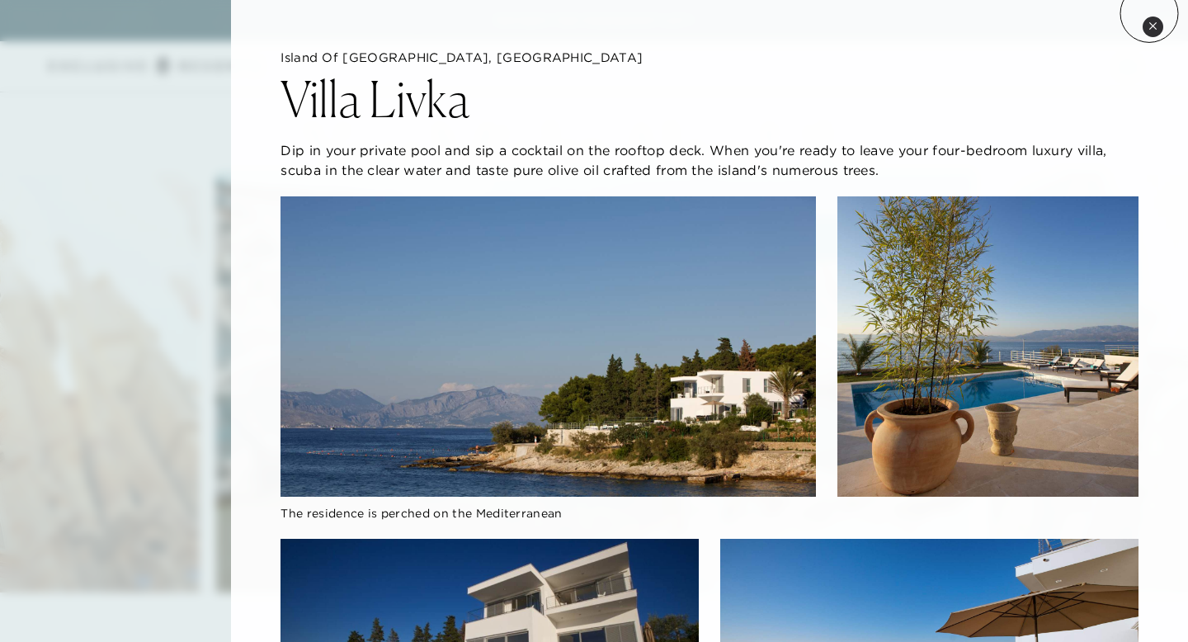
click at [1150, 13] on div "Island of Brac, Croatia Villa Livka Dip in your private pool and sip a cocktail…" at bounding box center [709, 433] width 957 height 866
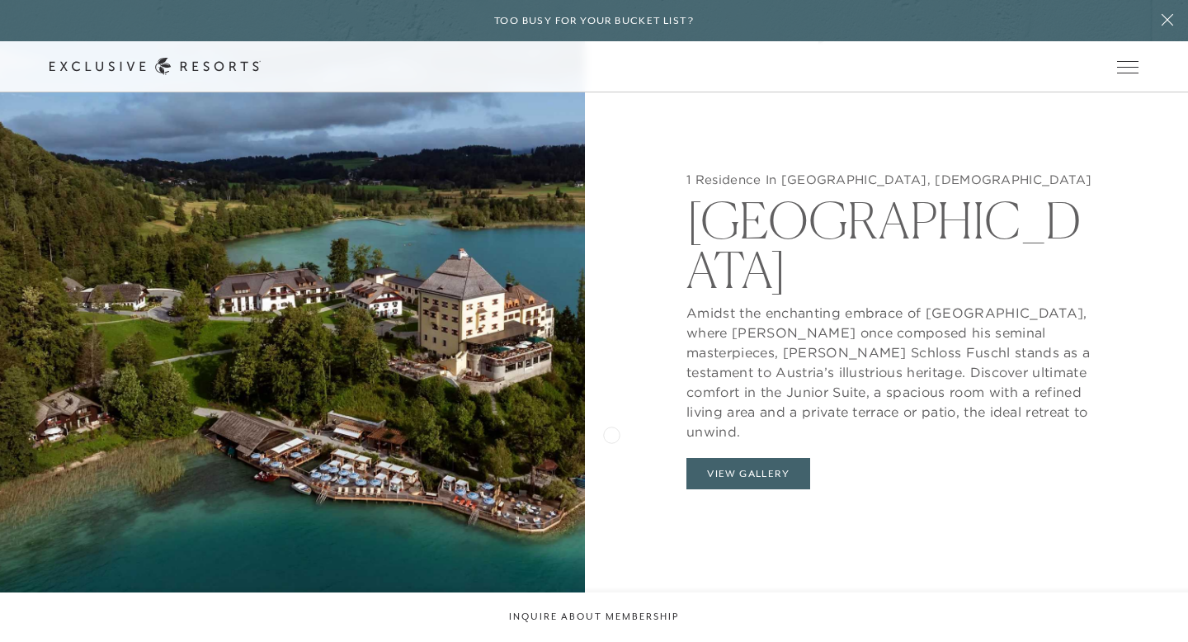
scroll to position [1636, 0]
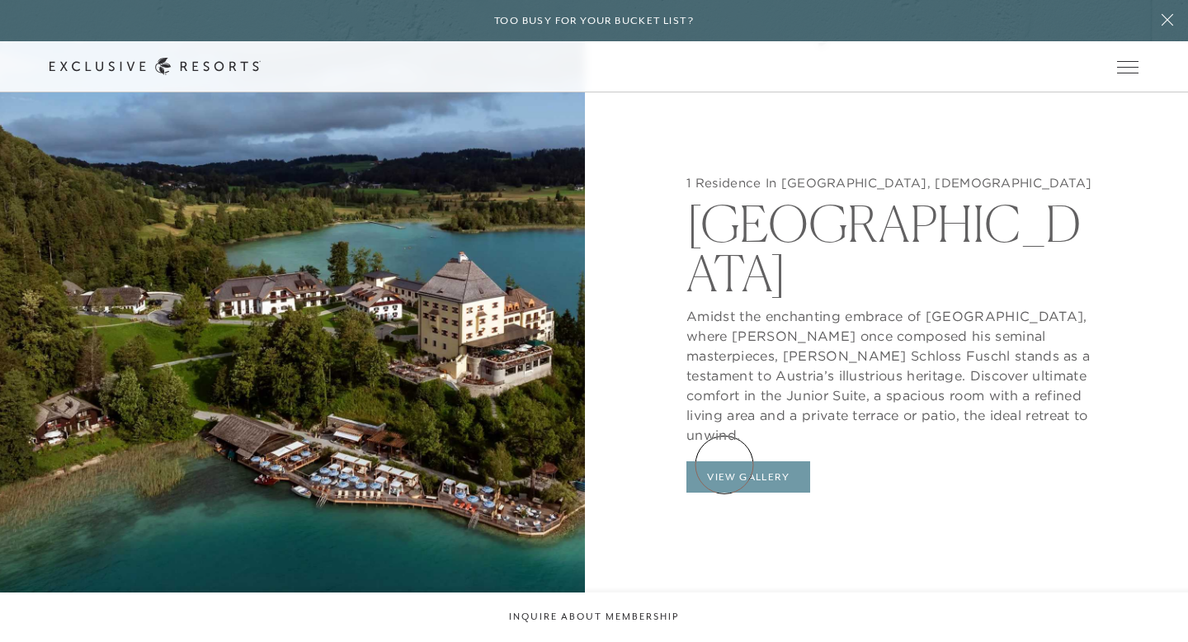
click at [725, 465] on button "View Gallery" at bounding box center [749, 476] width 124 height 31
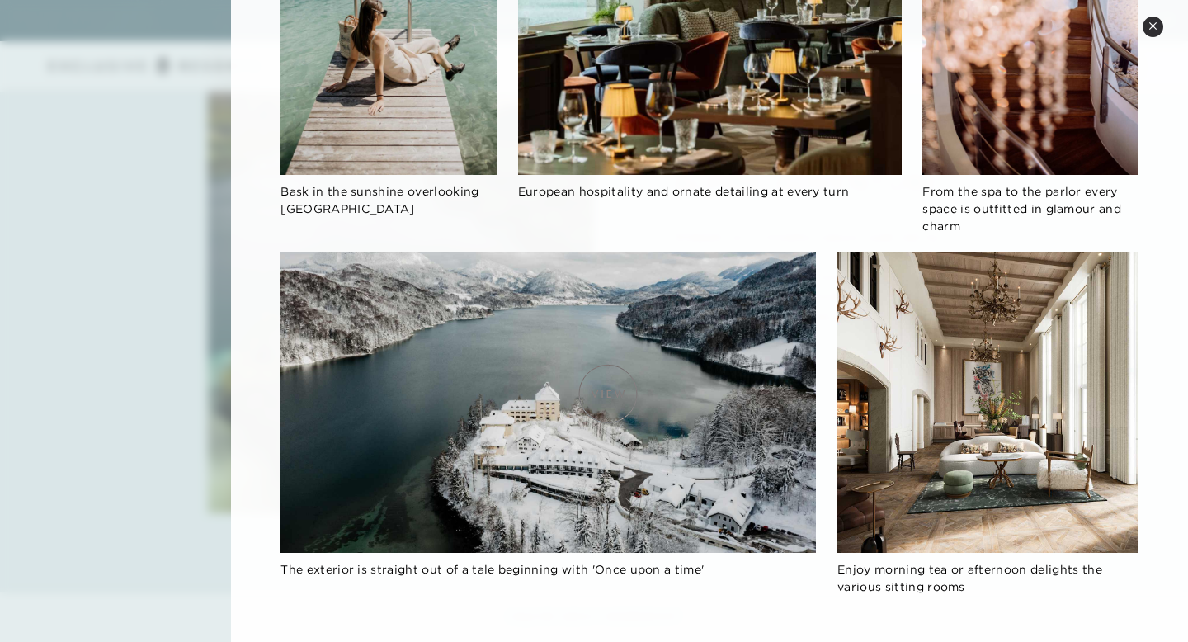
scroll to position [2561, 0]
click at [1154, 29] on icon at bounding box center [1153, 25] width 9 height 9
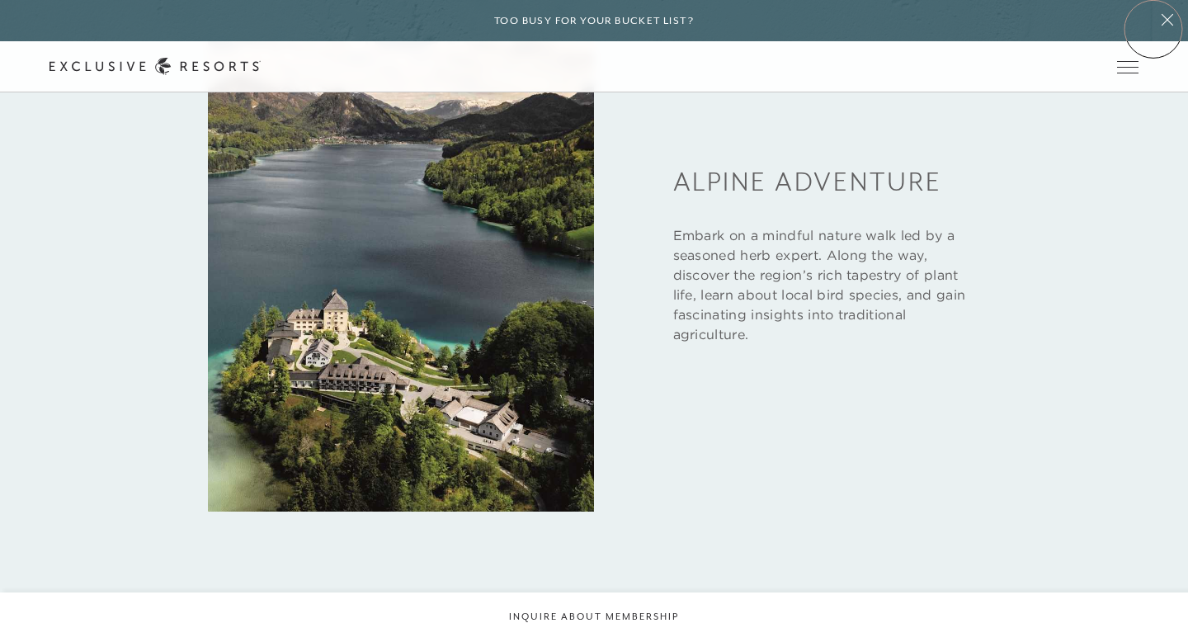
scroll to position [1782, 0]
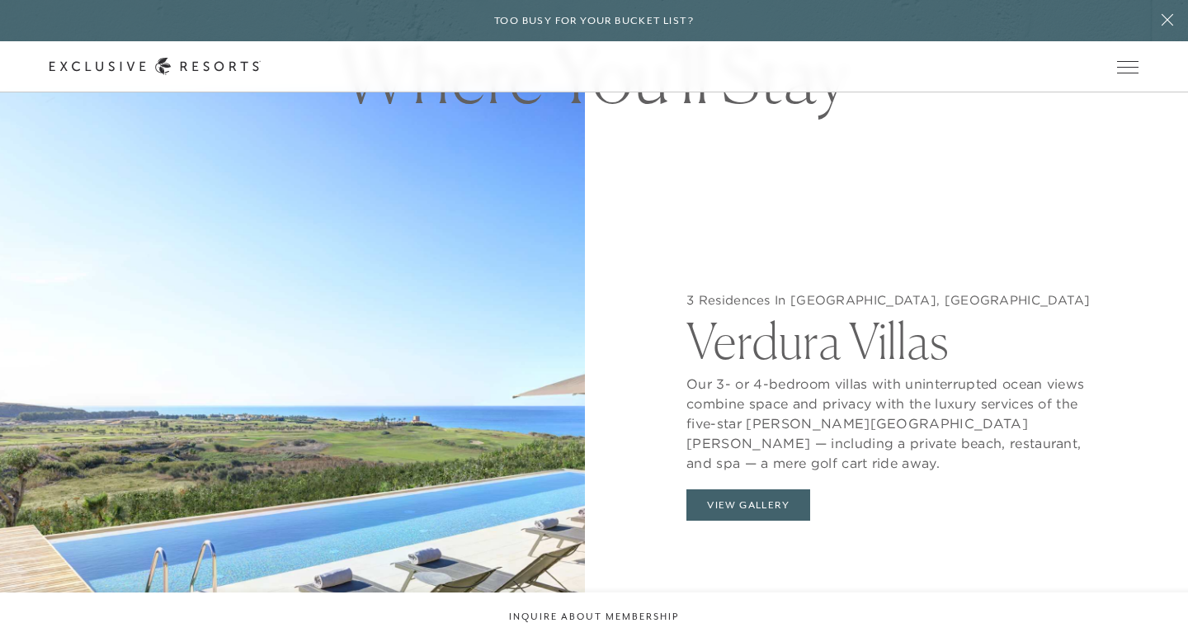
scroll to position [1547, 0]
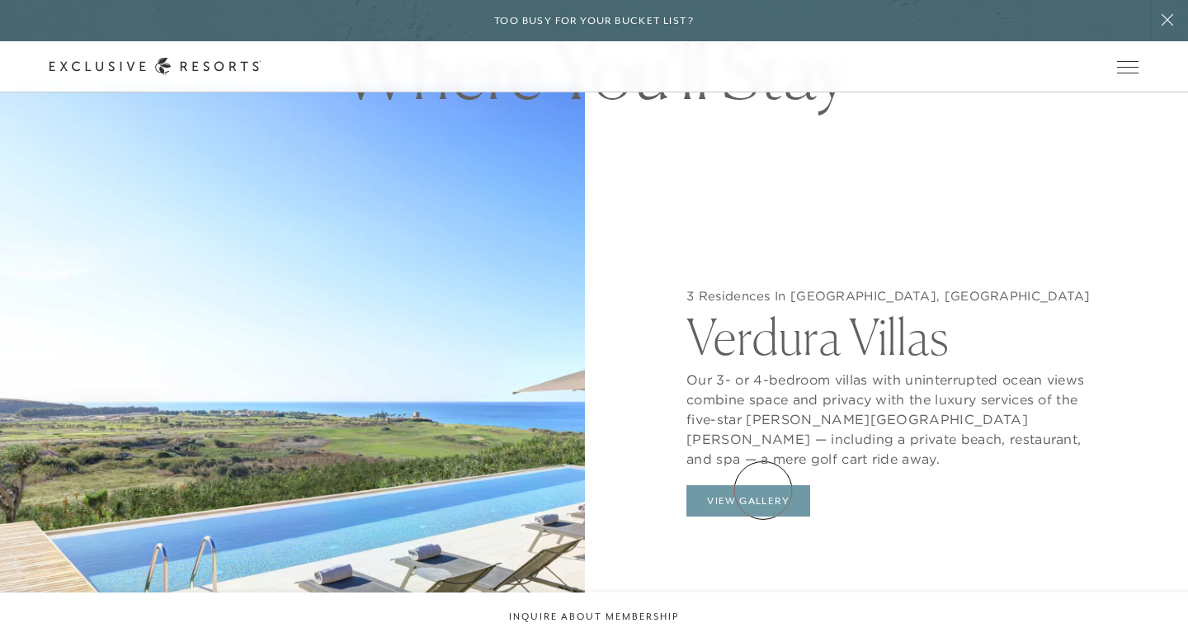
click at [763, 490] on button "View Gallery" at bounding box center [749, 500] width 124 height 31
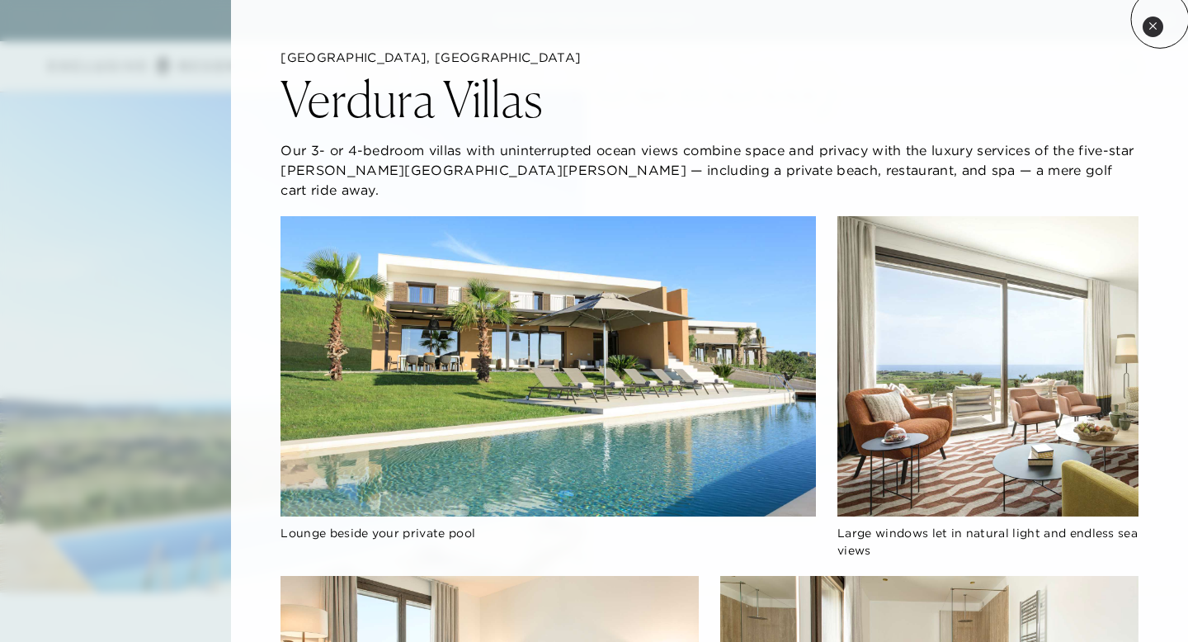
click at [1154, 36] on button "Close quickview" at bounding box center [1153, 27] width 21 height 21
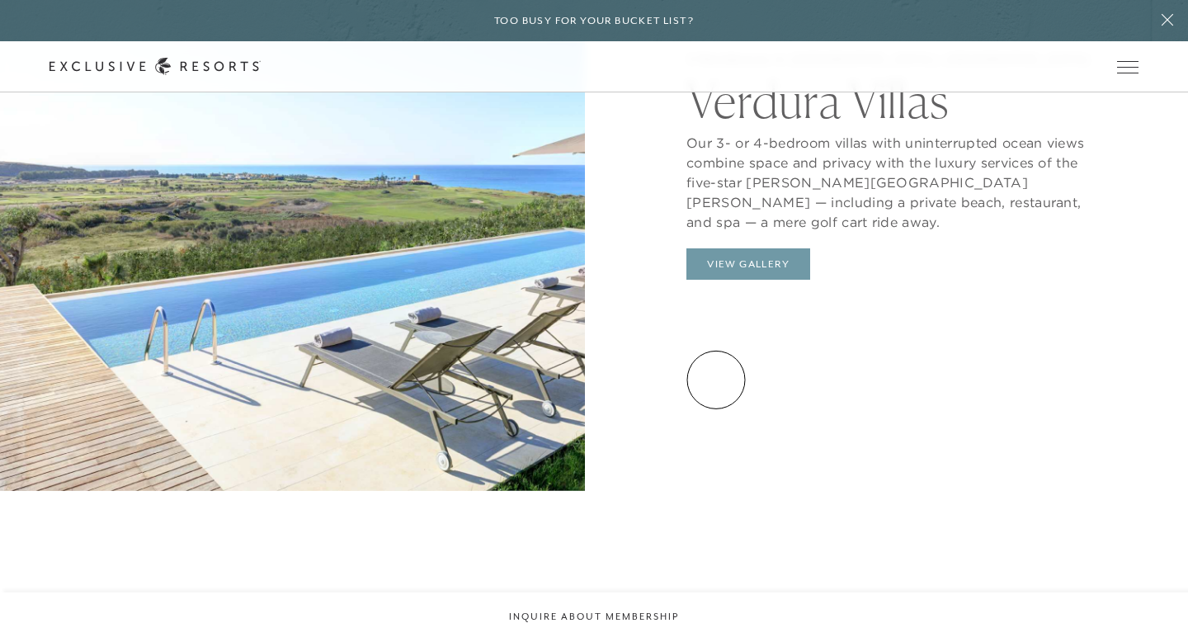
scroll to position [1655, 0]
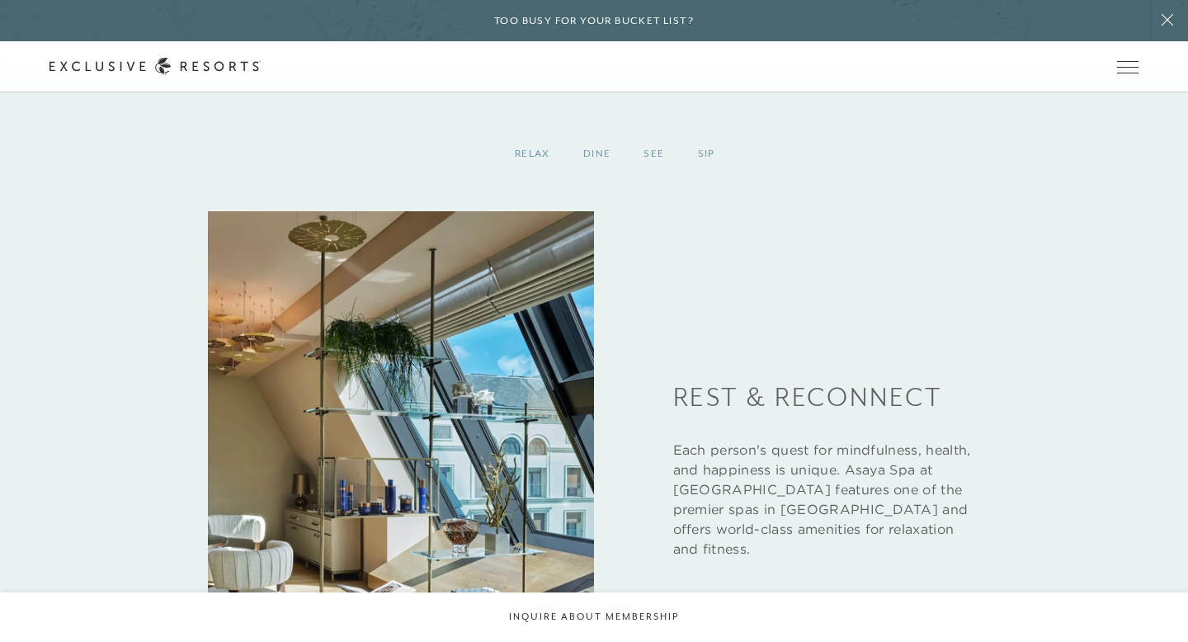
scroll to position [2414, 0]
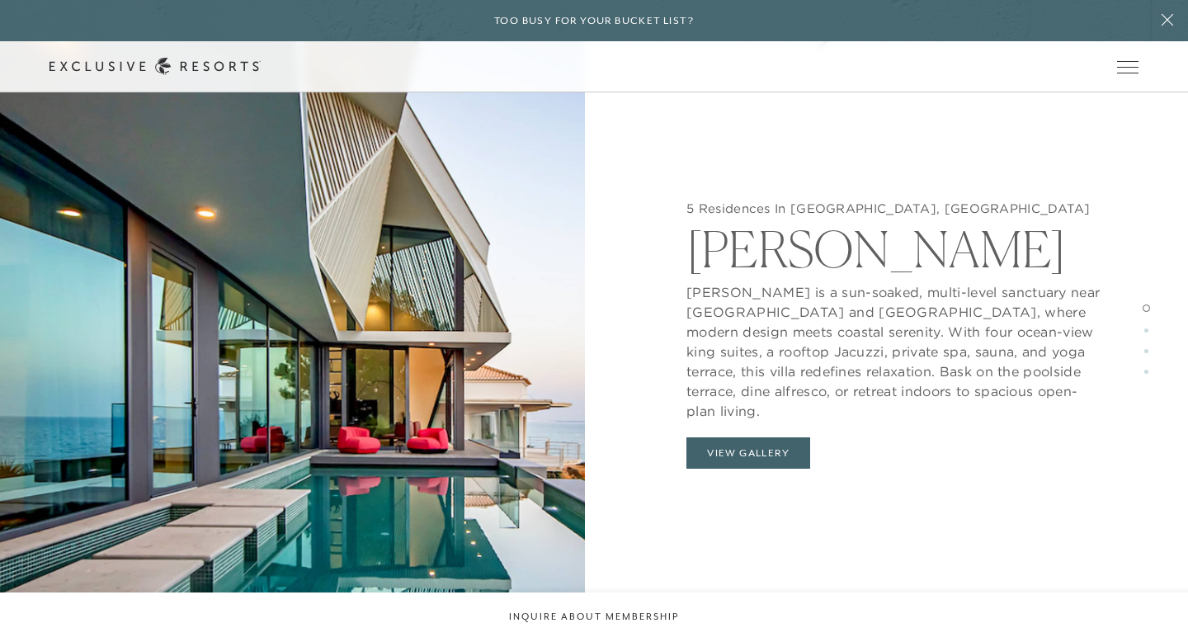
scroll to position [1623, 0]
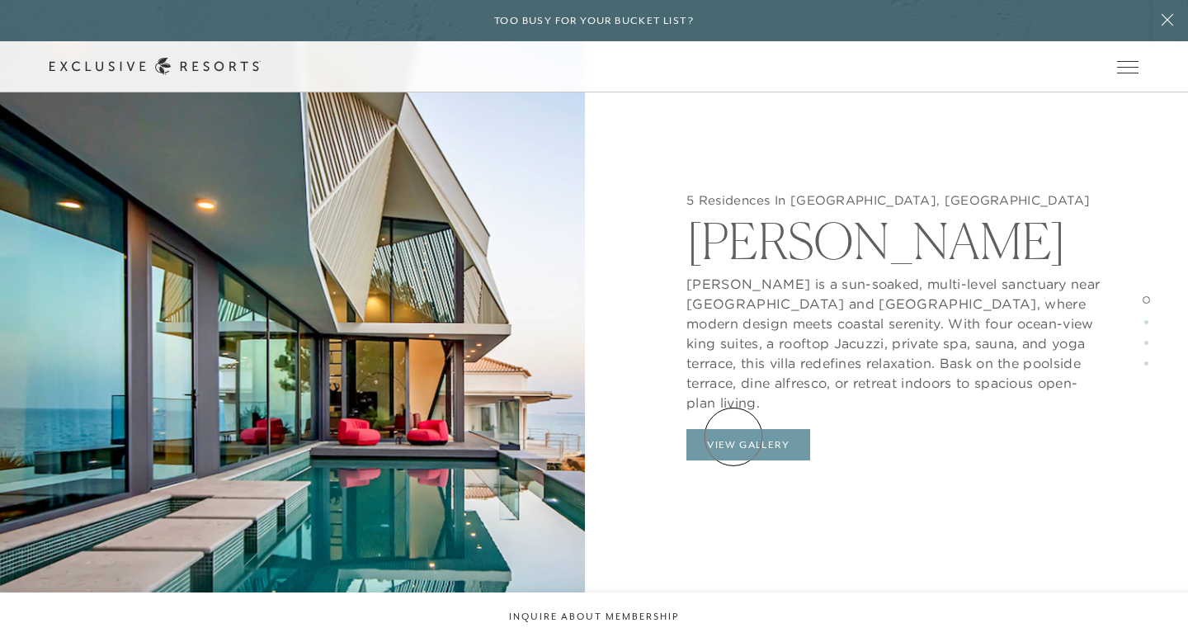
click at [734, 437] on button "View Gallery" at bounding box center [749, 444] width 124 height 31
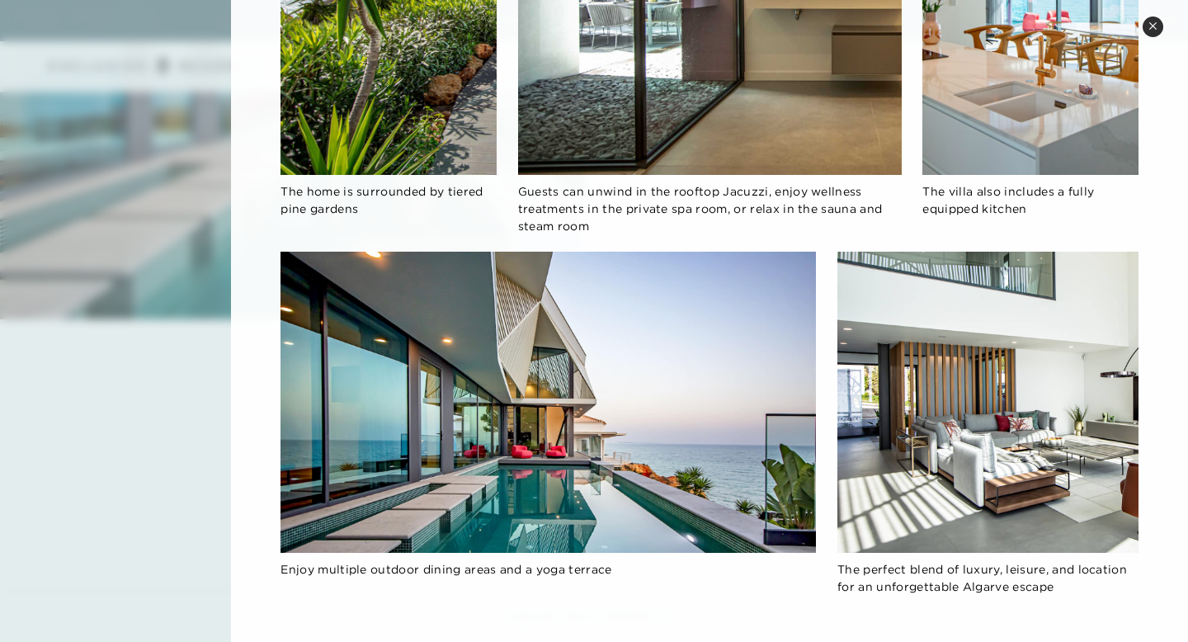
scroll to position [2023, 0]
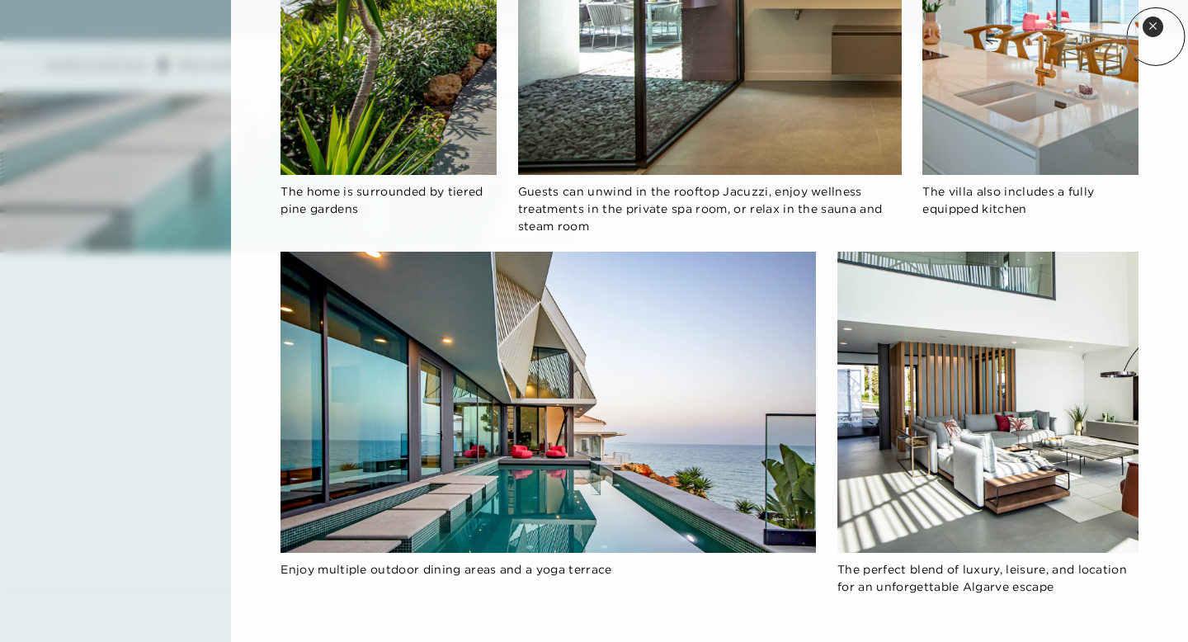
click at [1156, 36] on button "Close quickview" at bounding box center [1153, 27] width 21 height 21
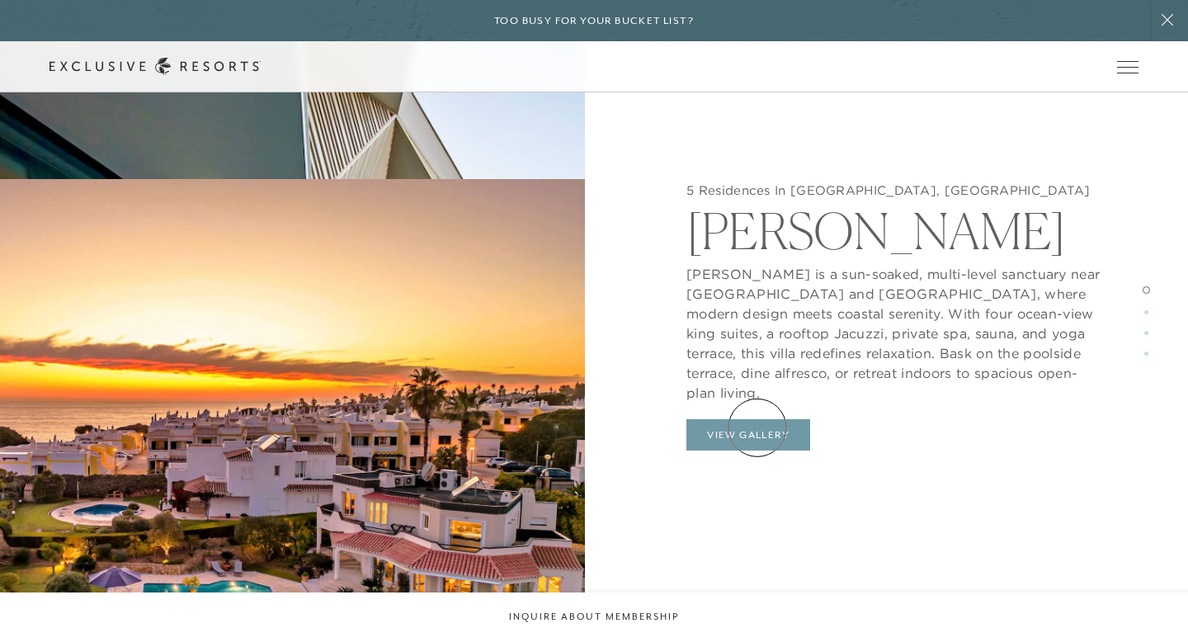
click at [758, 427] on button "View Gallery" at bounding box center [749, 434] width 124 height 31
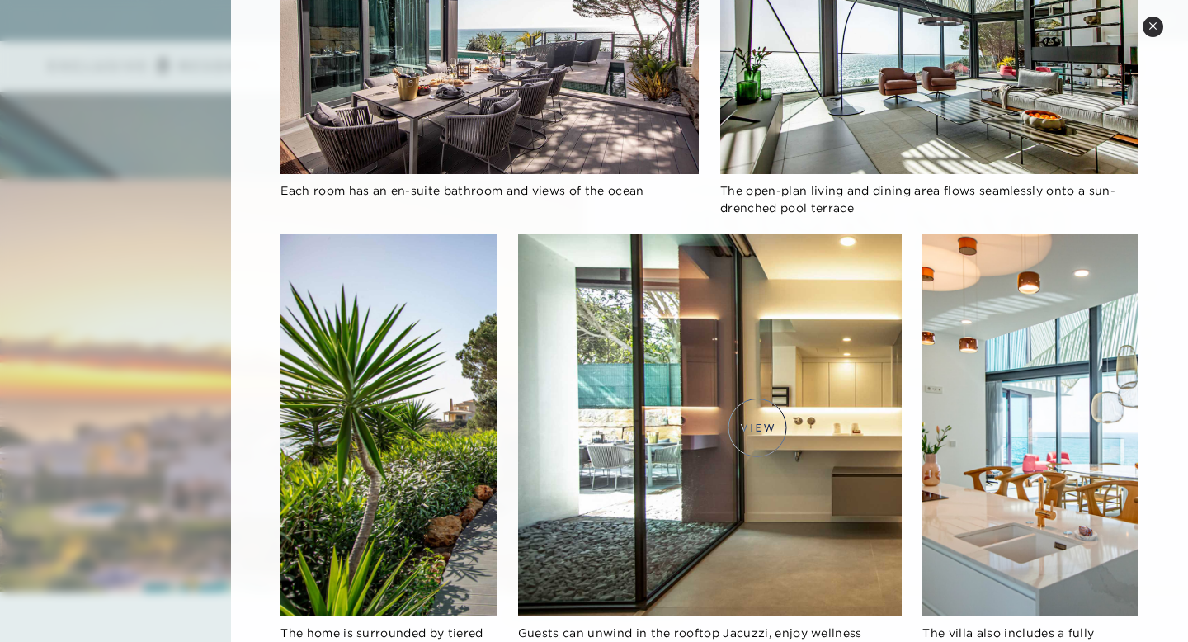
scroll to position [991, 0]
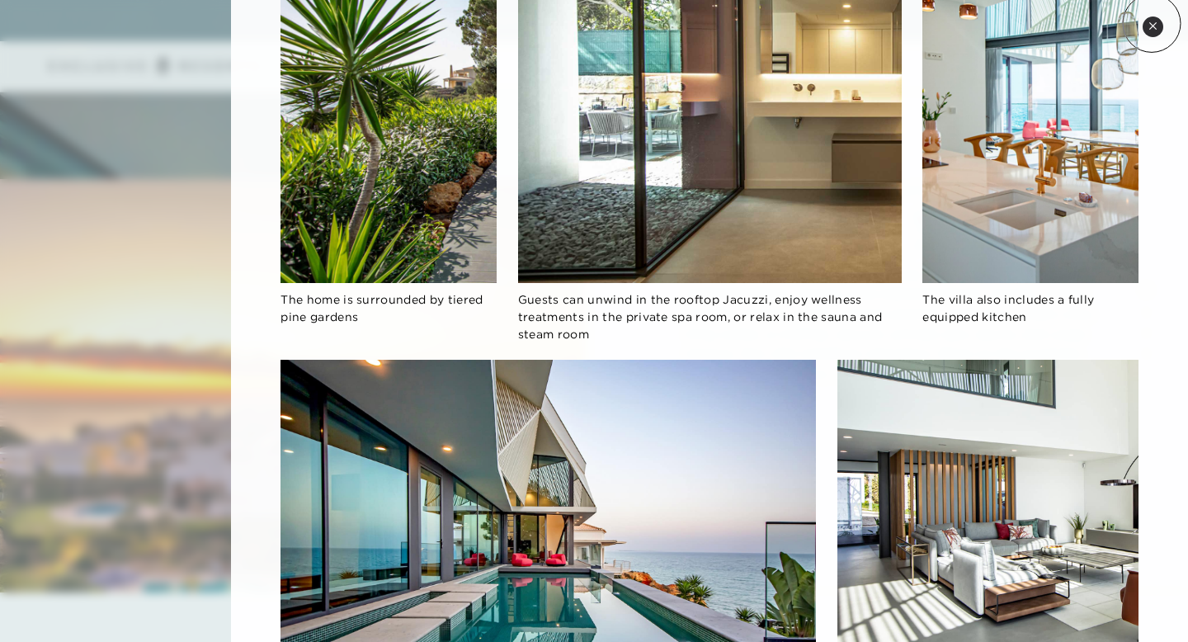
click at [1152, 23] on icon at bounding box center [1153, 25] width 9 height 9
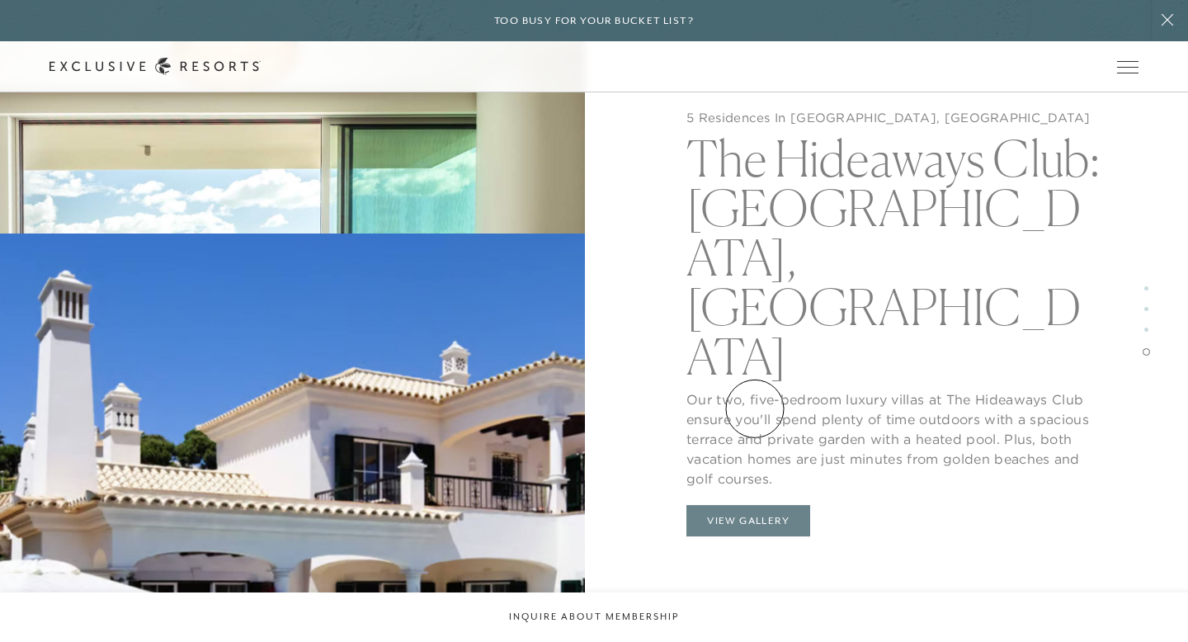
scroll to position [3617, 0]
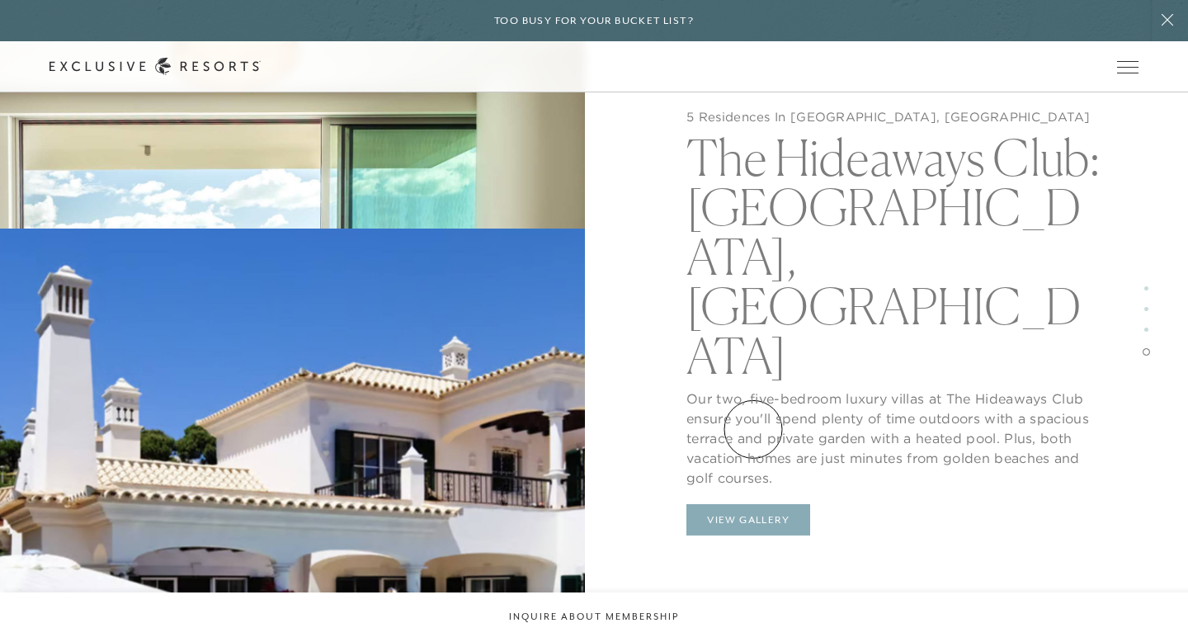
click at [753, 504] on button "View Gallery" at bounding box center [749, 519] width 124 height 31
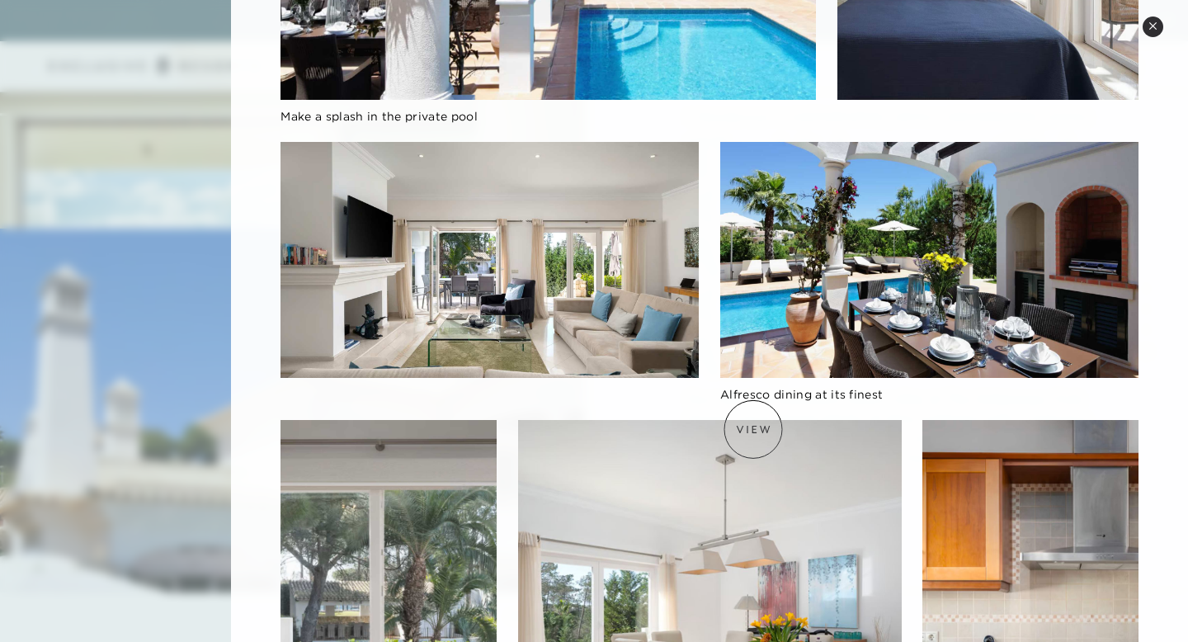
scroll to position [498, 0]
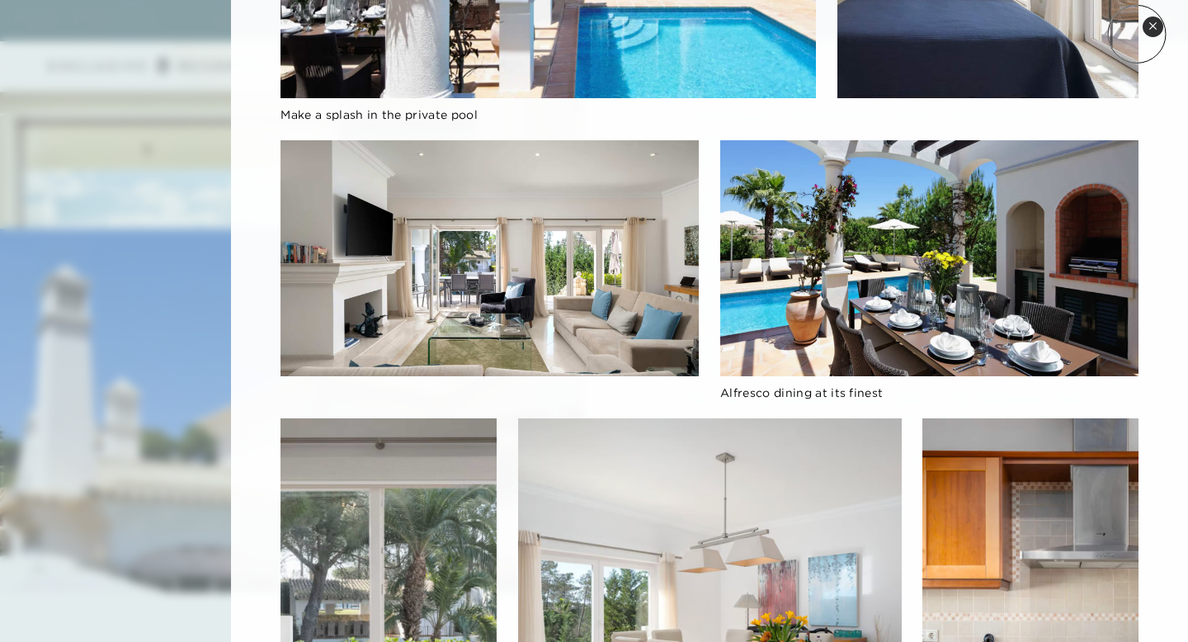
click at [1157, 26] on icon at bounding box center [1153, 25] width 9 height 9
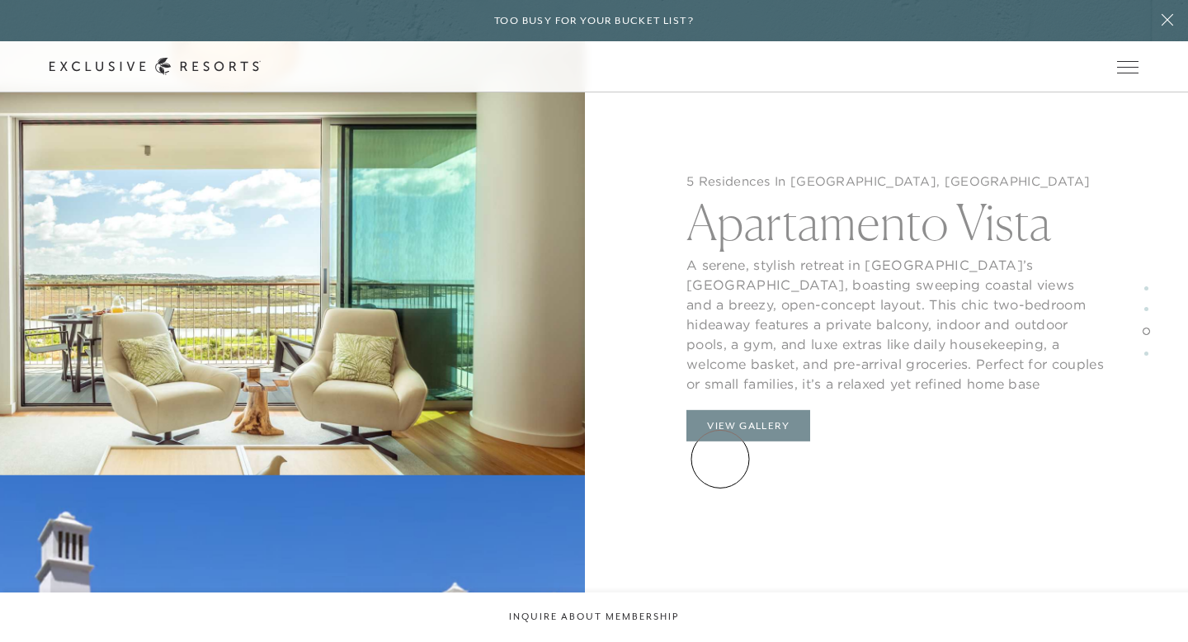
scroll to position [3312, 0]
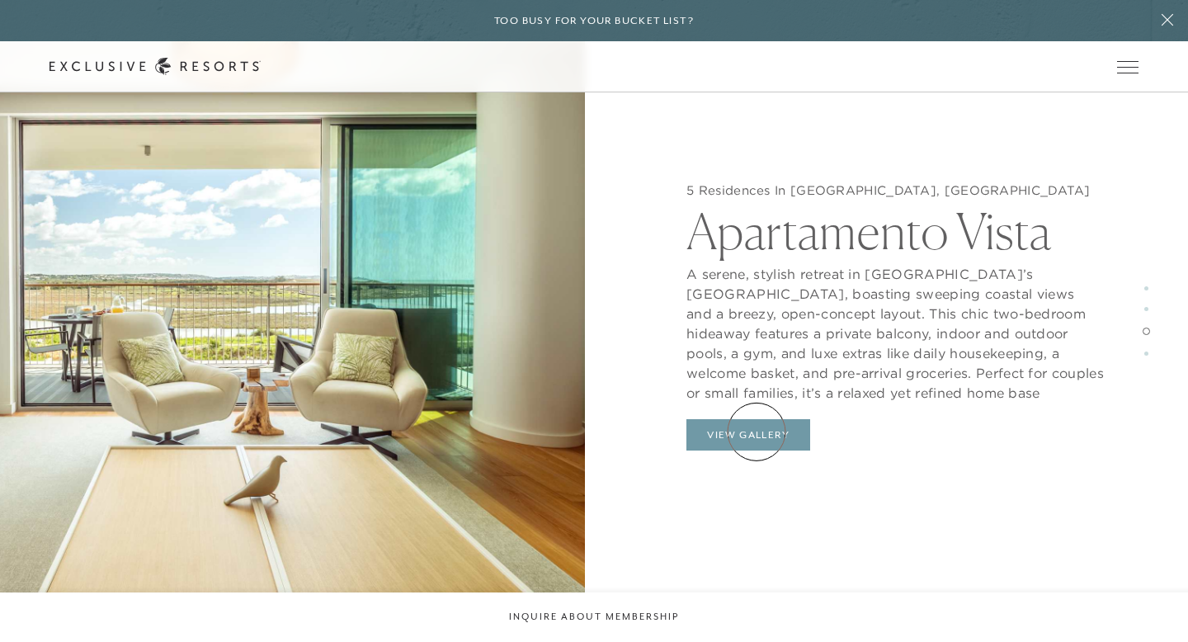
click at [758, 433] on button "View Gallery" at bounding box center [749, 434] width 124 height 31
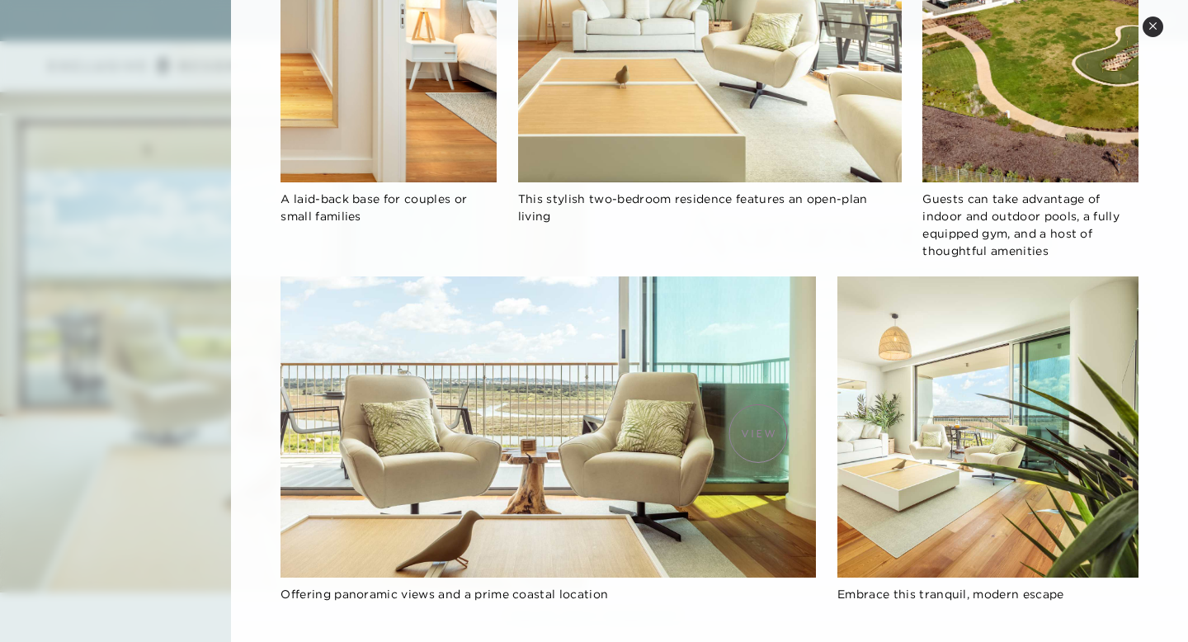
scroll to position [1065, 0]
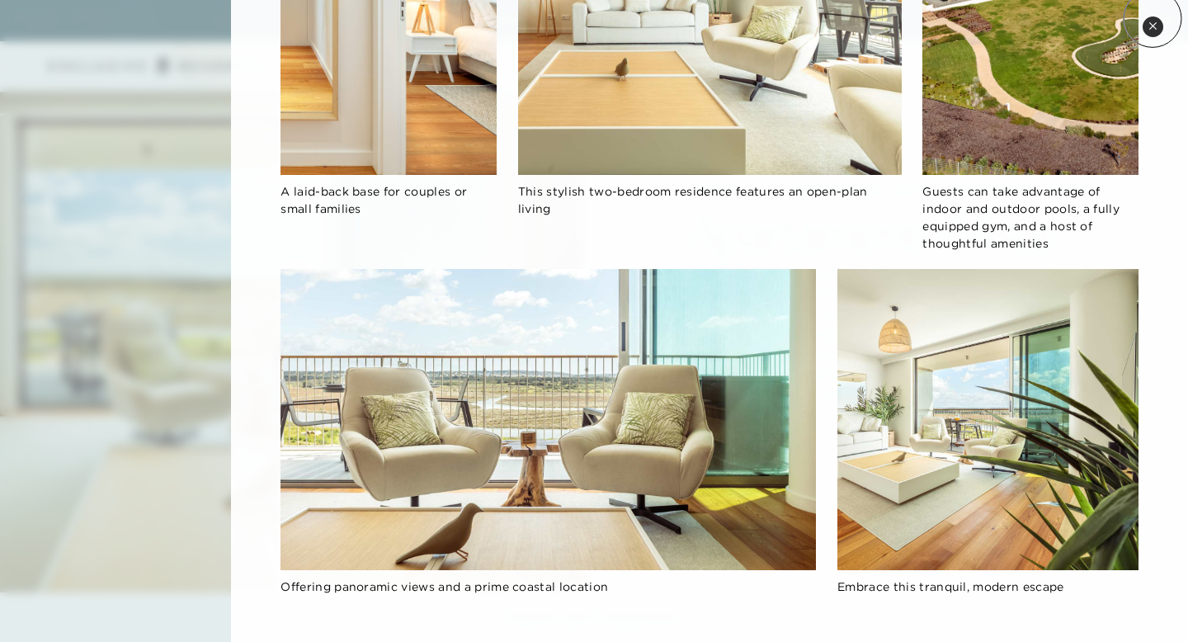
click at [1153, 18] on button "Close quickview" at bounding box center [1153, 27] width 21 height 21
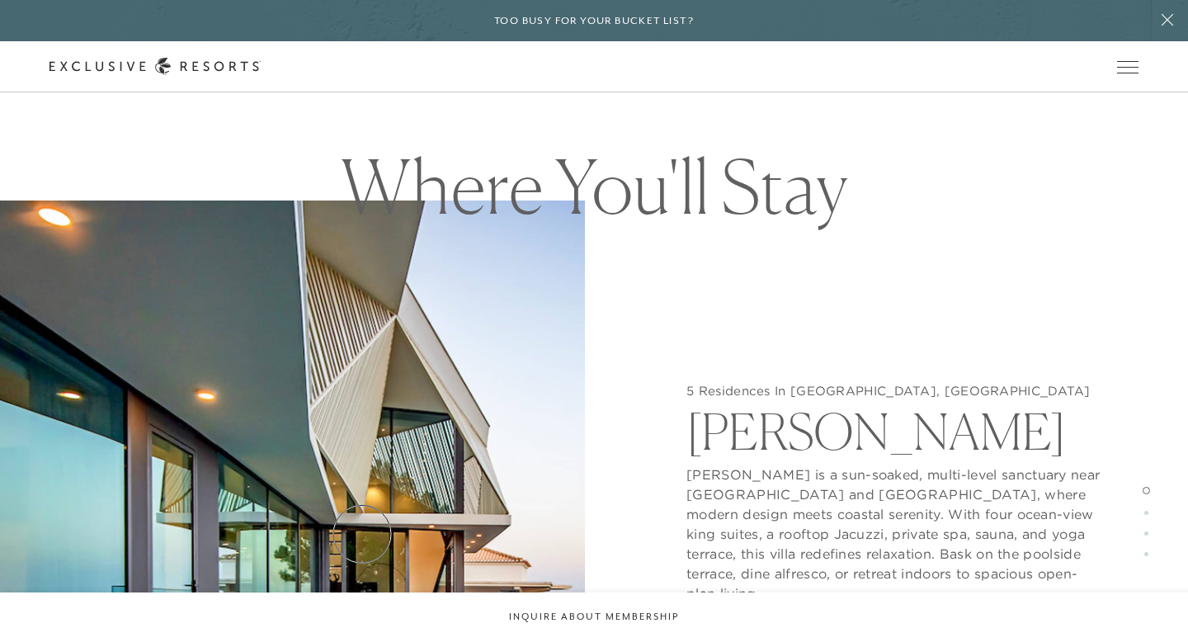
scroll to position [1779, 0]
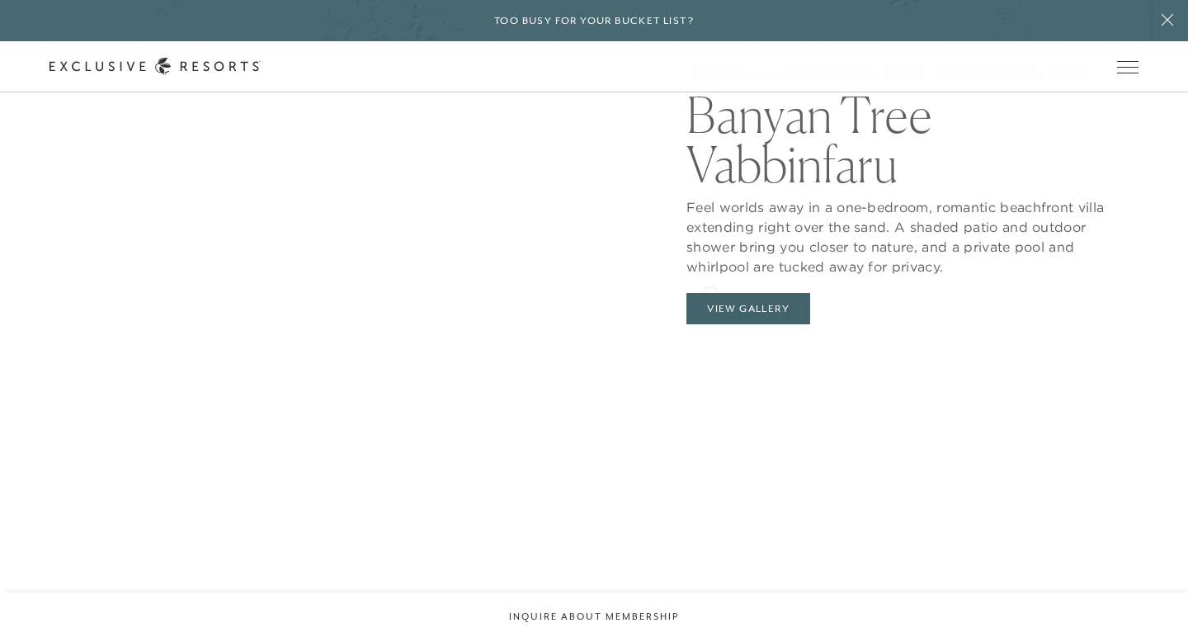
scroll to position [1755, 0]
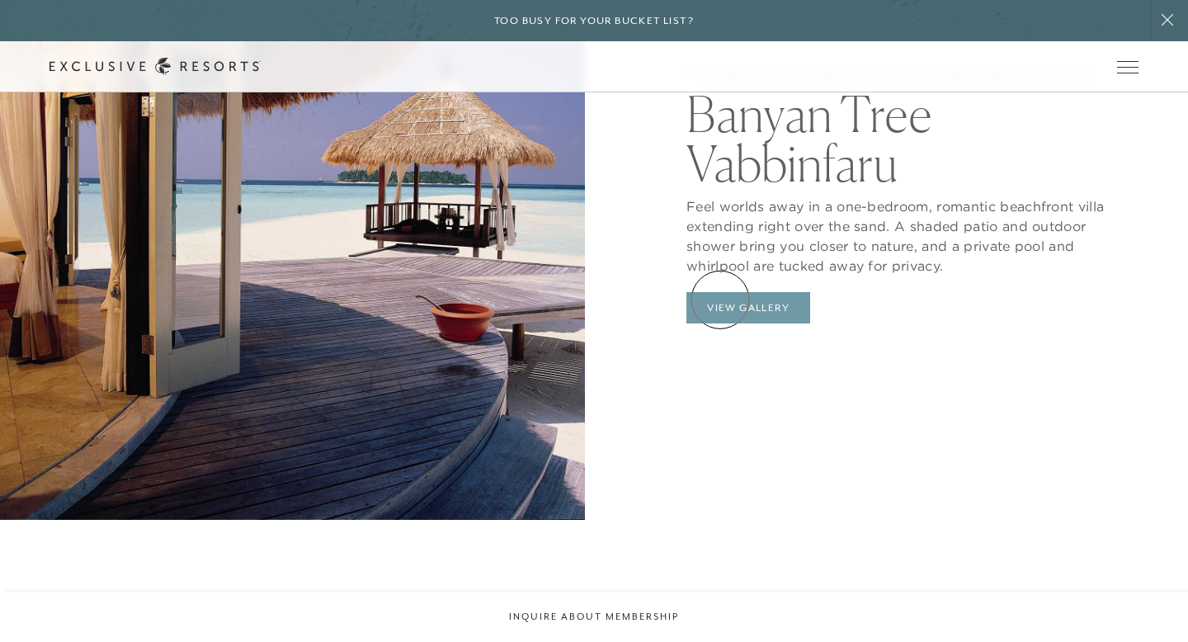
click at [720, 300] on button "View Gallery" at bounding box center [749, 307] width 124 height 31
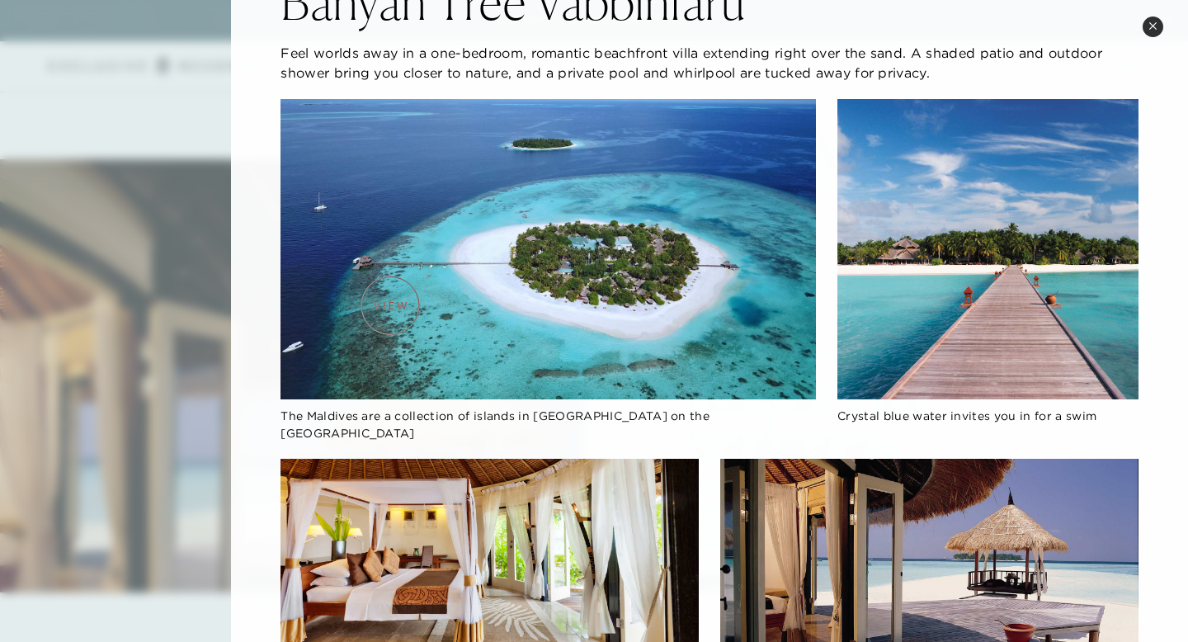
scroll to position [88, 0]
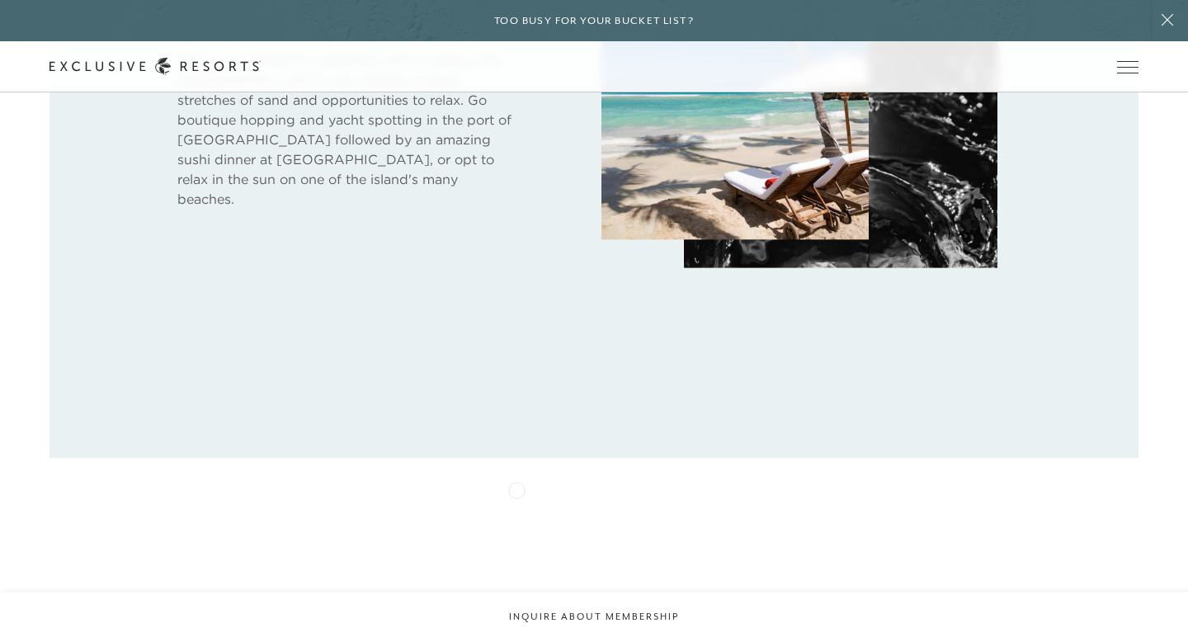
scroll to position [1545, 0]
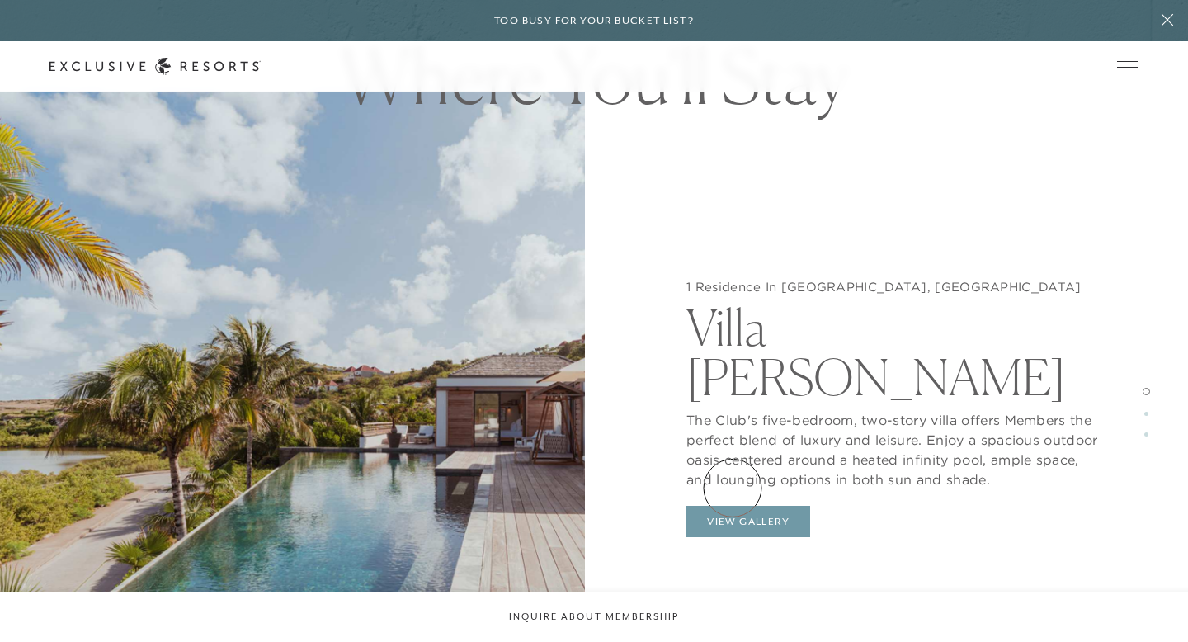
click at [733, 506] on button "View Gallery" at bounding box center [749, 521] width 124 height 31
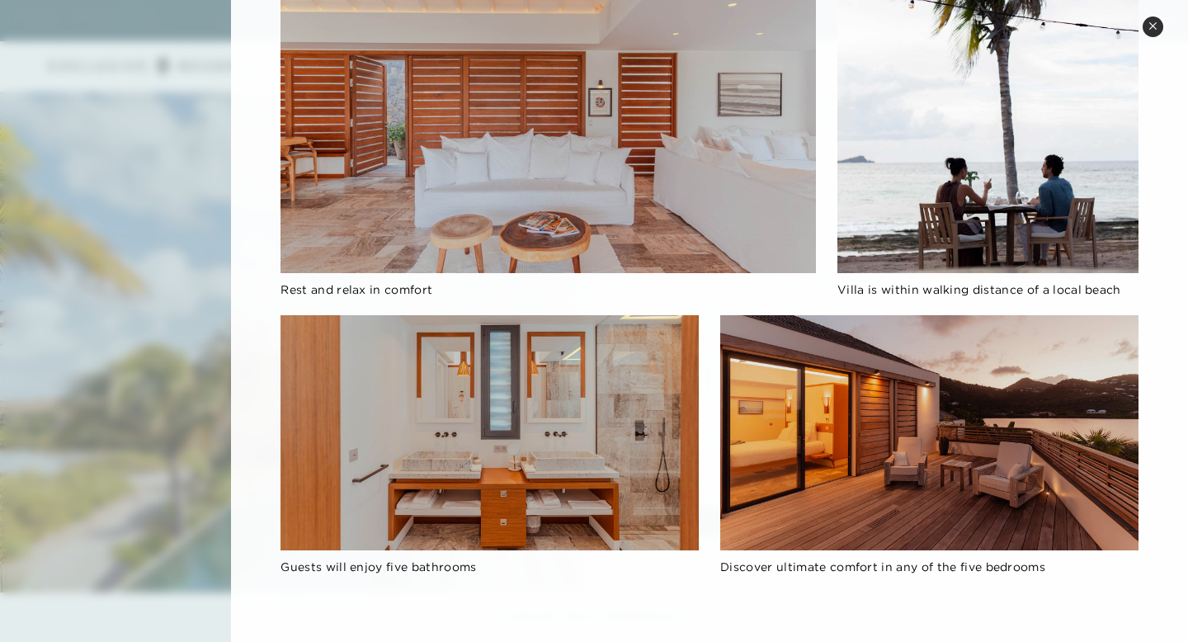
scroll to position [1548, 0]
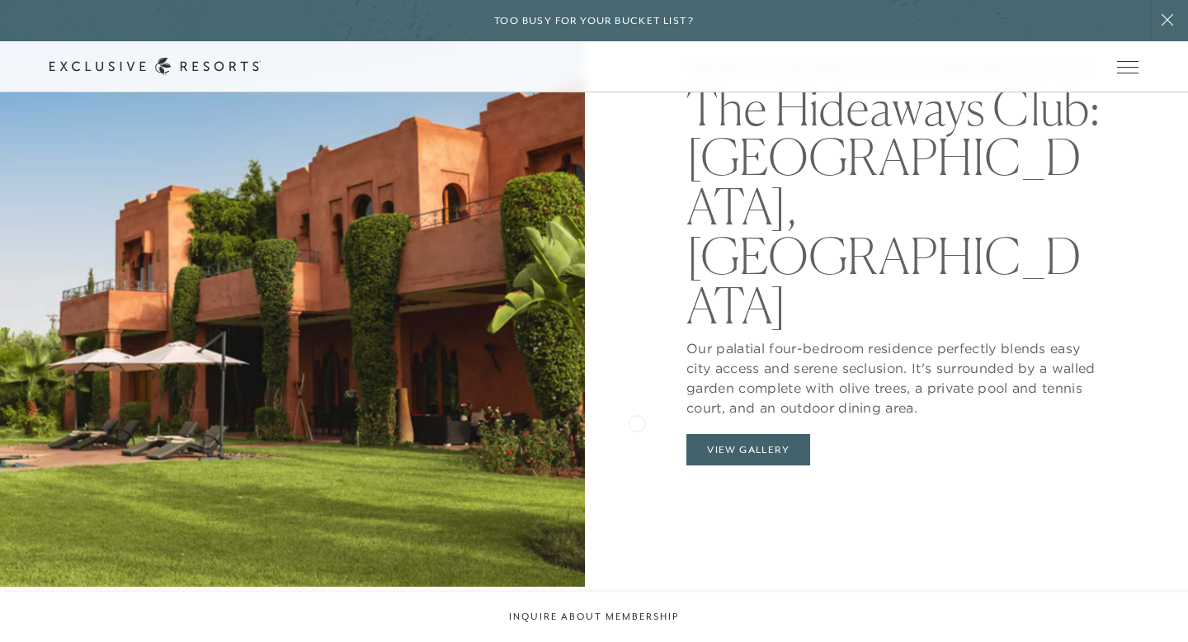
scroll to position [1649, 0]
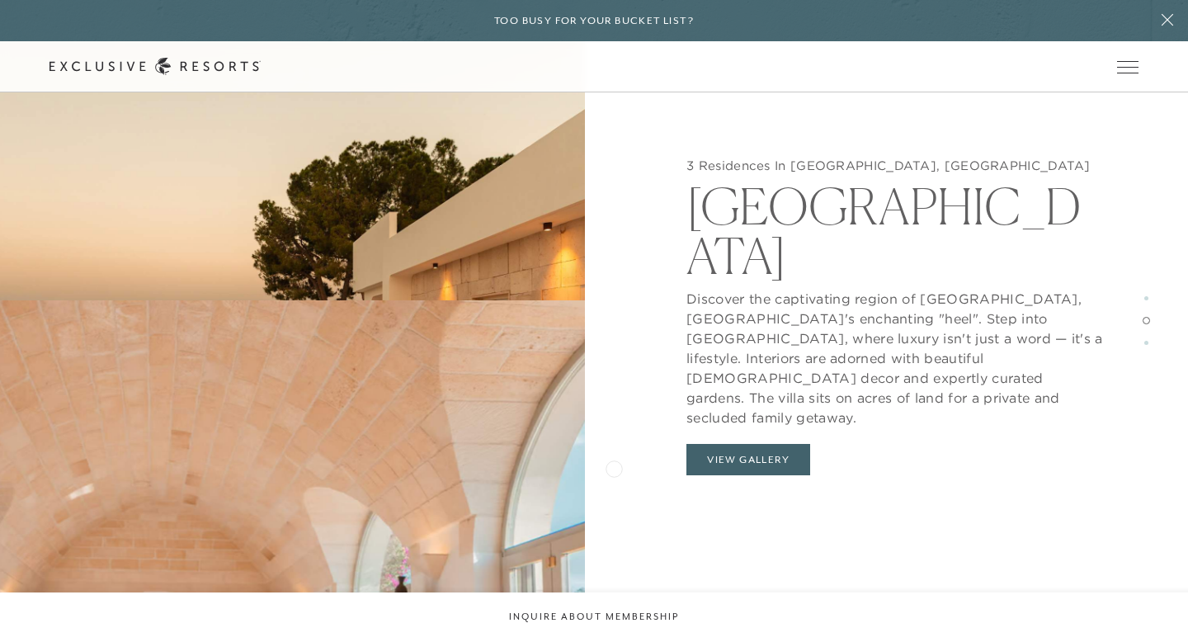
scroll to position [3071, 0]
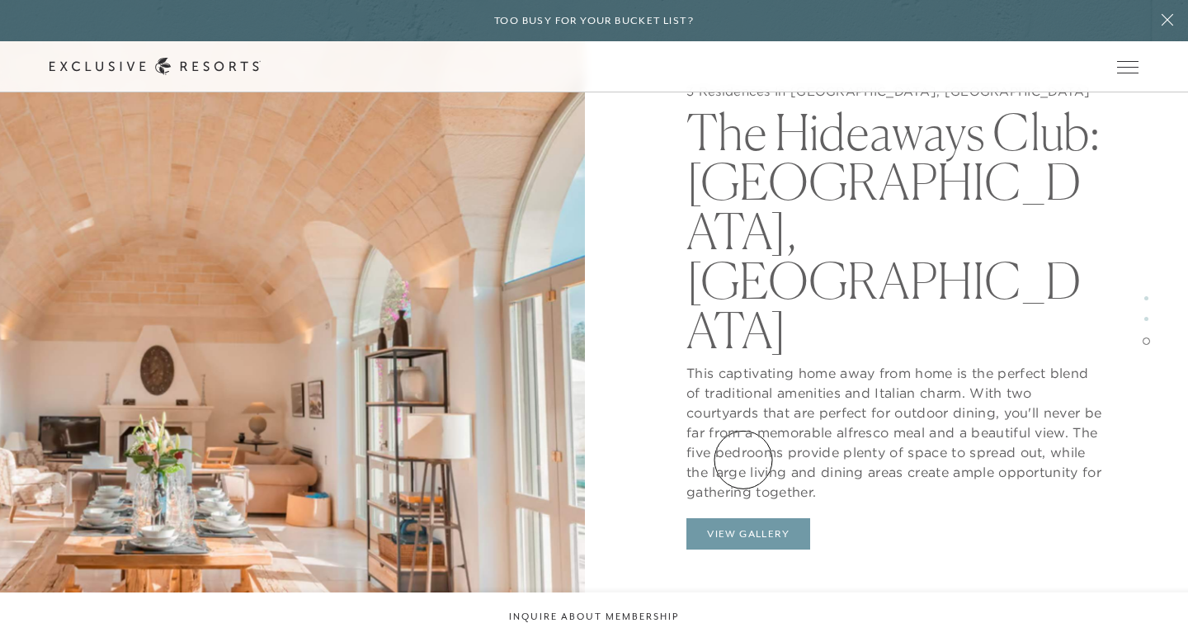
click at [744, 518] on button "View Gallery" at bounding box center [749, 533] width 124 height 31
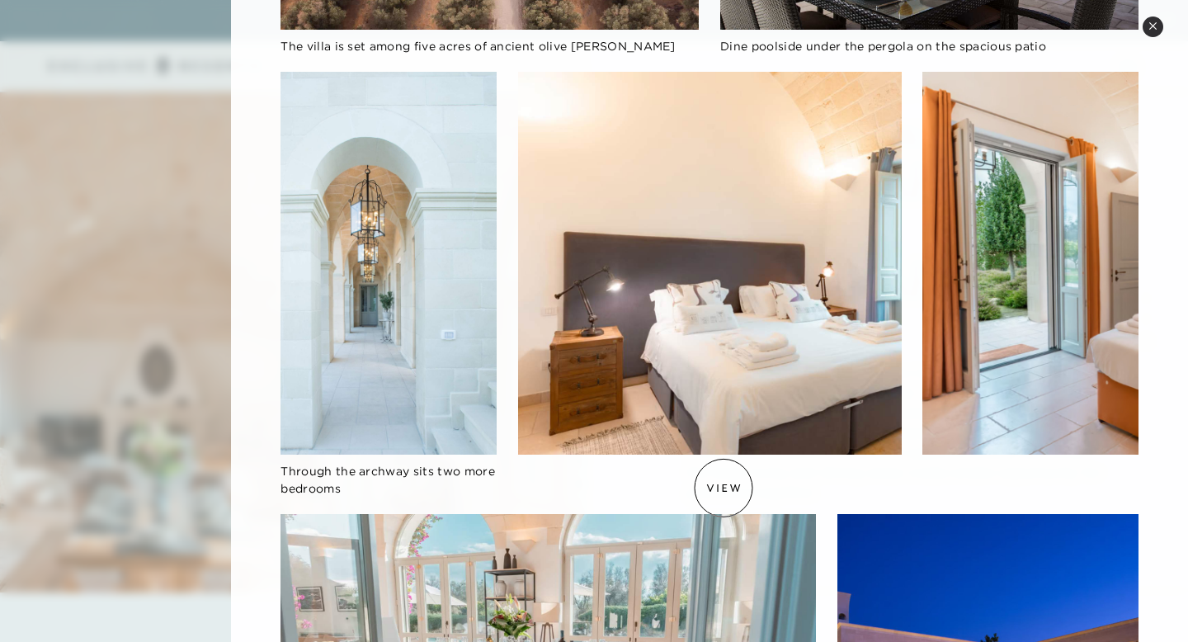
scroll to position [1050, 0]
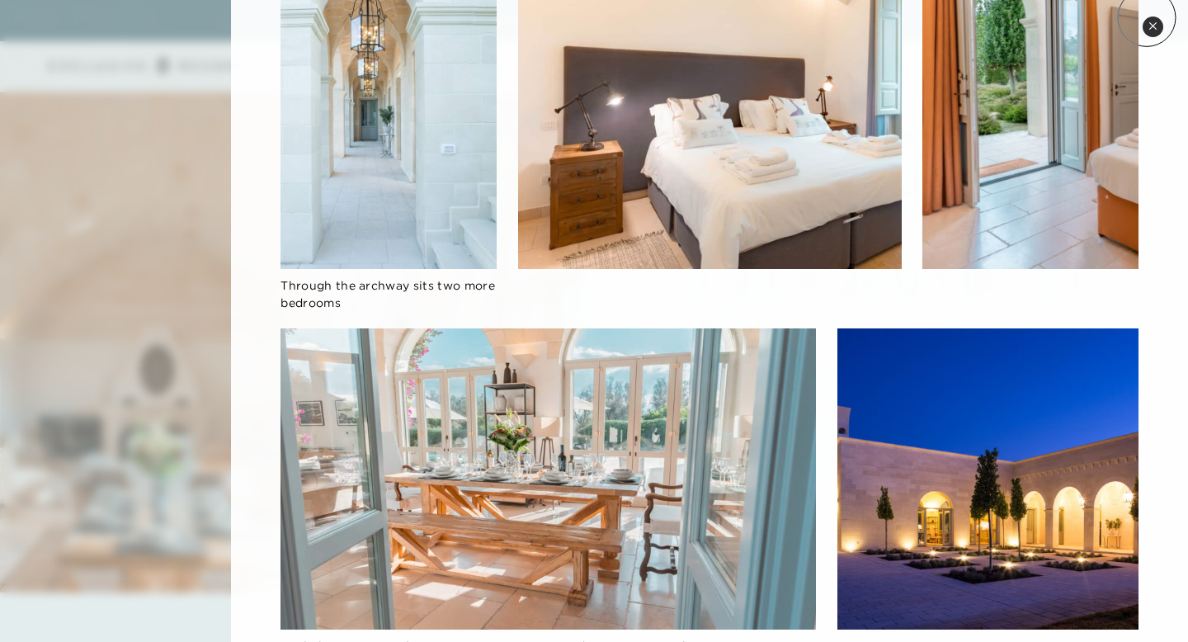
click at [1148, 19] on button "Close quickview" at bounding box center [1153, 27] width 21 height 21
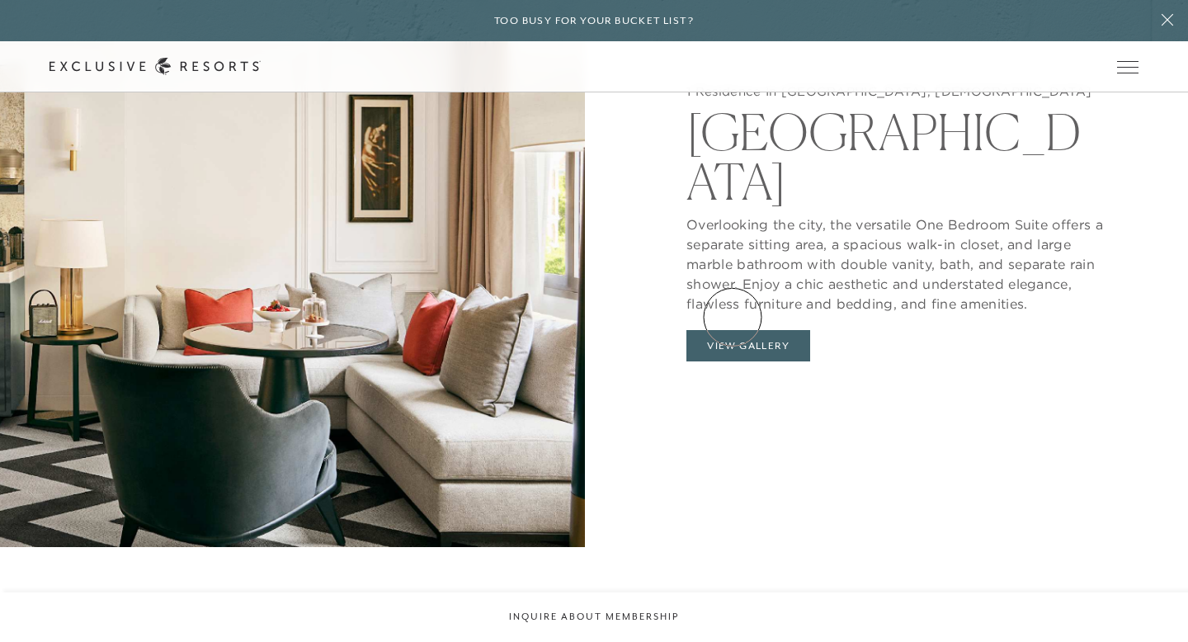
scroll to position [2392, 0]
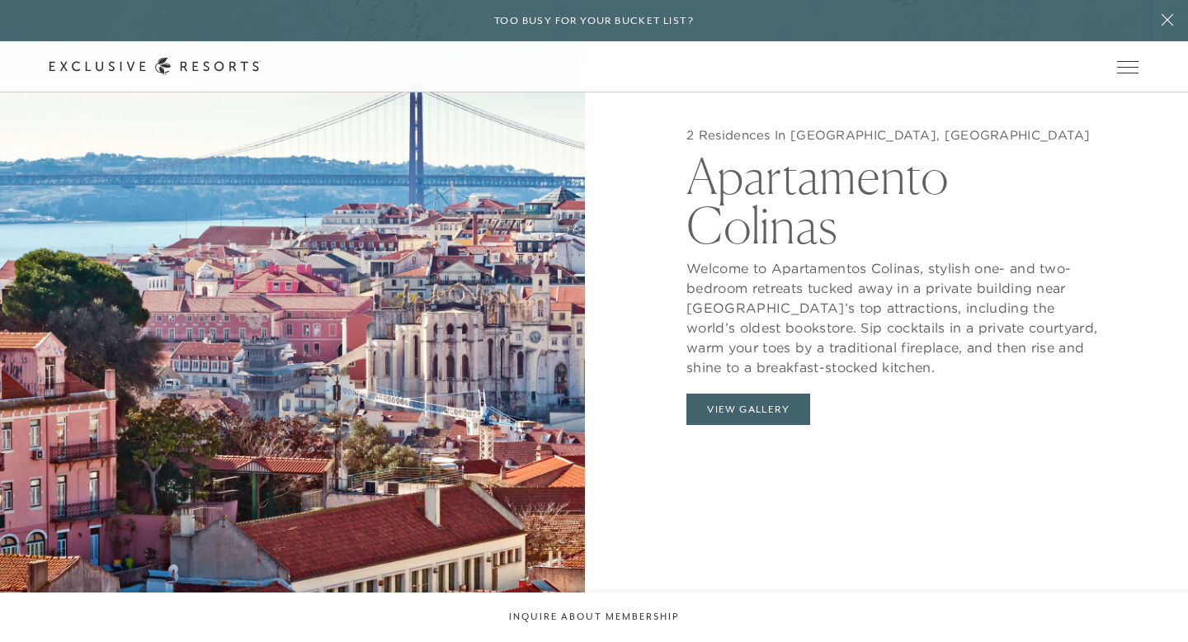
scroll to position [1695, 0]
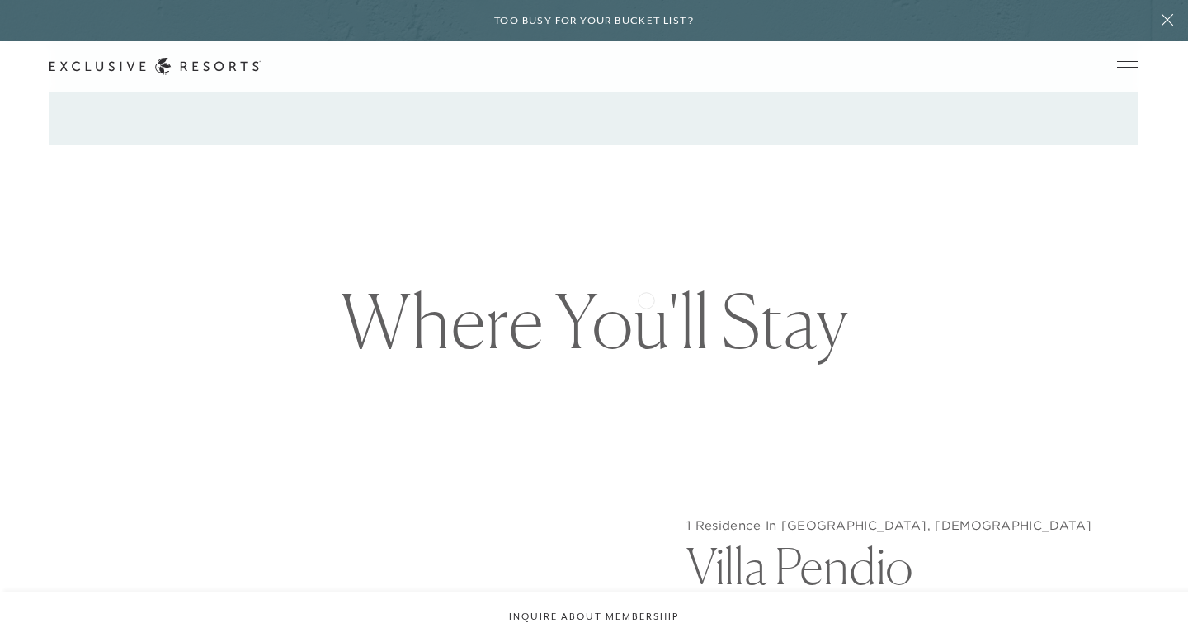
scroll to position [1612, 0]
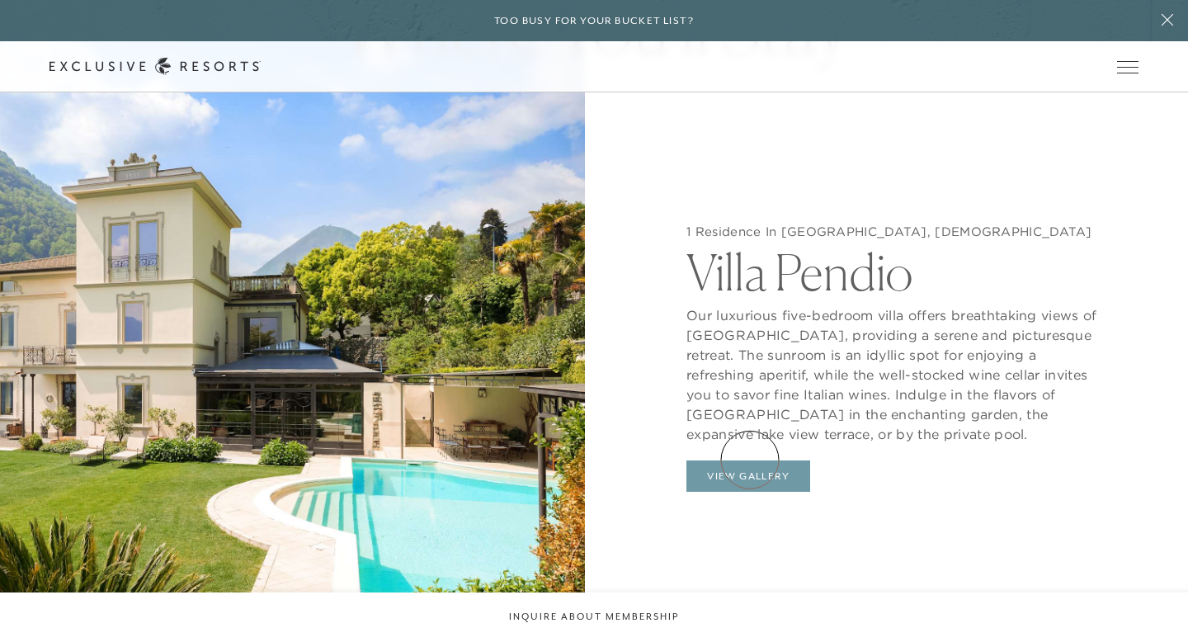
click at [750, 460] on button "View Gallery" at bounding box center [749, 475] width 124 height 31
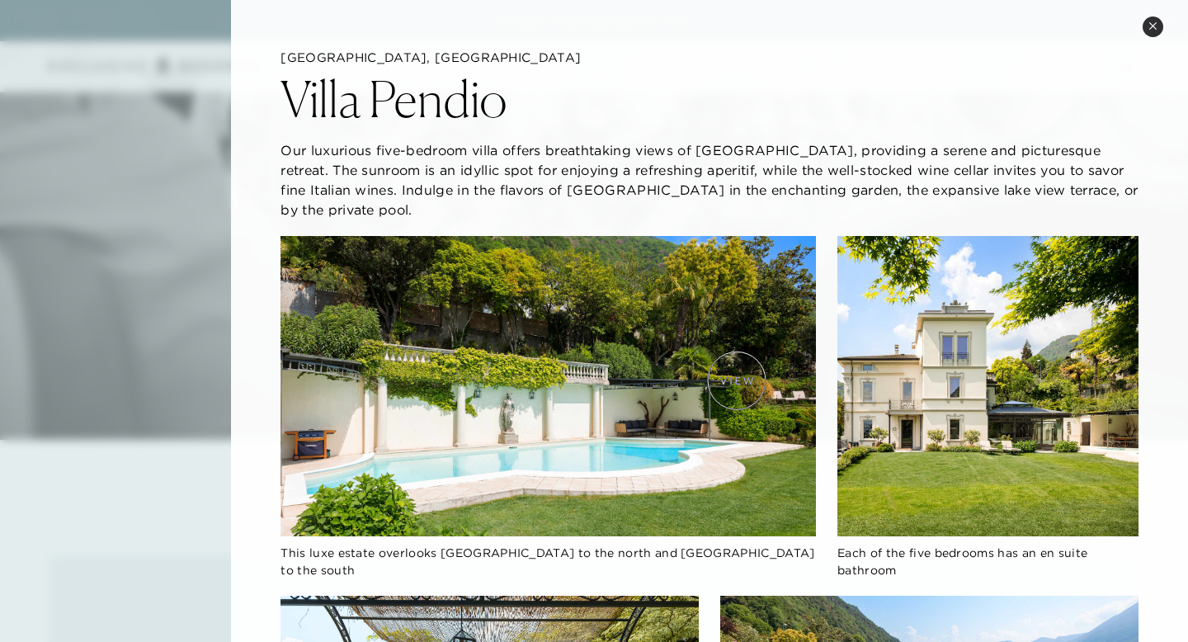
scroll to position [146, 0]
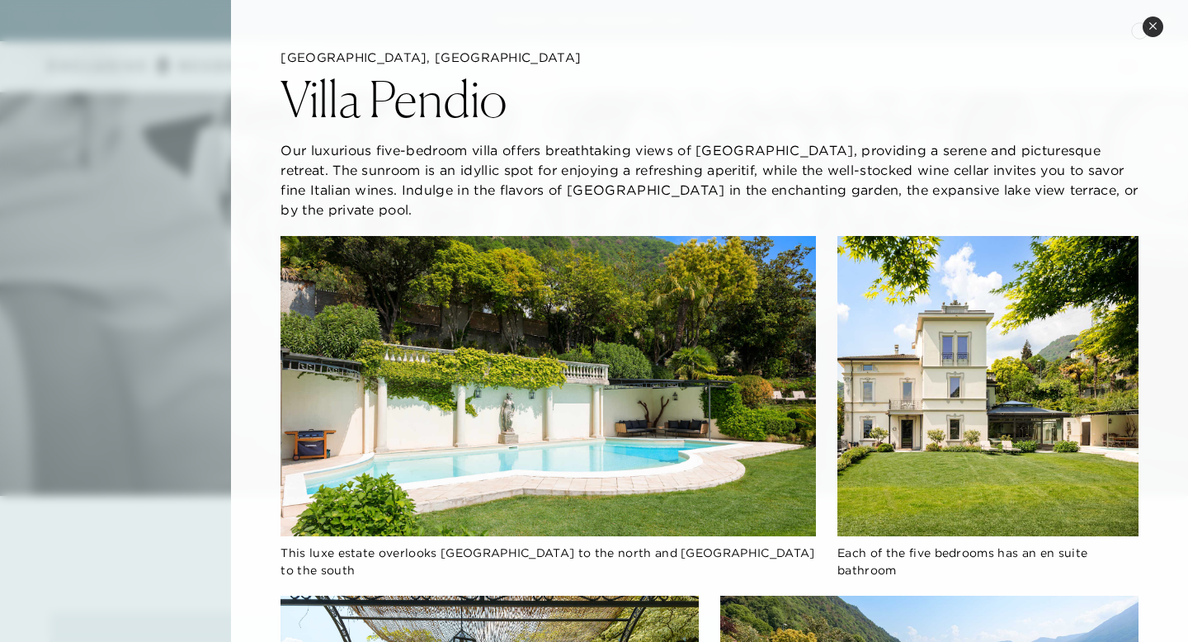
click at [1145, 26] on button "Close quickview" at bounding box center [1153, 27] width 21 height 21
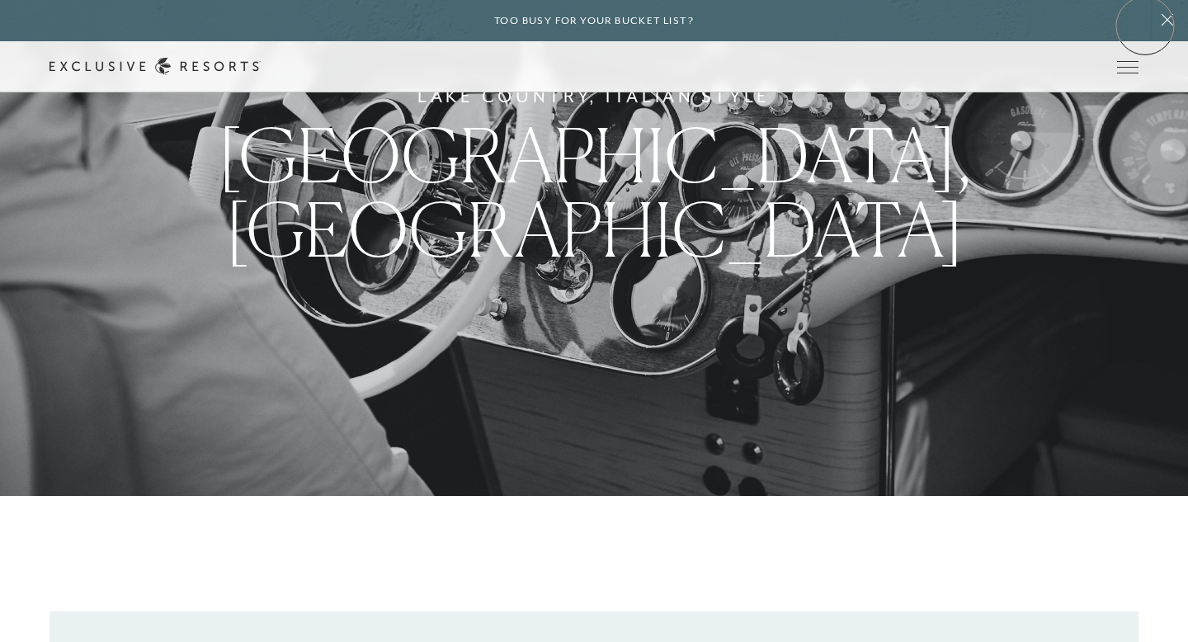
scroll to position [1747, 0]
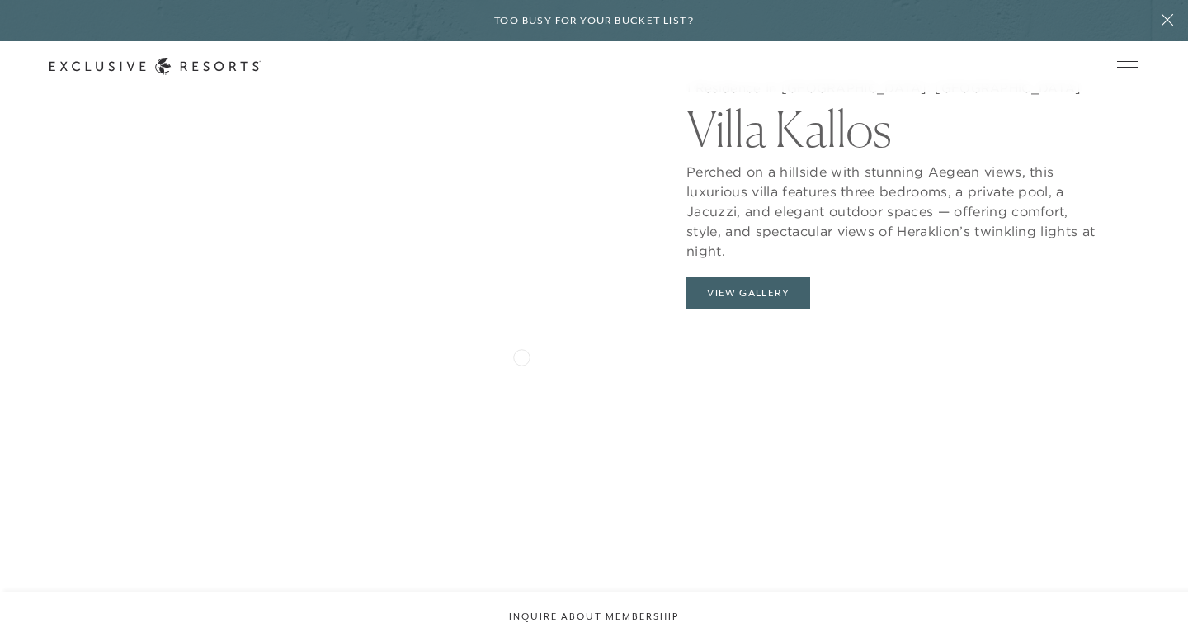
scroll to position [1738, 0]
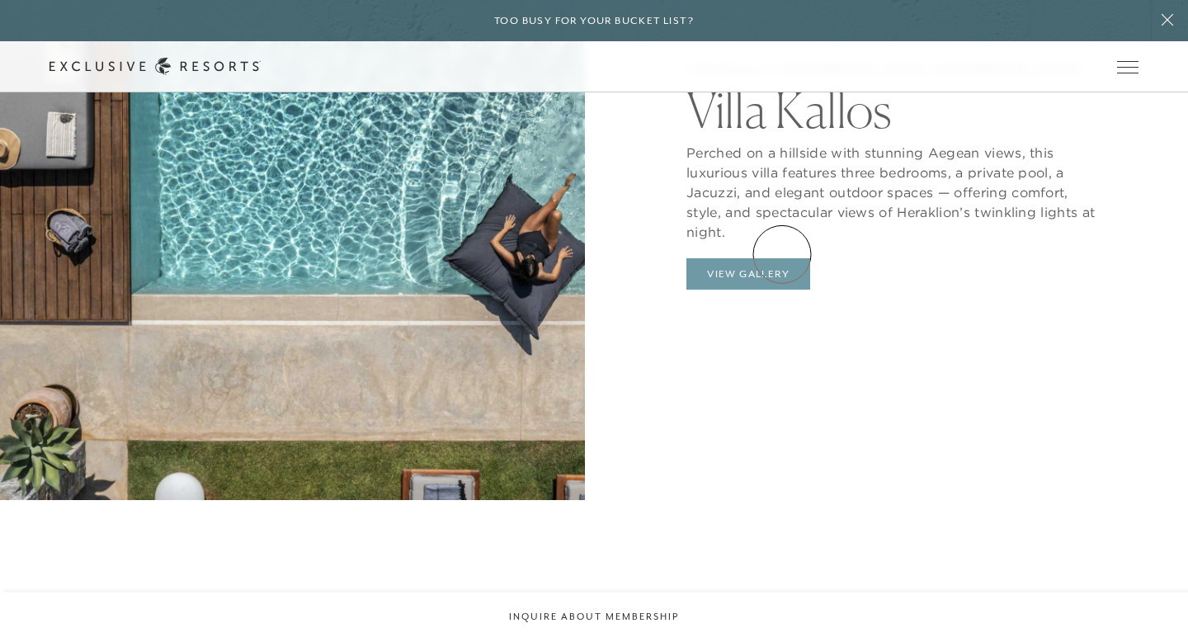
click at [782, 258] on button "View Gallery" at bounding box center [749, 273] width 124 height 31
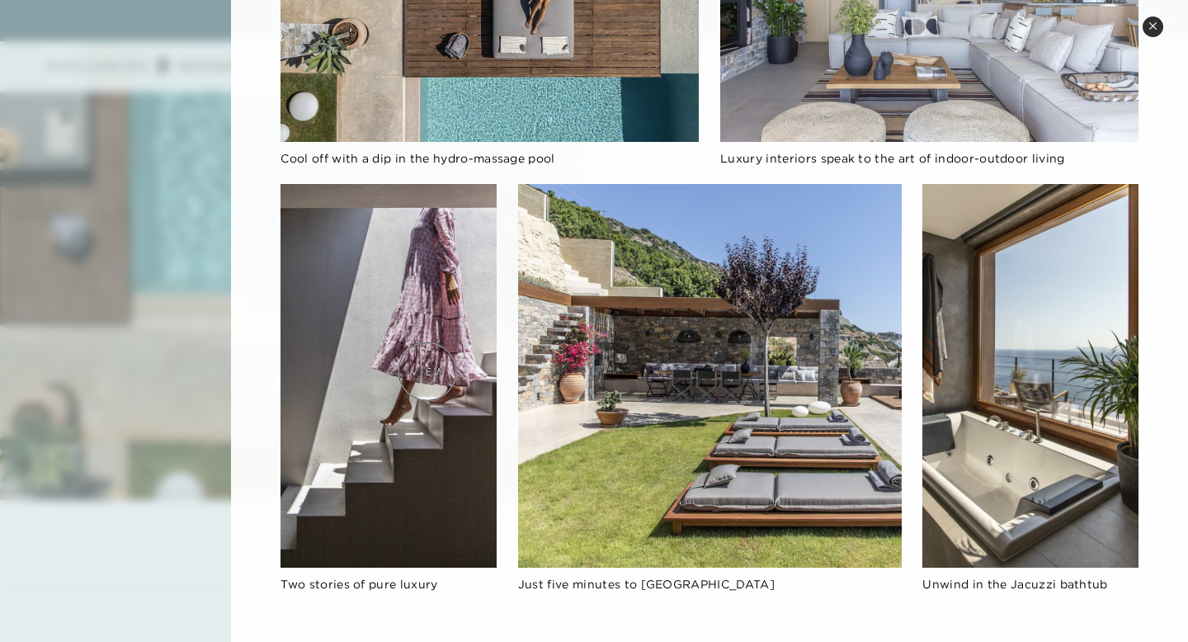
scroll to position [1740, 0]
